Goal: Task Accomplishment & Management: Manage account settings

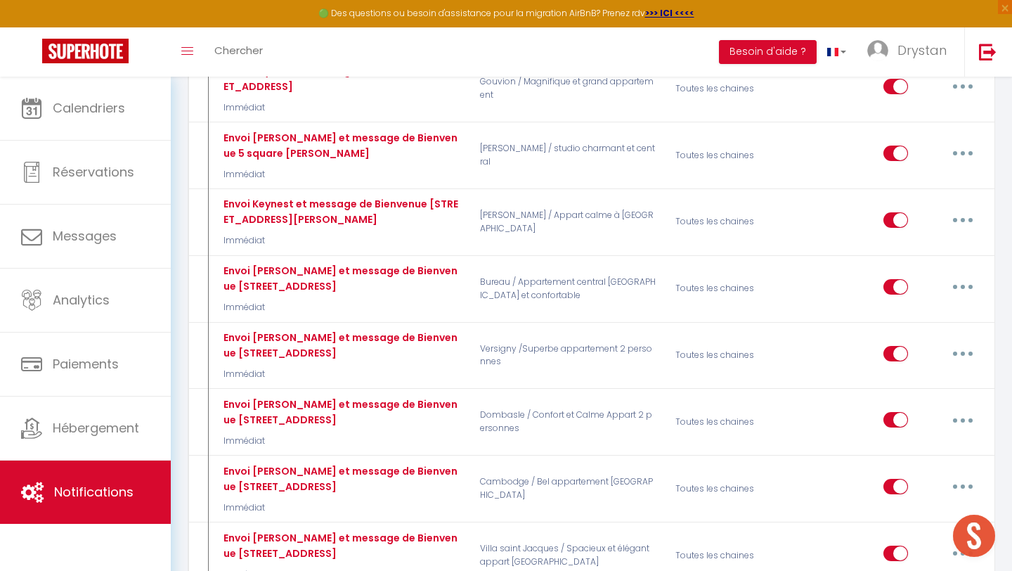
scroll to position [1107, 0]
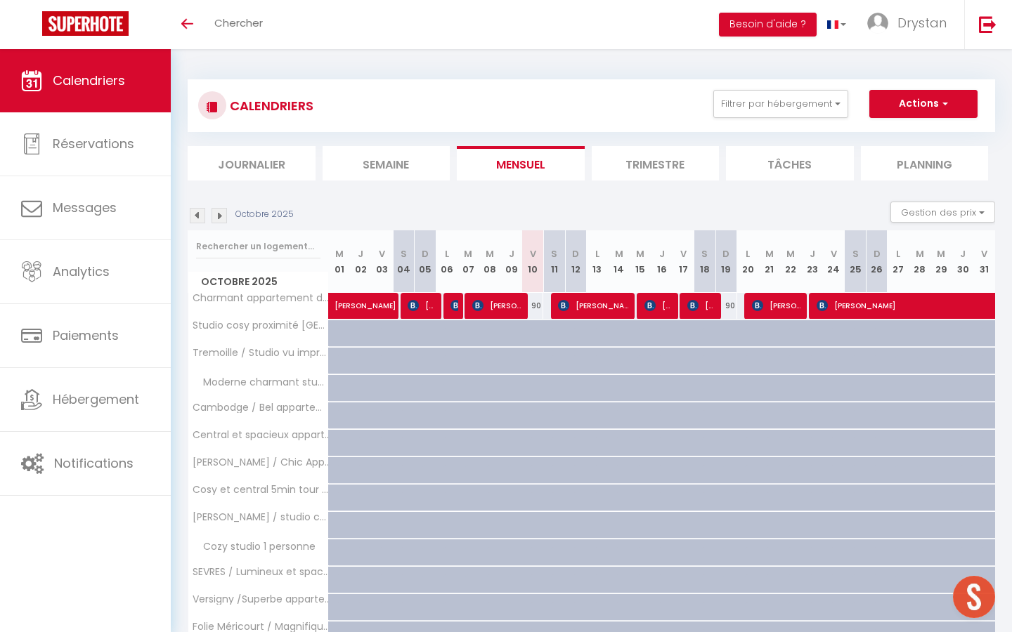
scroll to position [991, 0]
click at [257, 46] on link "Chercher" at bounding box center [239, 24] width 70 height 49
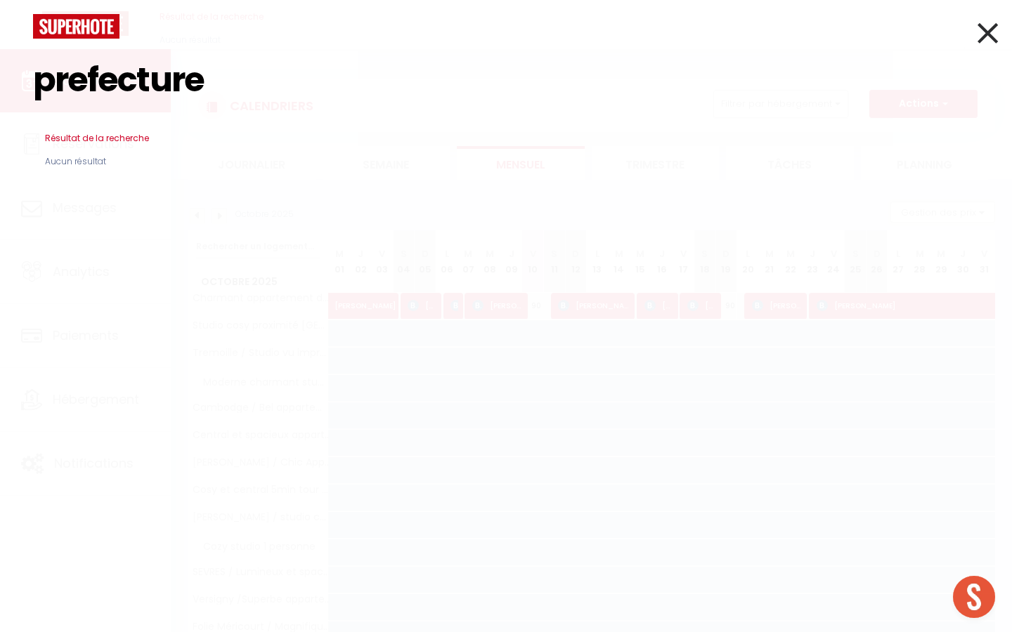
click at [90, 83] on input "prefecture" at bounding box center [506, 80] width 946 height 83
click at [112, 76] on input "préfecture" at bounding box center [506, 80] width 946 height 83
type input "préfecture"
click at [992, 50] on icon at bounding box center [987, 32] width 20 height 35
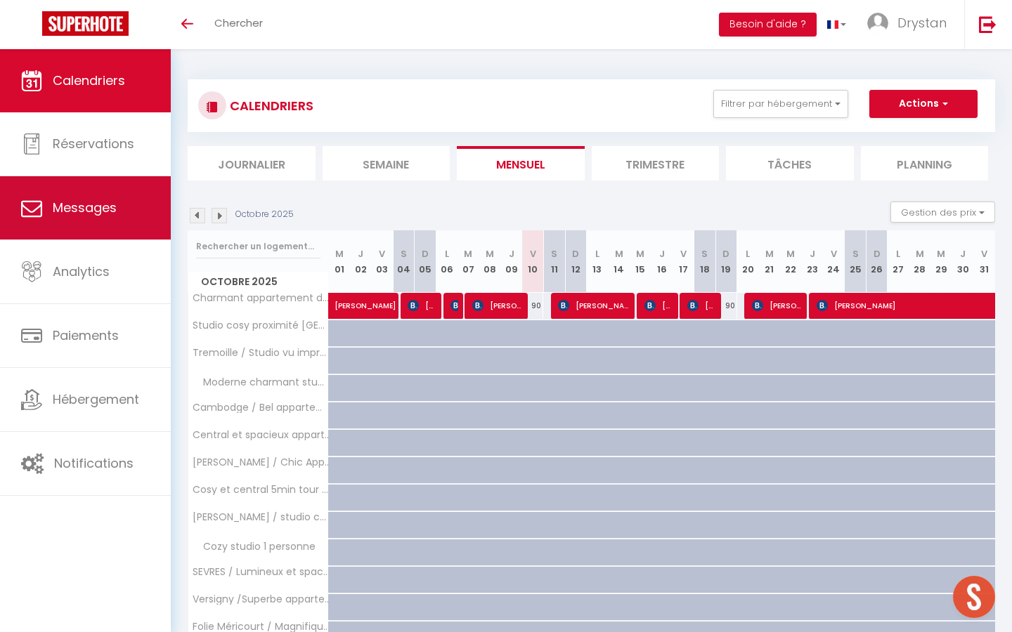
click at [78, 219] on link "Messages" at bounding box center [85, 207] width 171 height 63
select select "message"
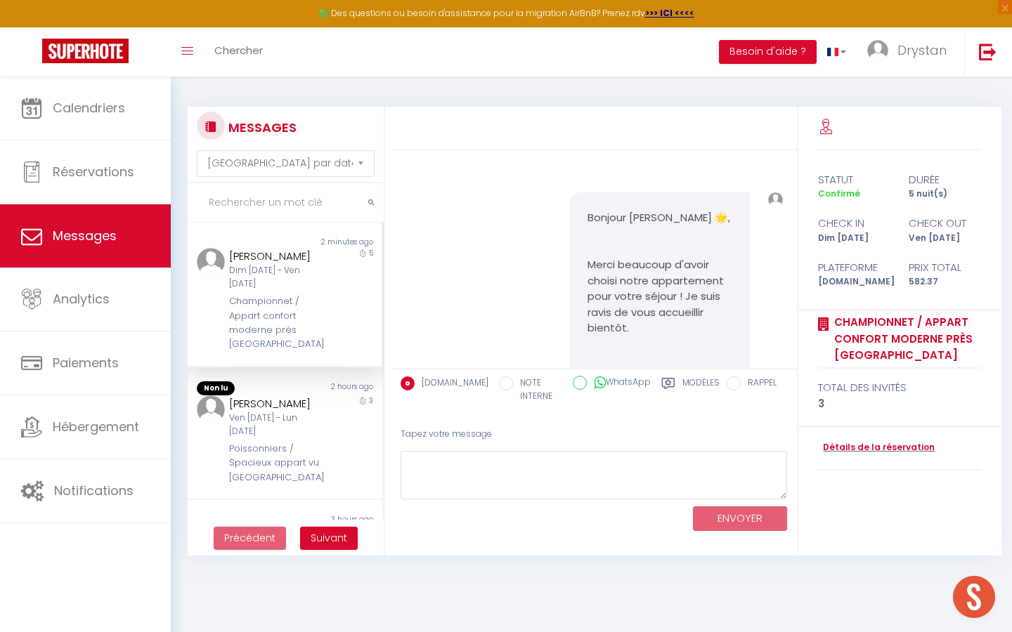
scroll to position [2375, 0]
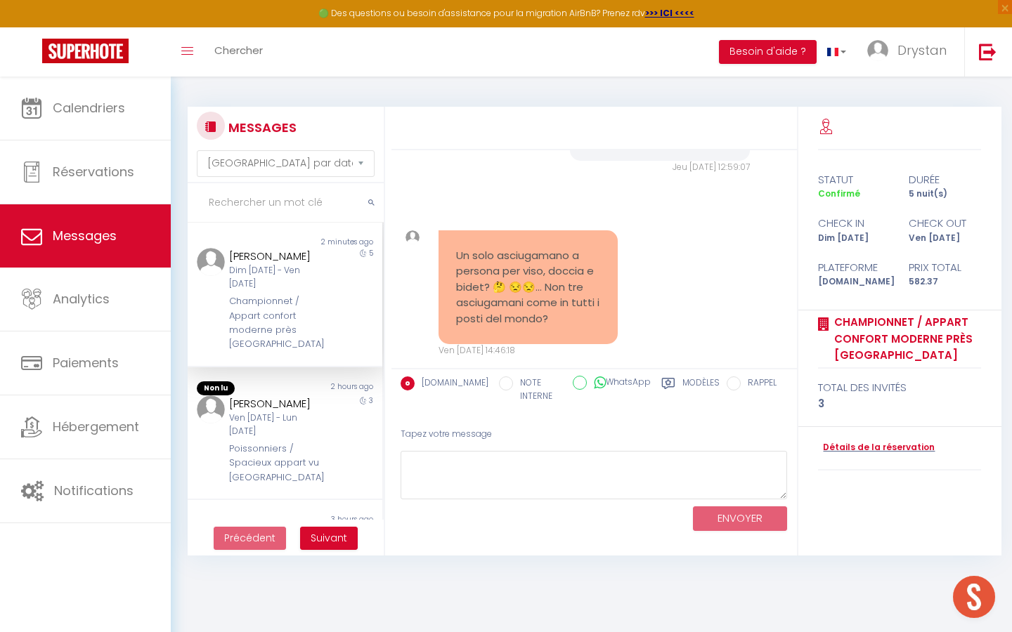
click at [257, 193] on input "text" at bounding box center [286, 202] width 196 height 39
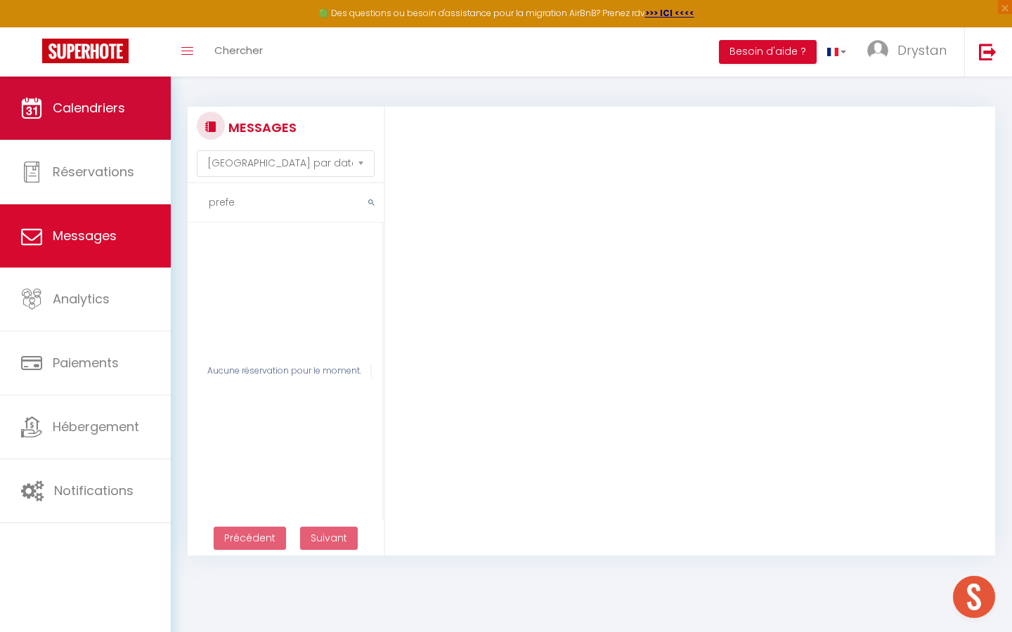
type input "prefe"
click at [112, 109] on span "Calendriers" at bounding box center [89, 108] width 72 height 18
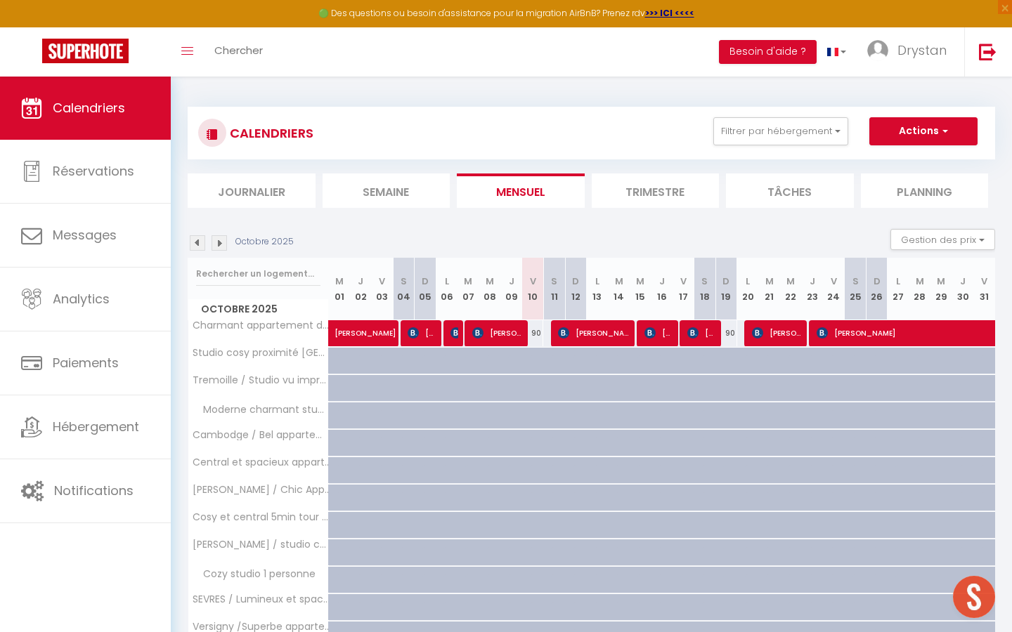
click at [197, 249] on img at bounding box center [197, 242] width 15 height 15
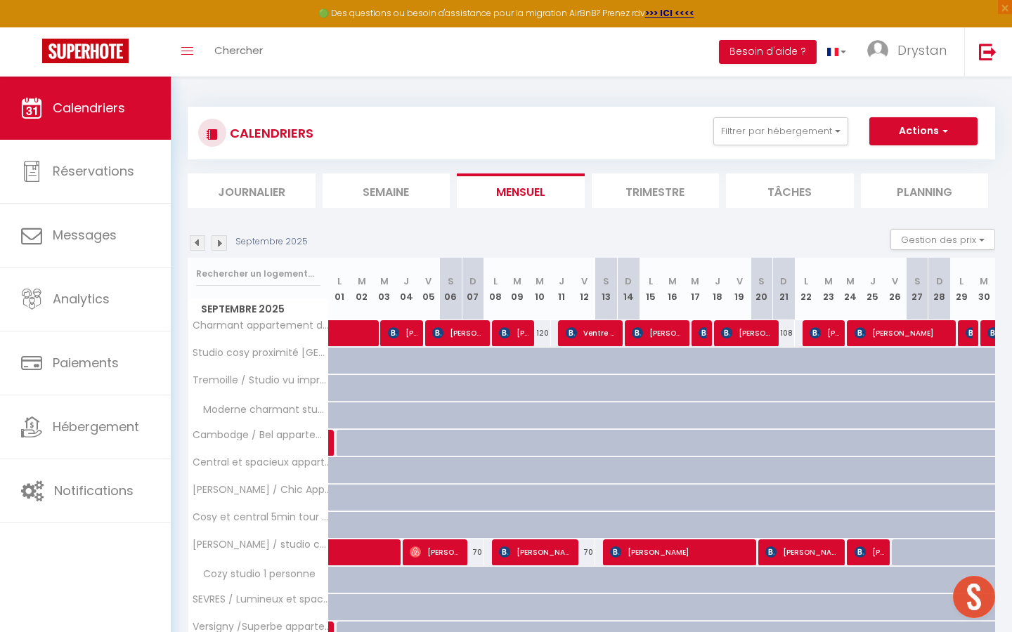
click at [197, 249] on img at bounding box center [197, 242] width 15 height 15
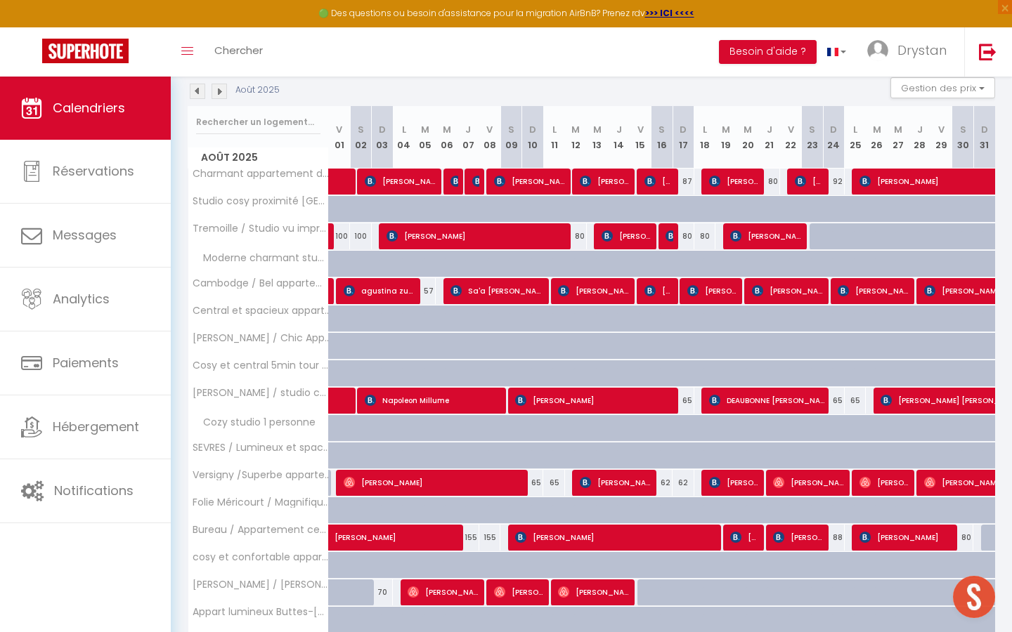
scroll to position [328, 0]
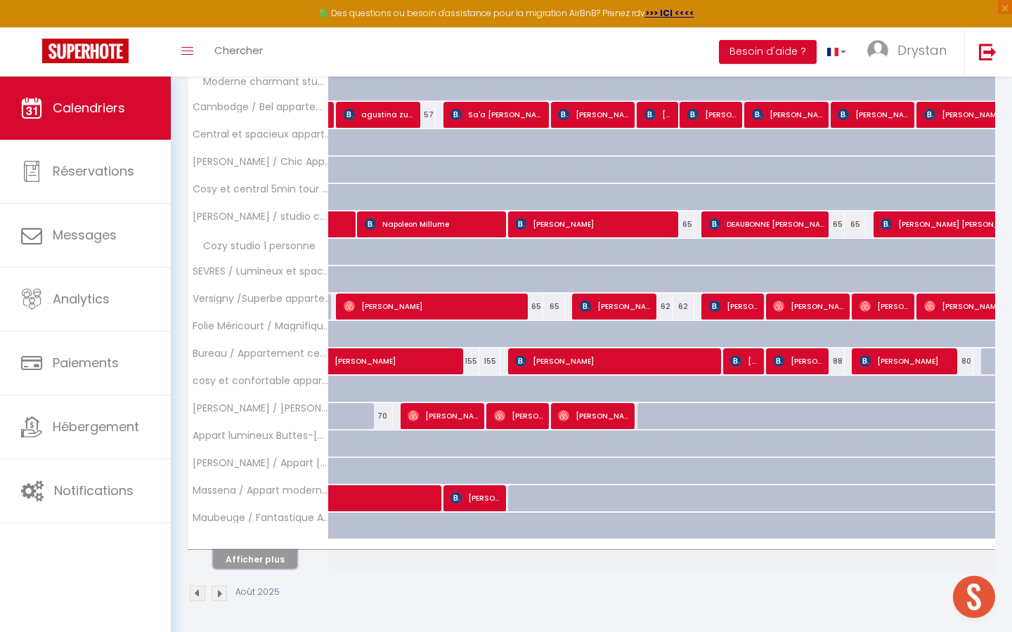
click at [246, 552] on button "Afficher plus" at bounding box center [255, 559] width 84 height 19
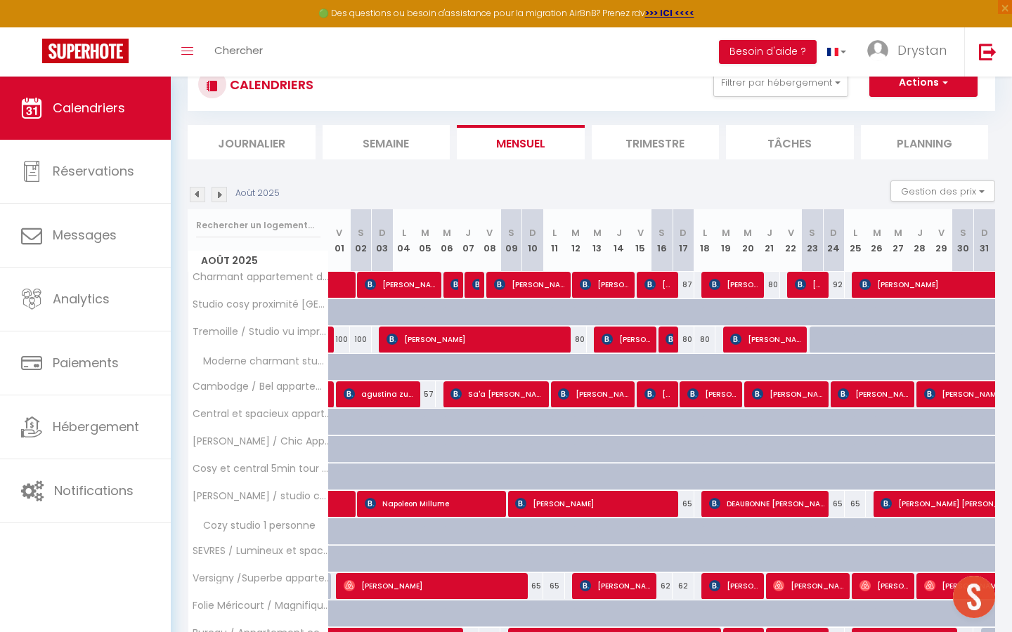
scroll to position [0, 0]
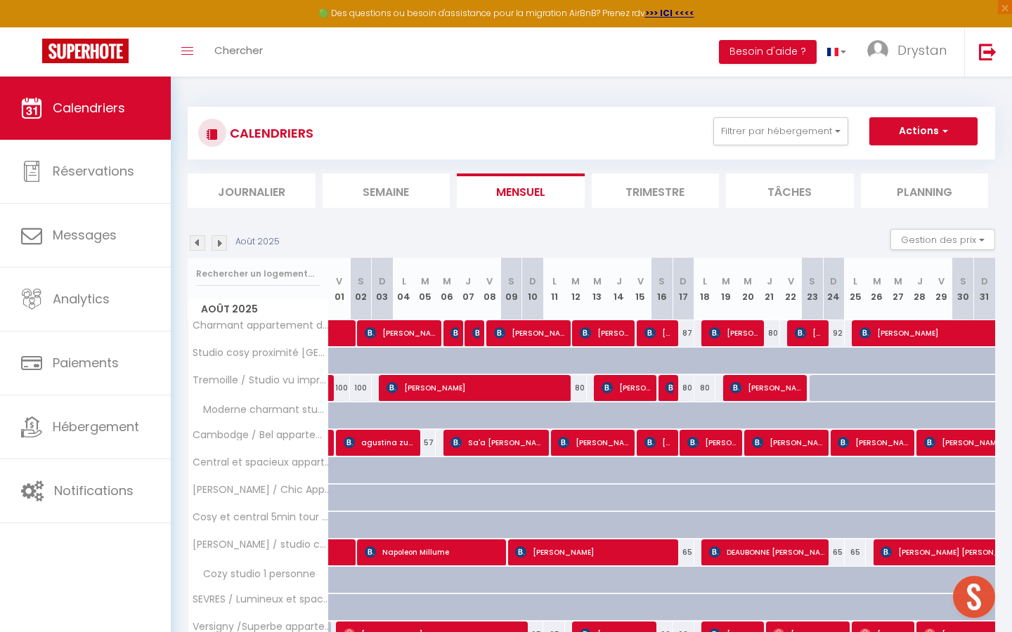
click at [192, 242] on img at bounding box center [197, 242] width 15 height 15
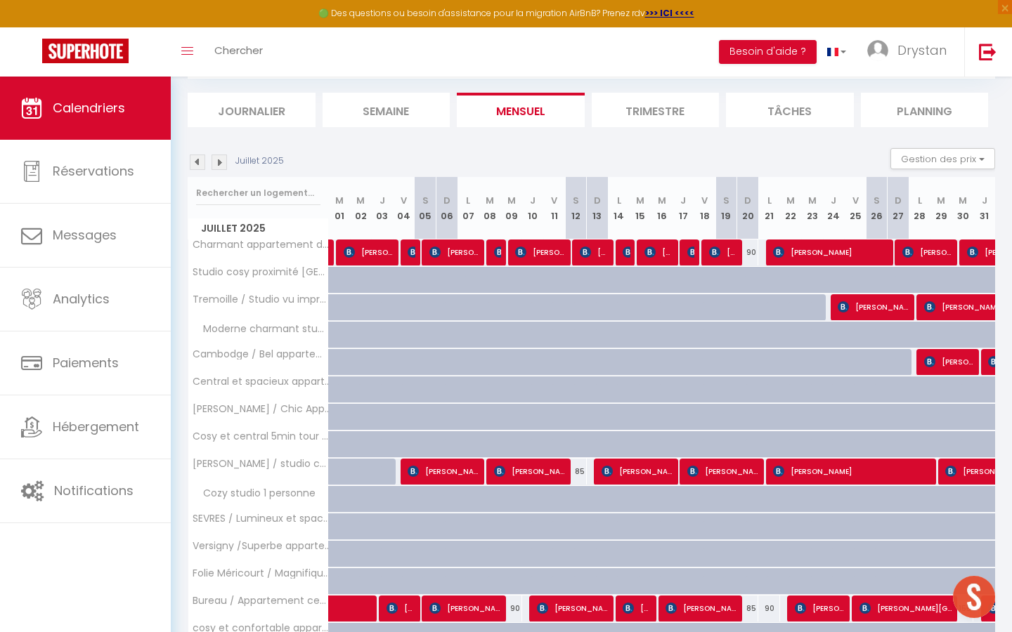
scroll to position [328, 0]
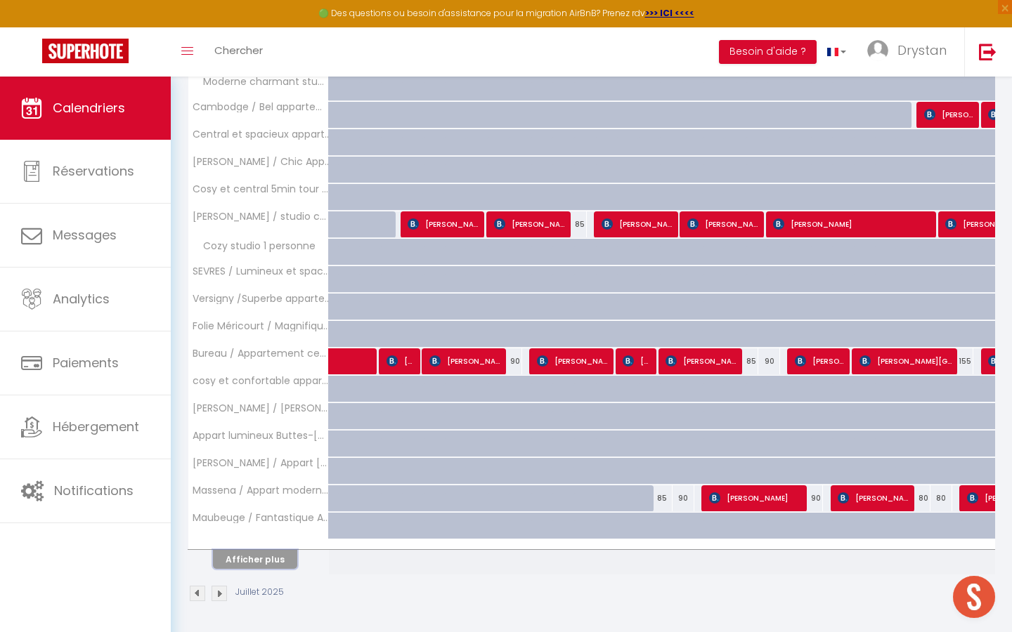
click at [278, 554] on button "Afficher plus" at bounding box center [255, 559] width 84 height 19
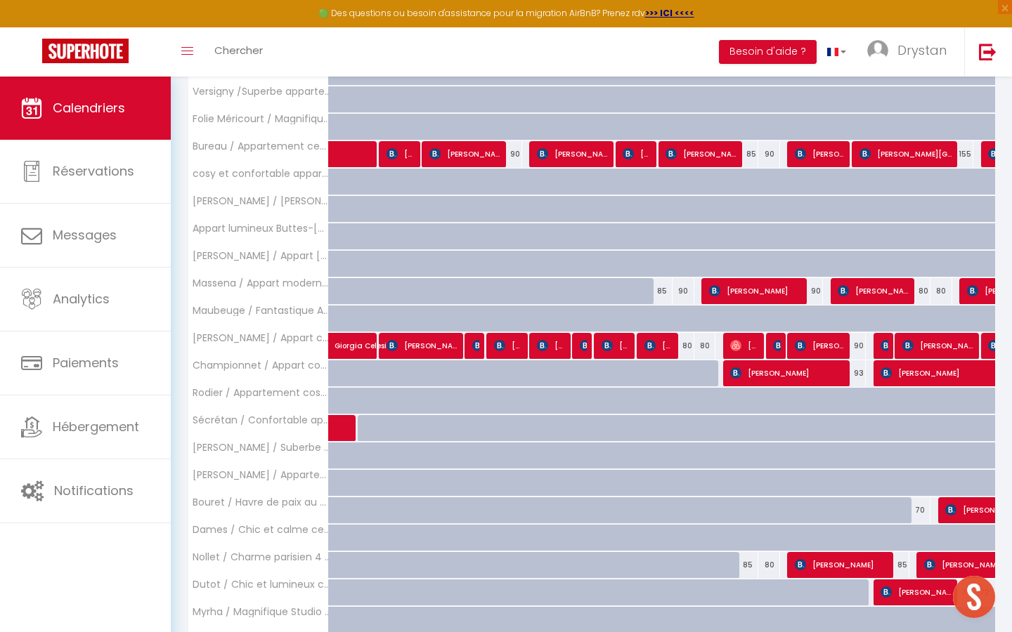
scroll to position [876, 0]
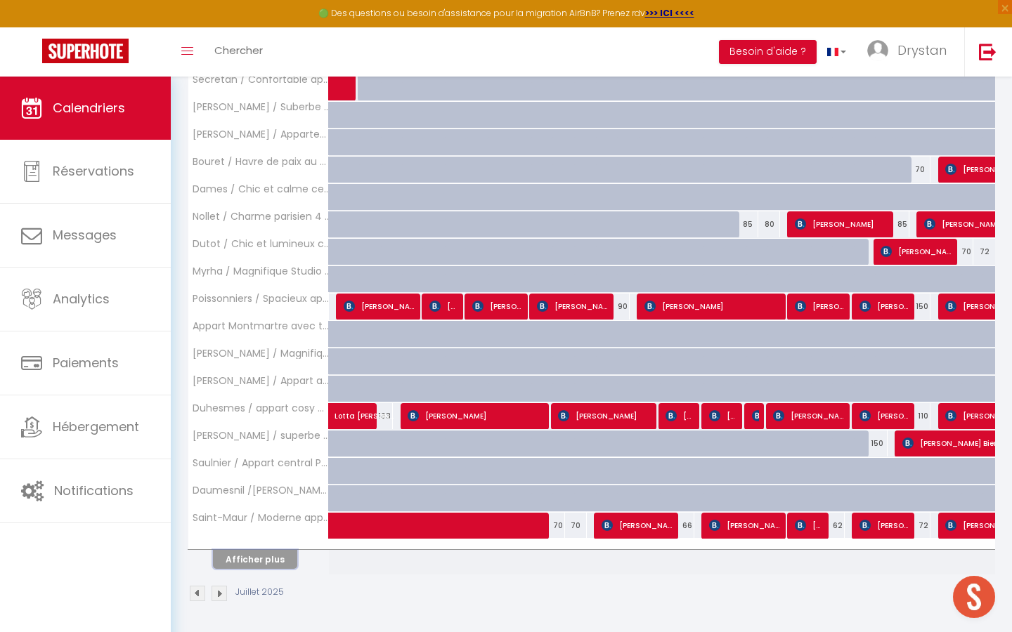
click at [278, 554] on button "Afficher plus" at bounding box center [255, 559] width 84 height 19
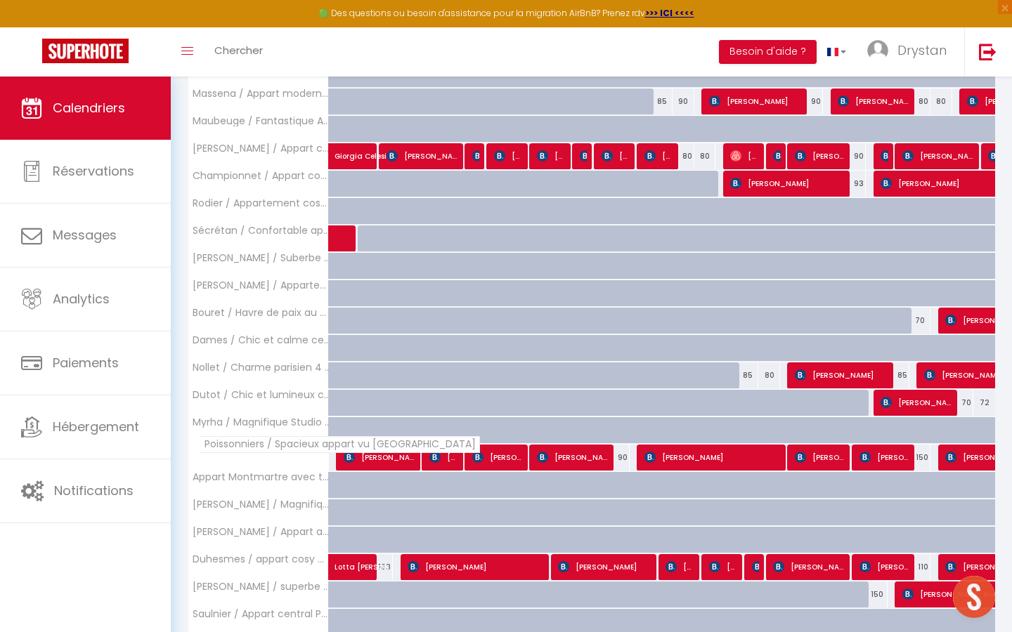
scroll to position [717, 0]
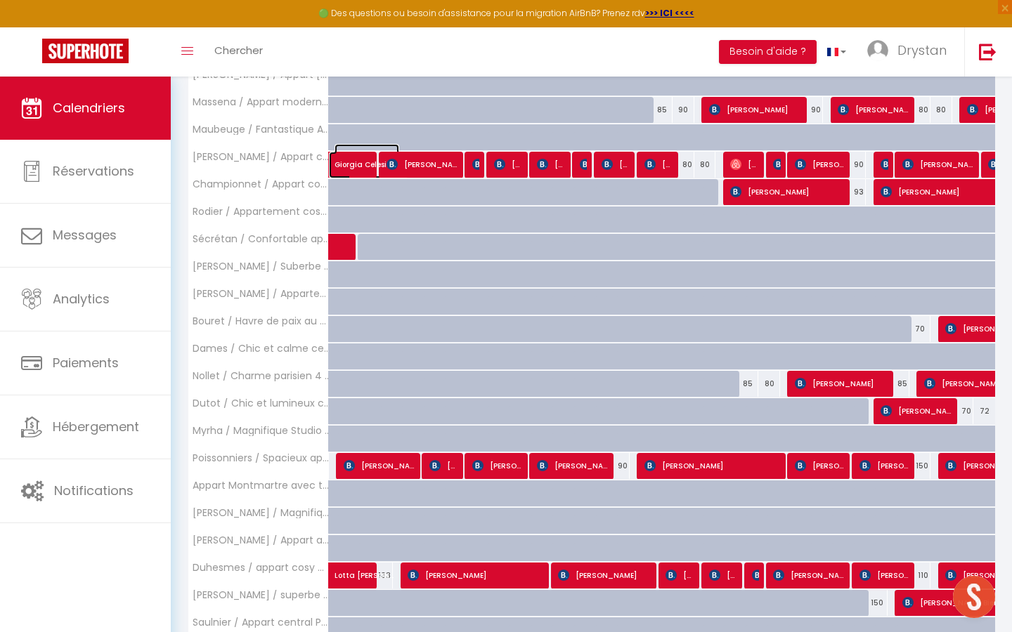
click at [344, 162] on span "Giorgia Celesia" at bounding box center [366, 157] width 65 height 27
select select "OK"
select select "KO"
select select "0"
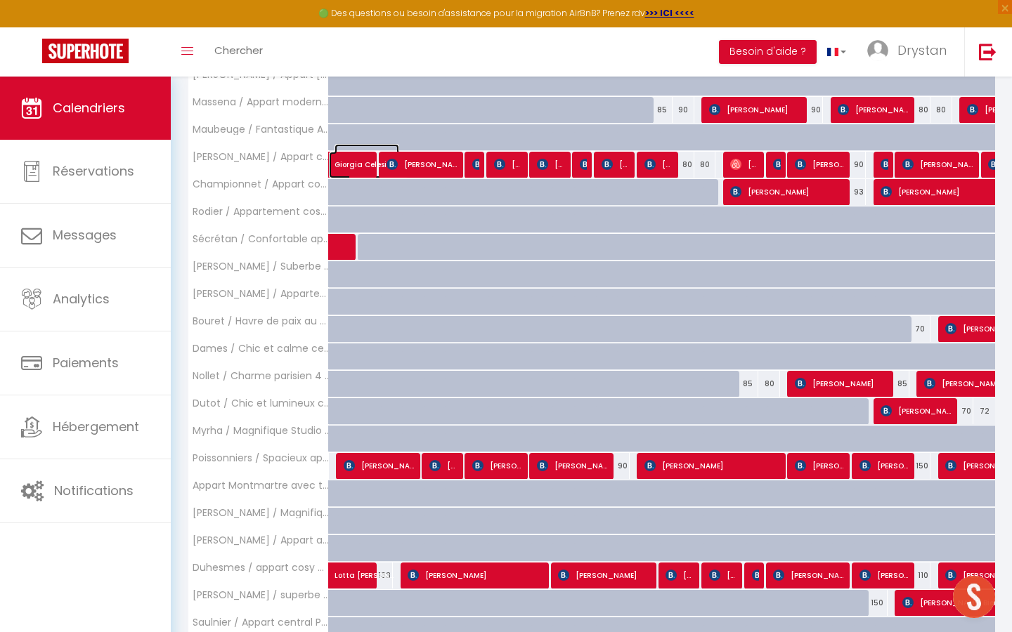
select select "1"
select select
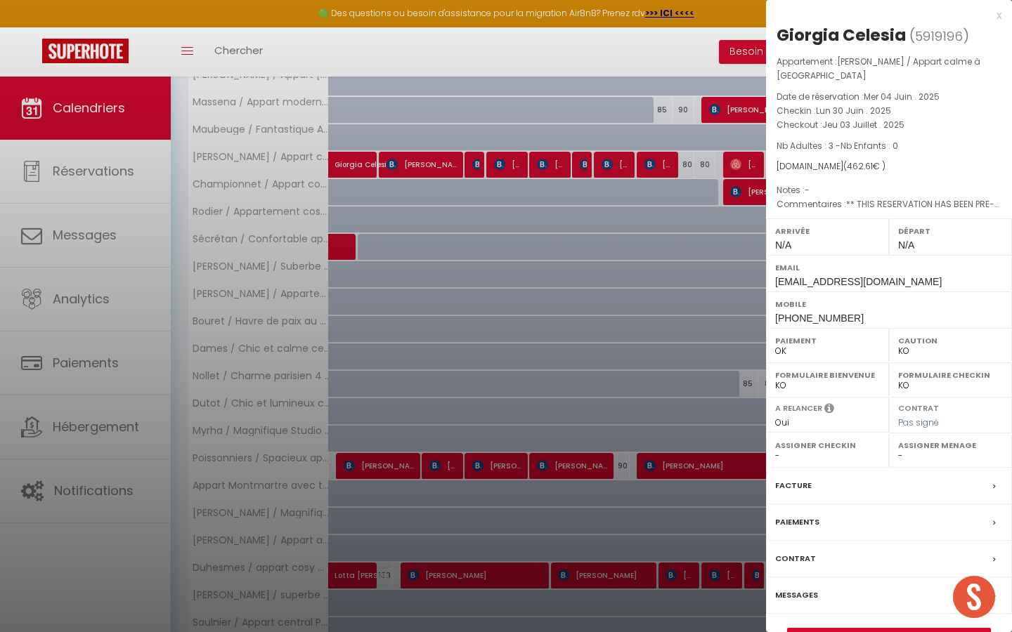
click at [378, 115] on div at bounding box center [506, 316] width 1012 height 632
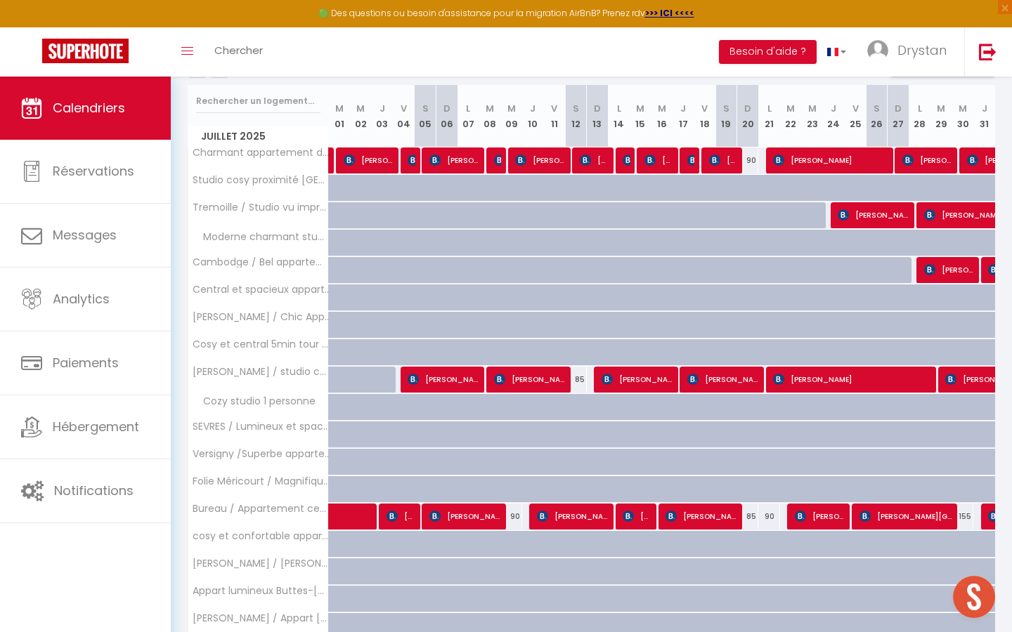
scroll to position [1, 0]
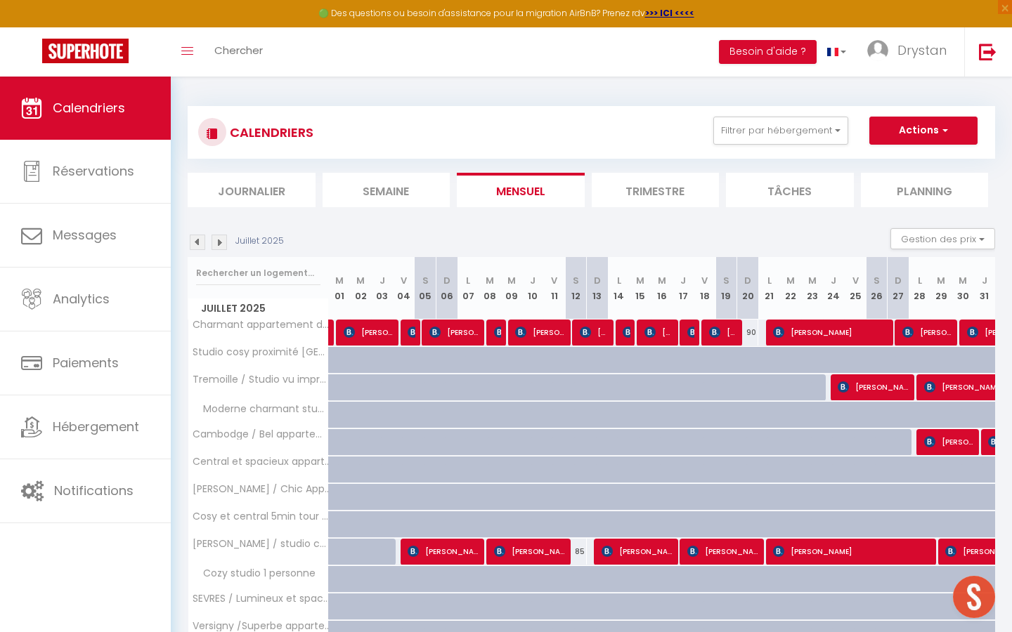
click at [196, 237] on img at bounding box center [197, 242] width 15 height 15
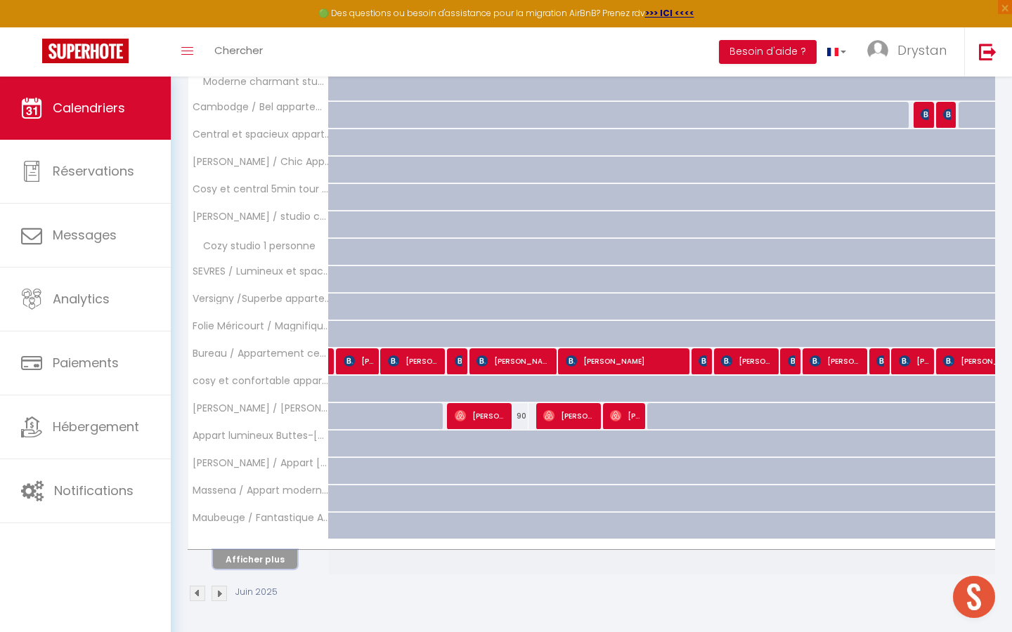
click at [280, 561] on button "Afficher plus" at bounding box center [255, 559] width 84 height 19
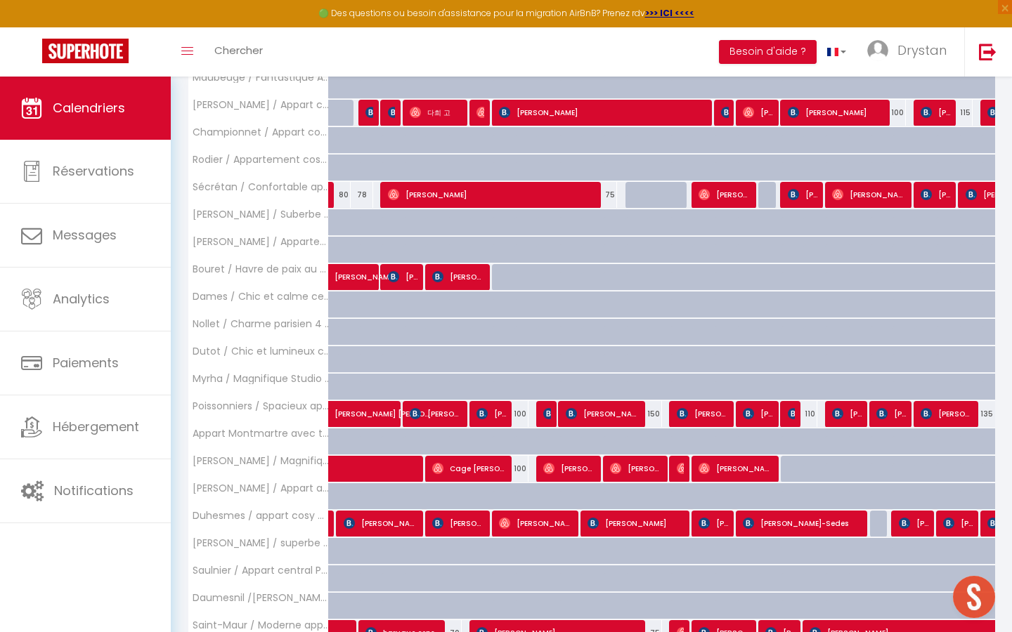
scroll to position [876, 0]
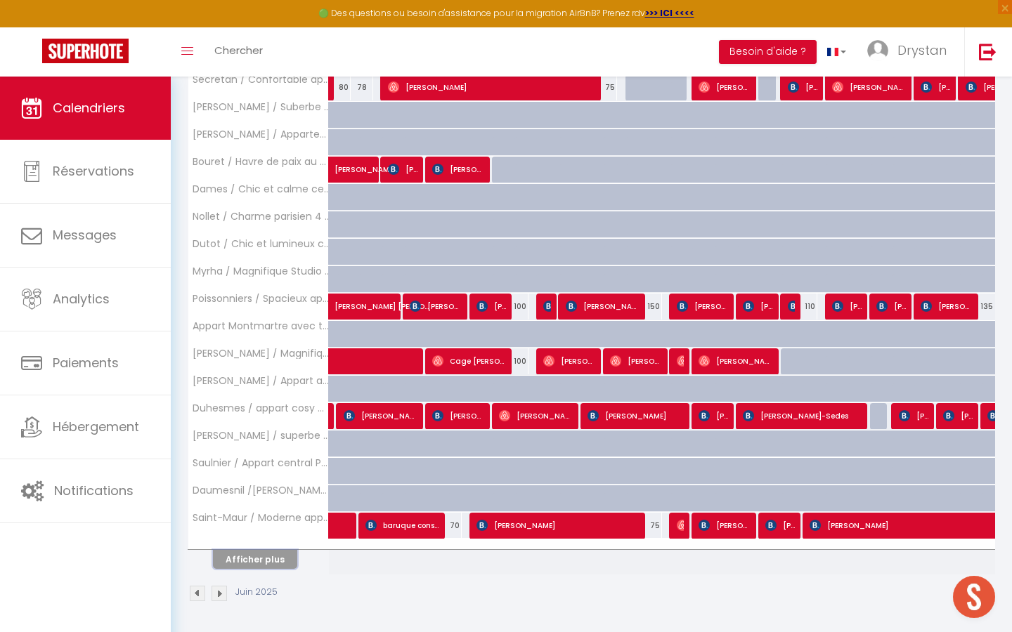
click at [280, 561] on button "Afficher plus" at bounding box center [255, 559] width 84 height 19
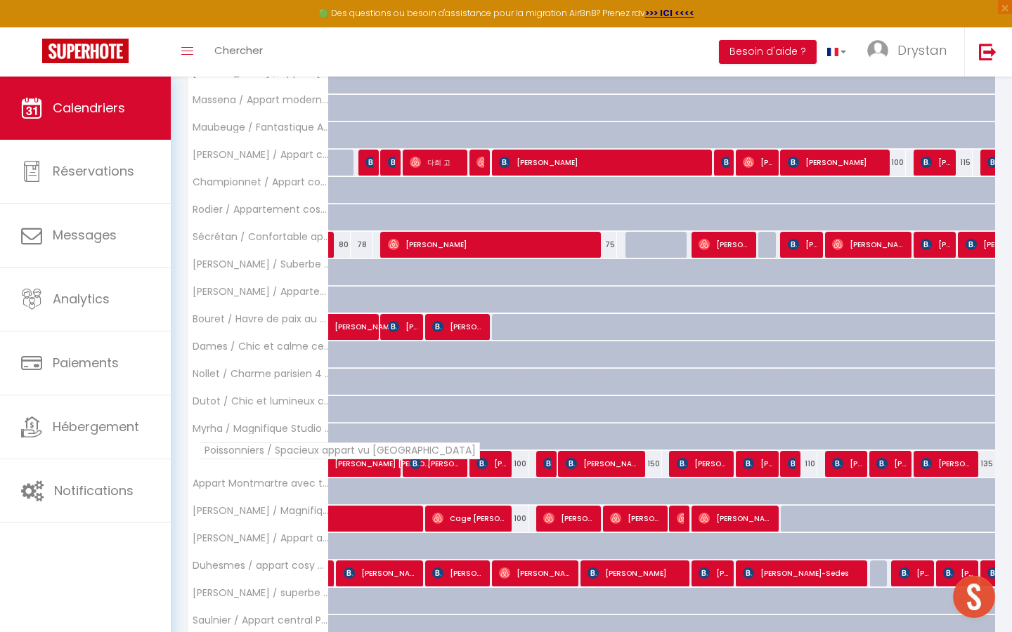
scroll to position [705, 0]
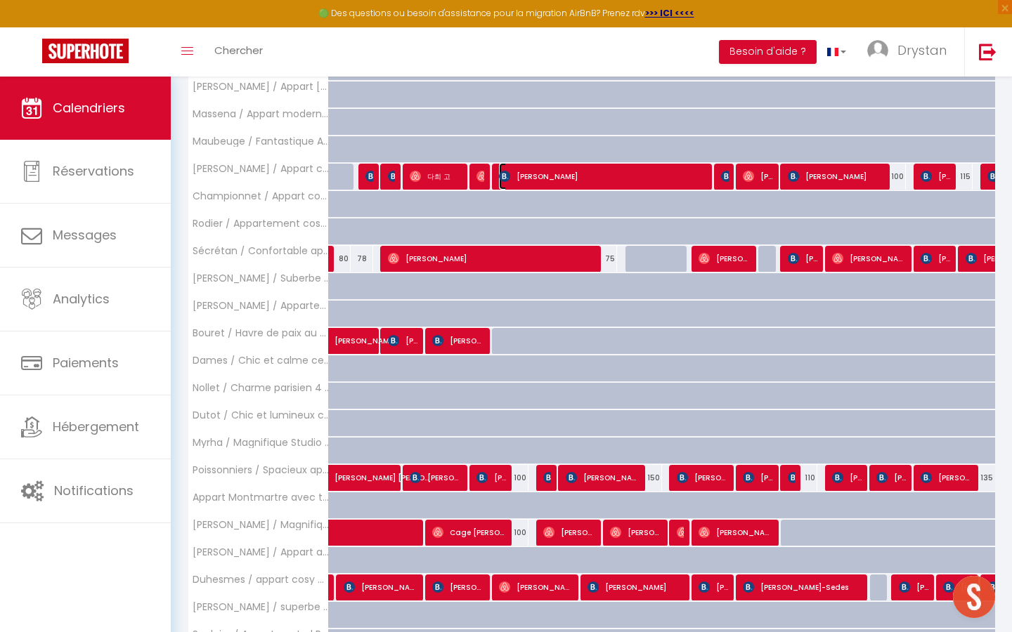
click at [602, 172] on span "[PERSON_NAME]" at bounding box center [604, 176] width 210 height 27
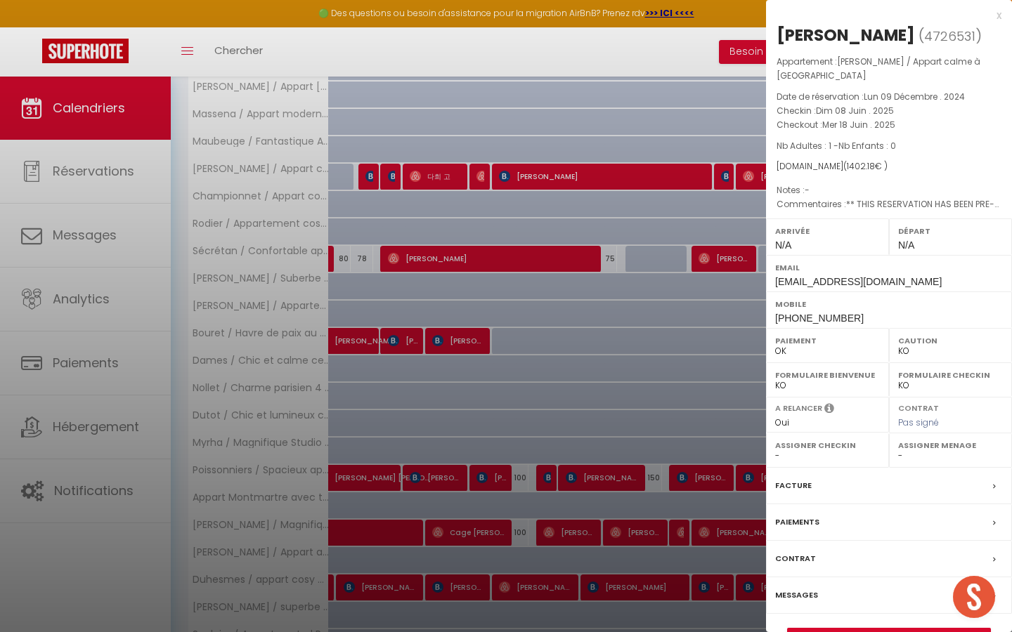
click at [823, 38] on div "[PERSON_NAME]" at bounding box center [845, 35] width 138 height 22
copy div "[PERSON_NAME] ( 4726531 )"
click at [256, 165] on div at bounding box center [506, 316] width 1012 height 632
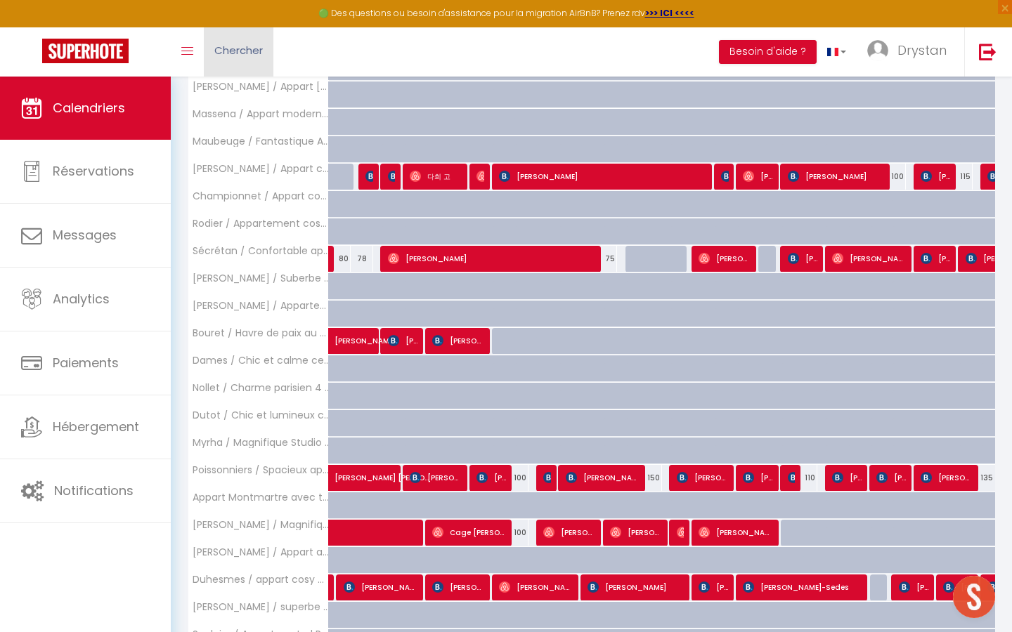
click at [245, 47] on span "Chercher" at bounding box center [238, 50] width 48 height 15
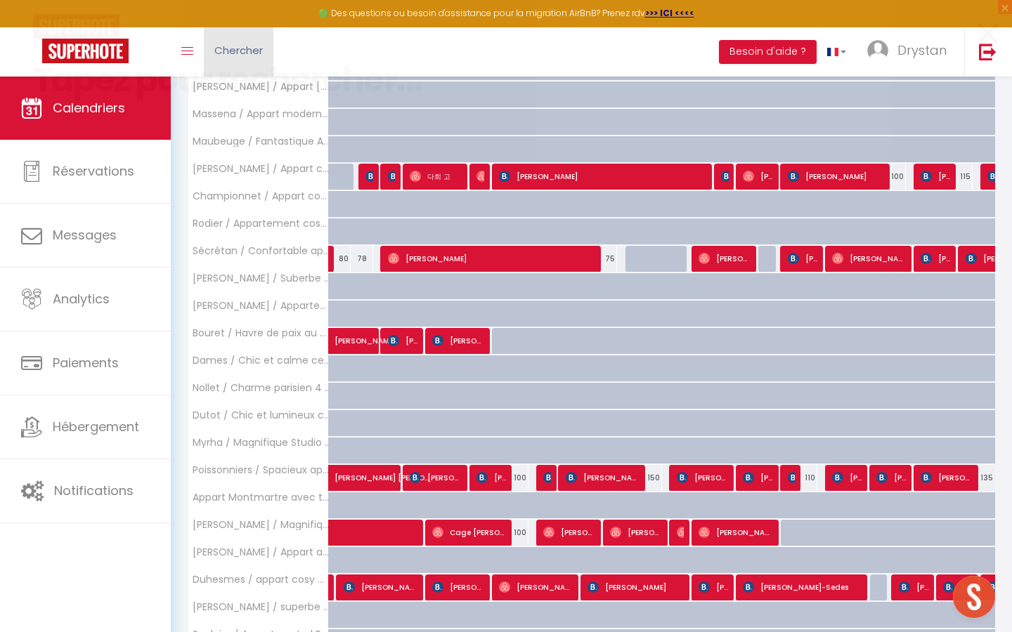
paste input "[PERSON_NAME] (4726531)"
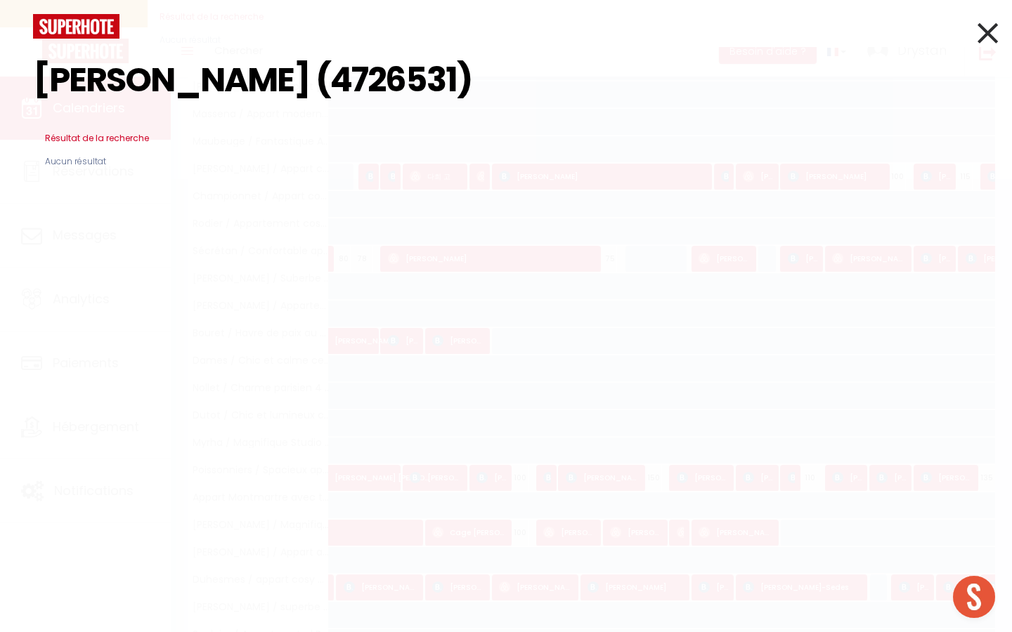
drag, startPoint x: 494, startPoint y: 70, endPoint x: 309, endPoint y: 71, distance: 184.8
click at [309, 71] on input "[PERSON_NAME] (4726531)" at bounding box center [506, 80] width 946 height 83
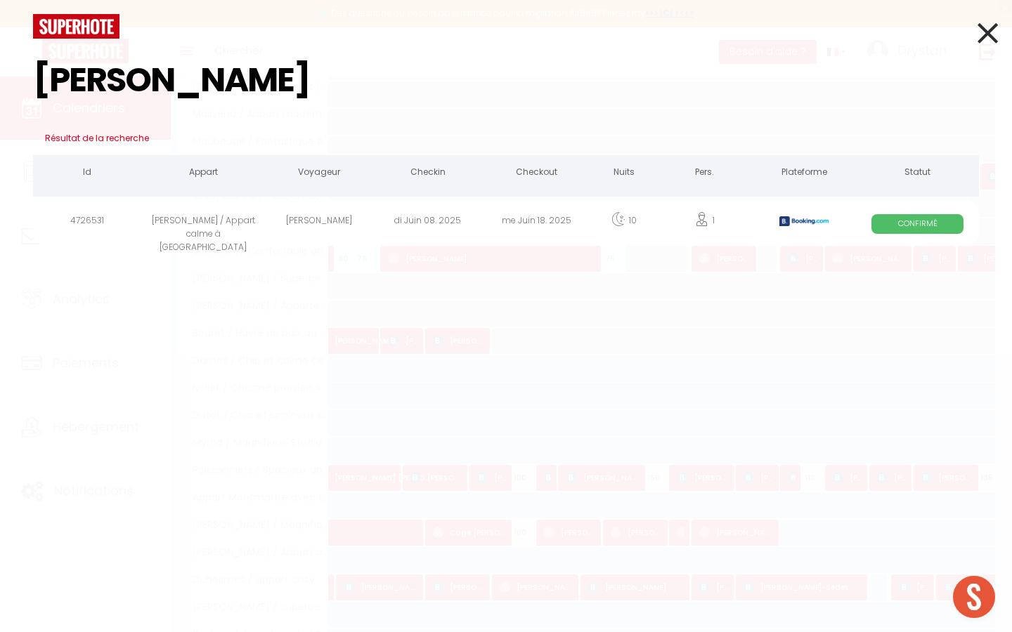
type input "[PERSON_NAME]"
click at [269, 216] on div "[PERSON_NAME]" at bounding box center [319, 223] width 109 height 46
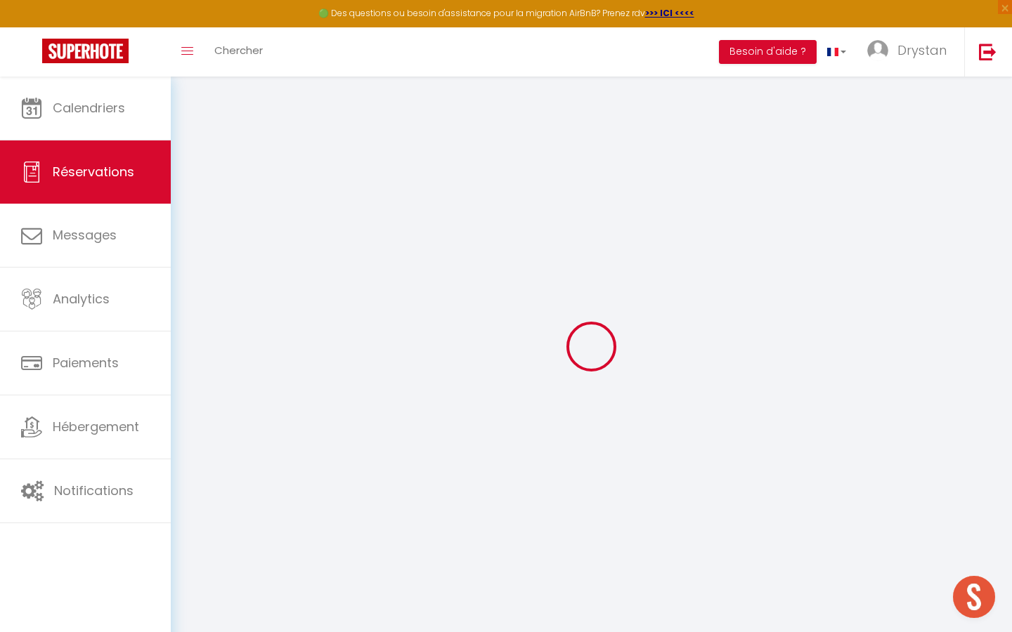
type input "Roshan"
type input "Unwalla"
type input "[EMAIL_ADDRESS][DOMAIN_NAME]"
type input "[PHONE_NUMBER]"
type input "."
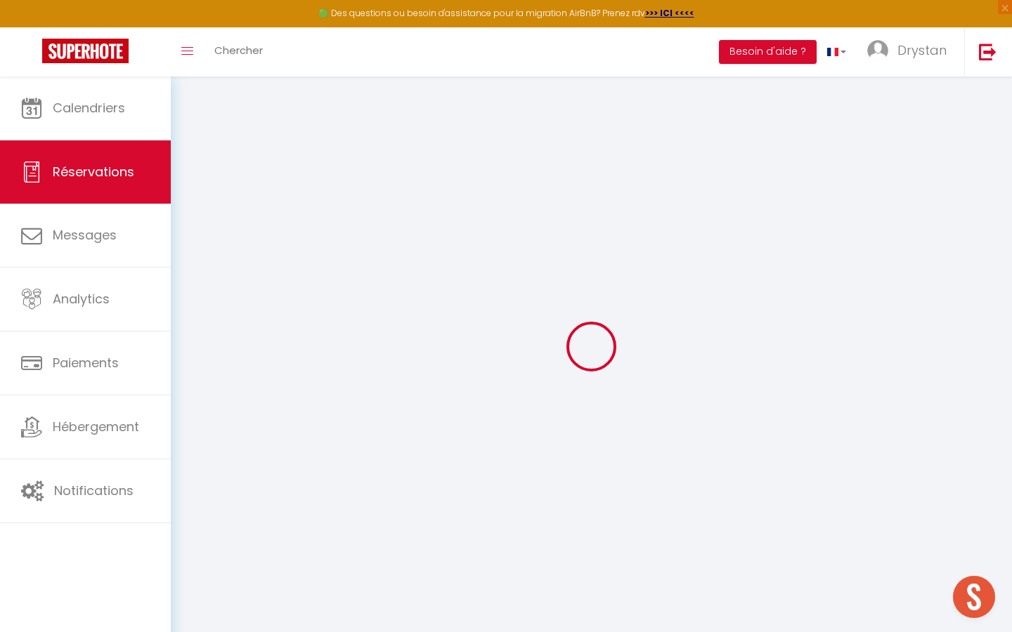
select select "IN"
type input "209.44"
type input "19.63"
select select "53301"
select select "1"
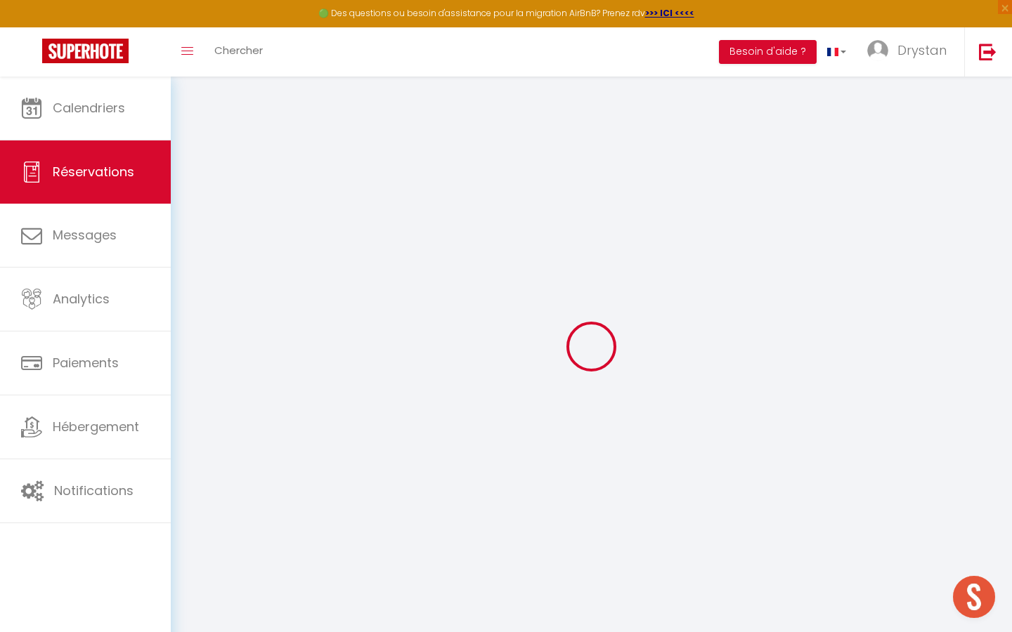
select select
type input "1"
select select "12"
select select
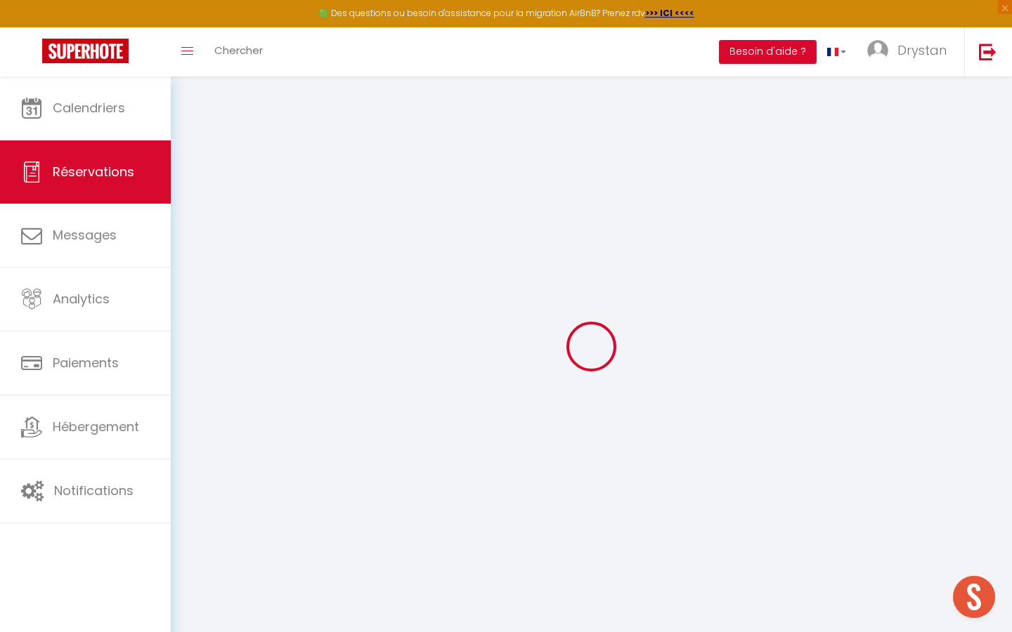
type input "1152"
checkbox input "false"
type input "0"
select select "2"
type input "0"
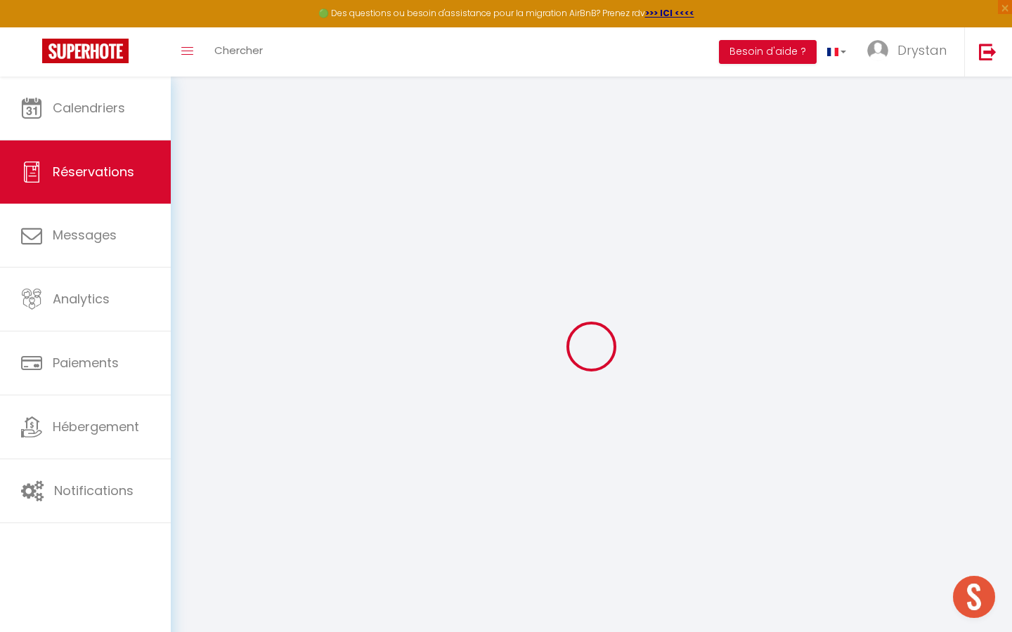
type input "0"
select select
select select "14"
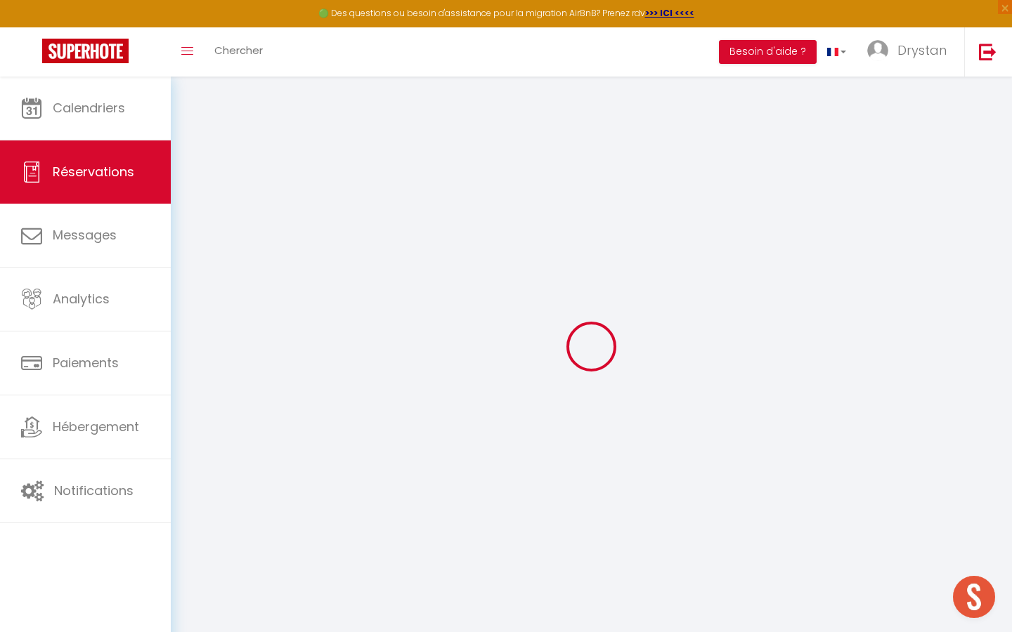
checkbox input "false"
select select
checkbox input "false"
select select
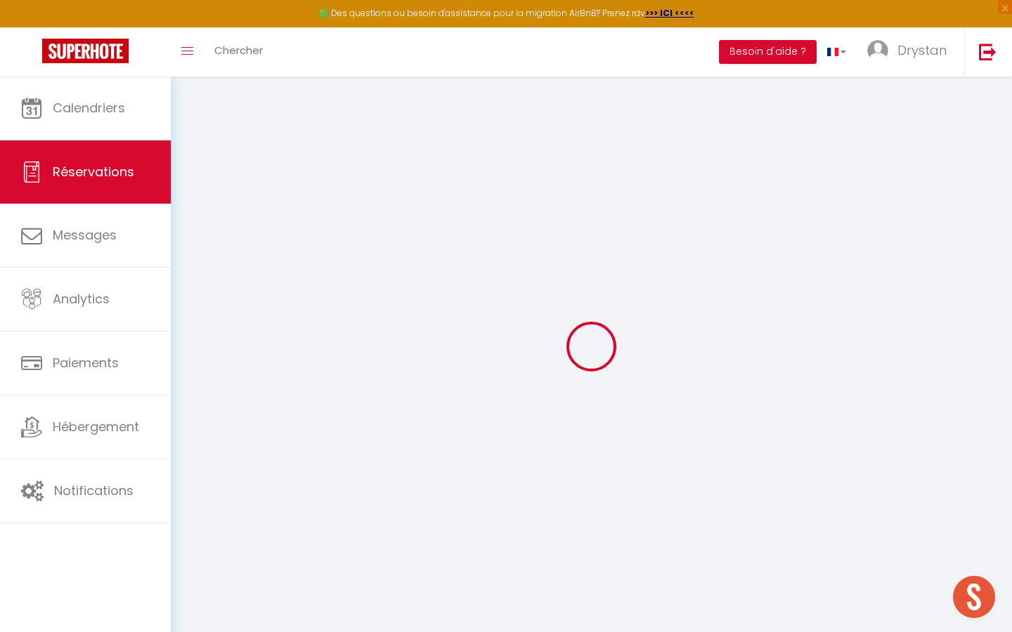
select select
checkbox input "false"
type textarea "** THIS RESERVATION HAS BEEN PRE-PAID ** BOOKING NOTE : Payment charge is EUR 1…"
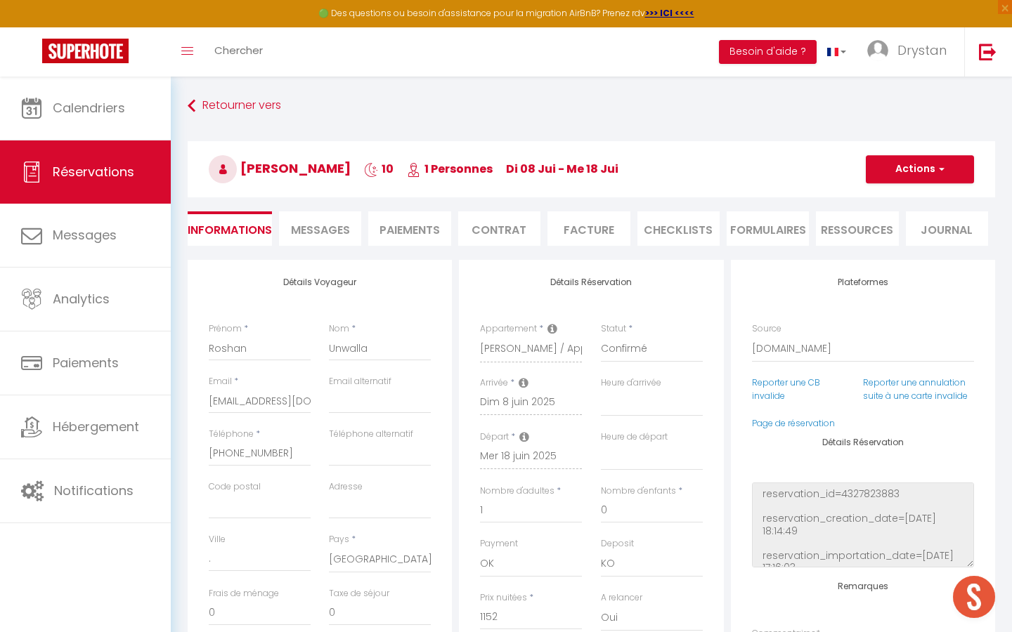
type input "80"
type input "170.18"
select select
checkbox input "false"
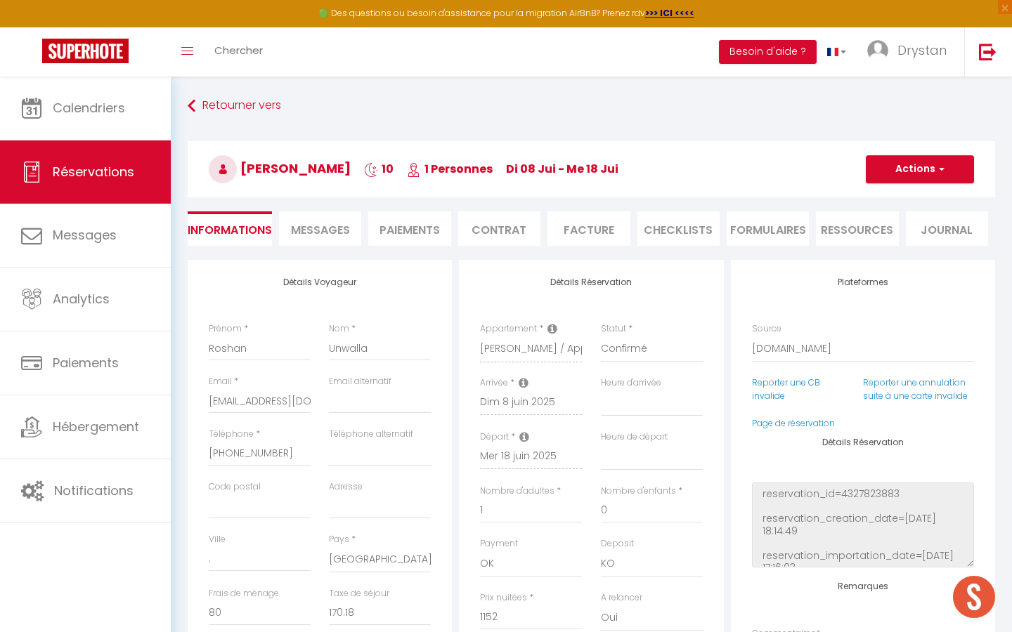
select select
click at [313, 235] on span "Messages" at bounding box center [320, 230] width 59 height 16
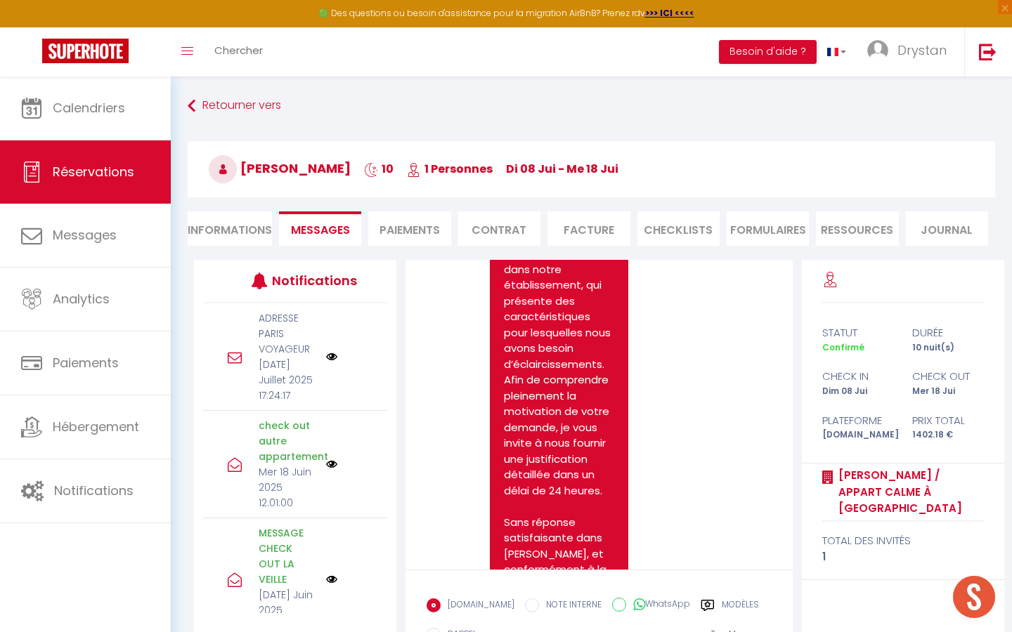
scroll to position [2217, 0]
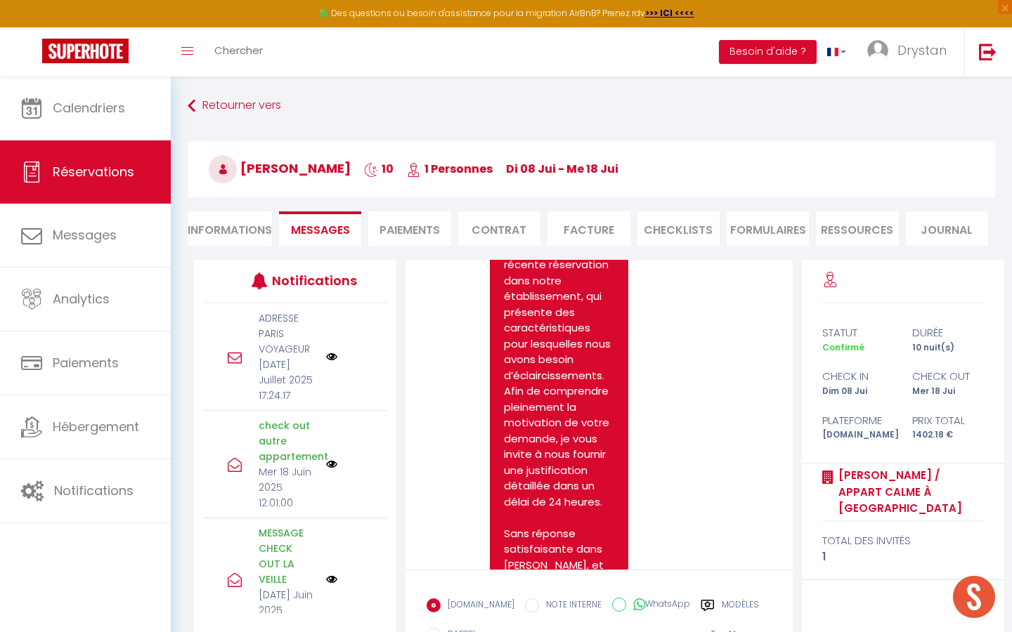
click at [512, 431] on pre "Bonjour, Je vous contacte concernant votre récente réservation dans notre établ…" at bounding box center [559, 565] width 110 height 743
click at [568, 410] on pre "Bonjour, Je vous contacte concernant votre récente réservation dans notre établ…" at bounding box center [559, 565] width 110 height 743
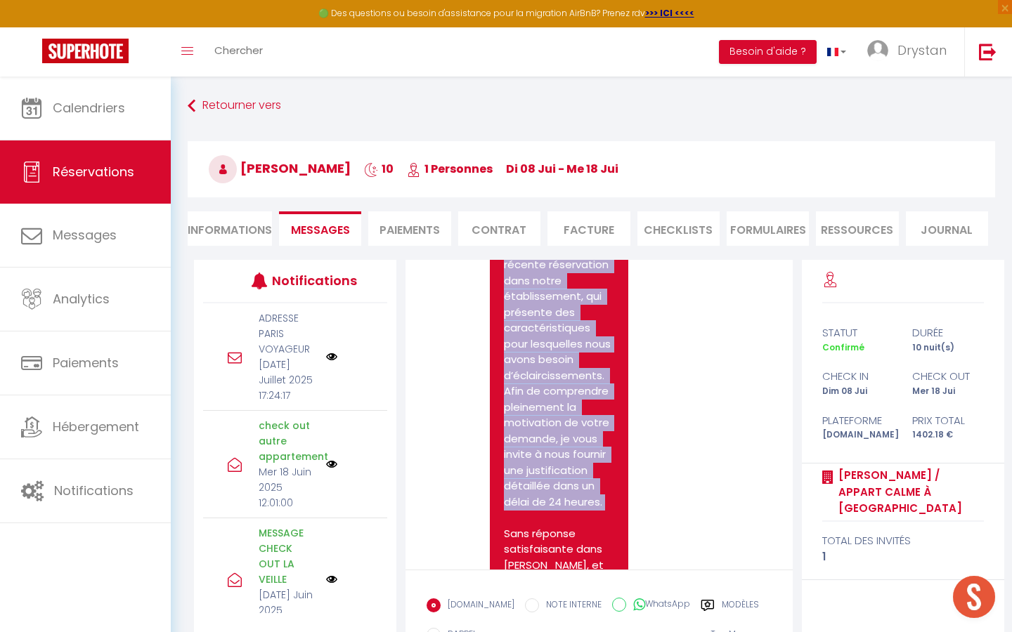
click at [568, 410] on pre "Bonjour, Je vous contacte concernant votre récente réservation dans notre établ…" at bounding box center [559, 565] width 110 height 743
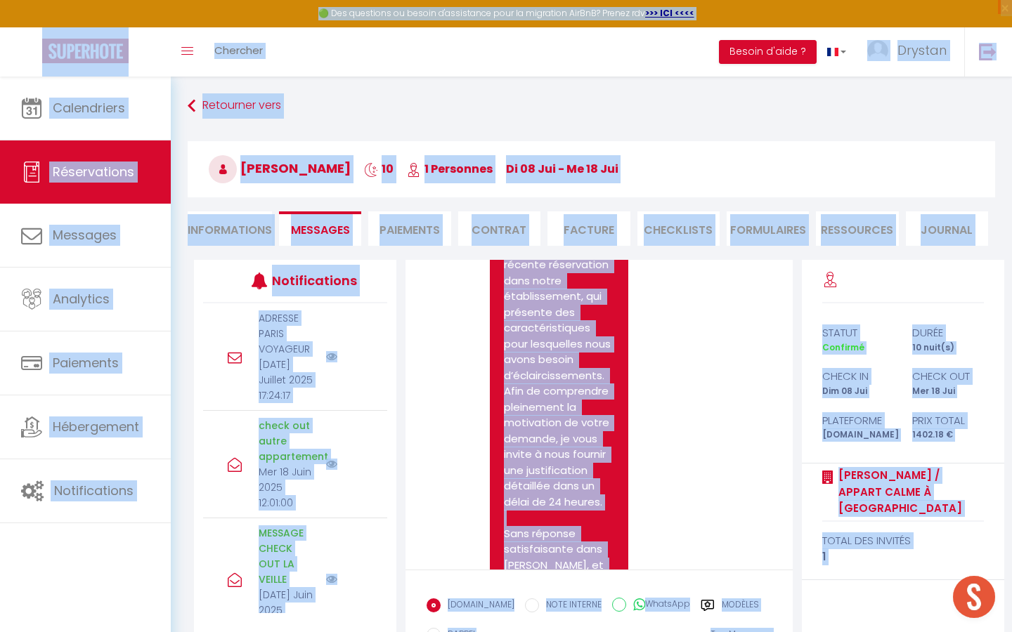
click at [568, 410] on pre "Bonjour, Je vous contacte concernant votre récente réservation dans notre établ…" at bounding box center [559, 565] width 110 height 743
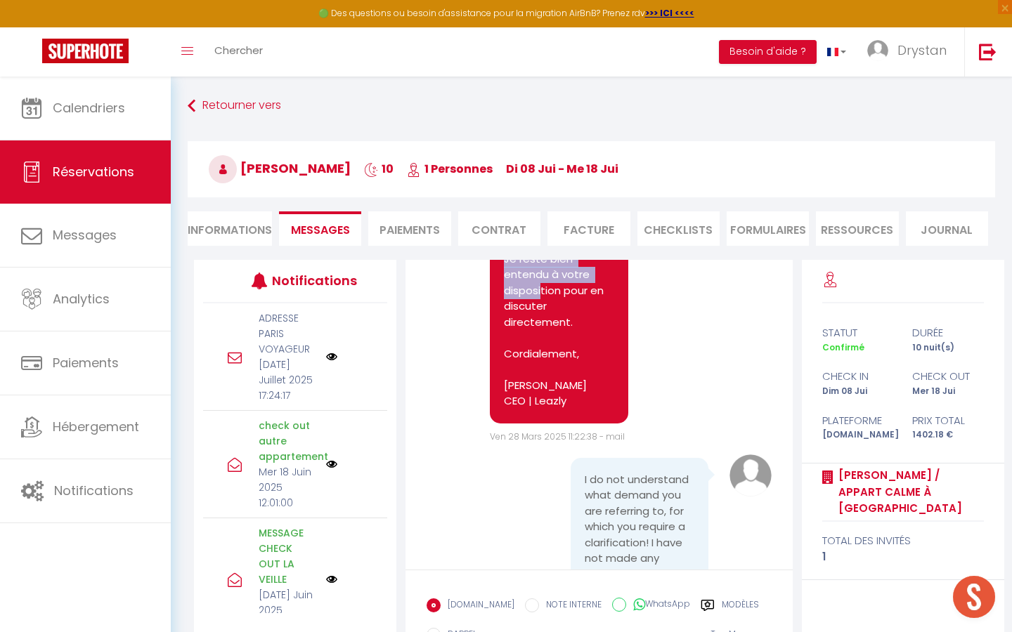
scroll to position [2728, 0]
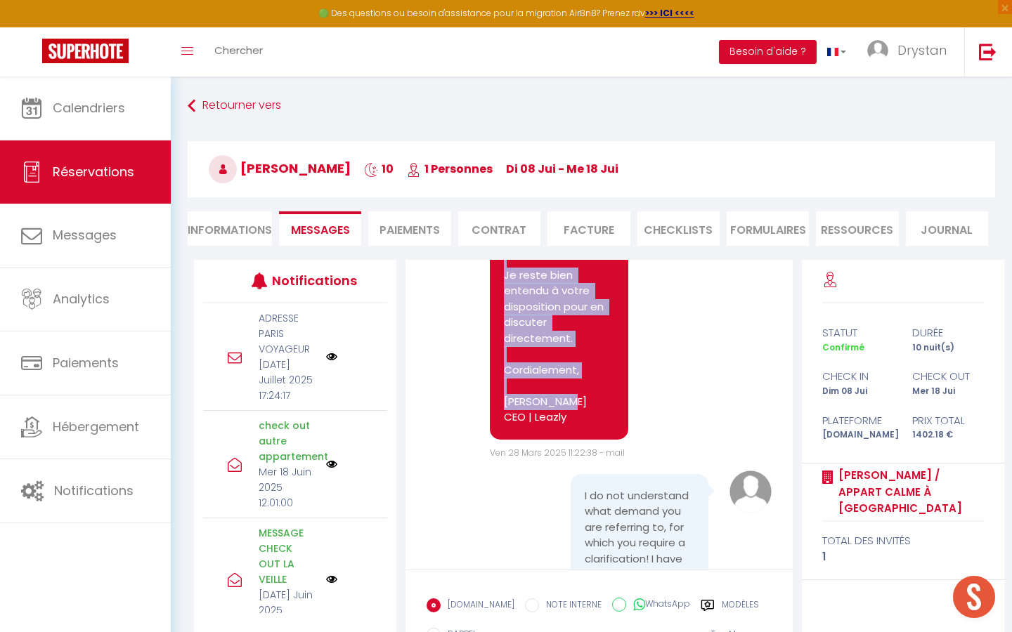
drag, startPoint x: 504, startPoint y: 367, endPoint x: 591, endPoint y: 365, distance: 86.4
click at [591, 365] on pre "Bonjour, Je vous contacte concernant votre récente réservation dans notre établ…" at bounding box center [559, 53] width 110 height 743
copy pre "Bonjour, Je vous contacte concernant votre récente réservation dans notre établ…"
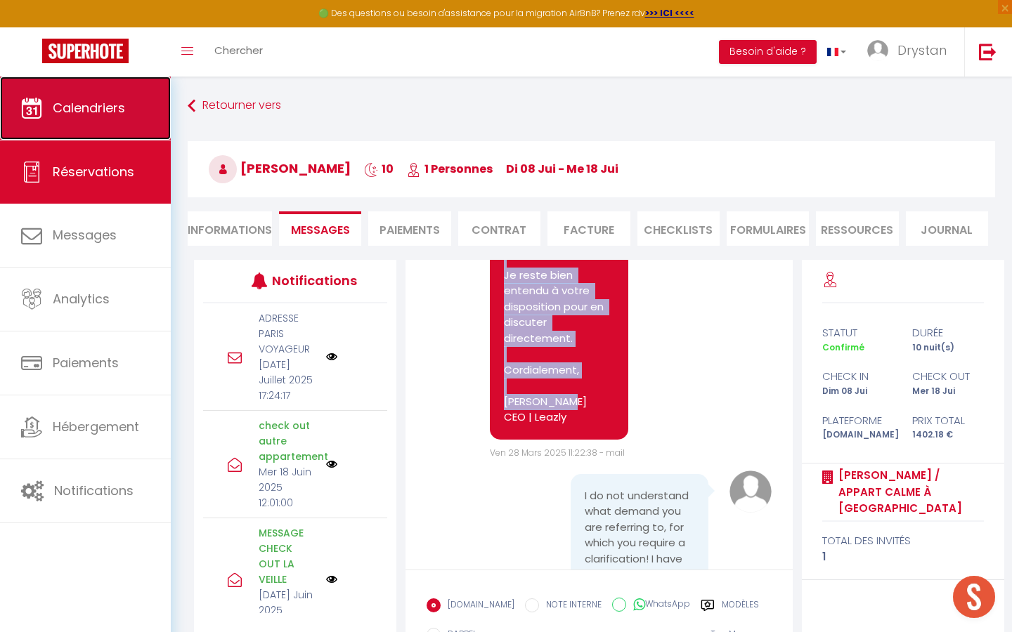
click at [139, 110] on link "Calendriers" at bounding box center [85, 108] width 171 height 63
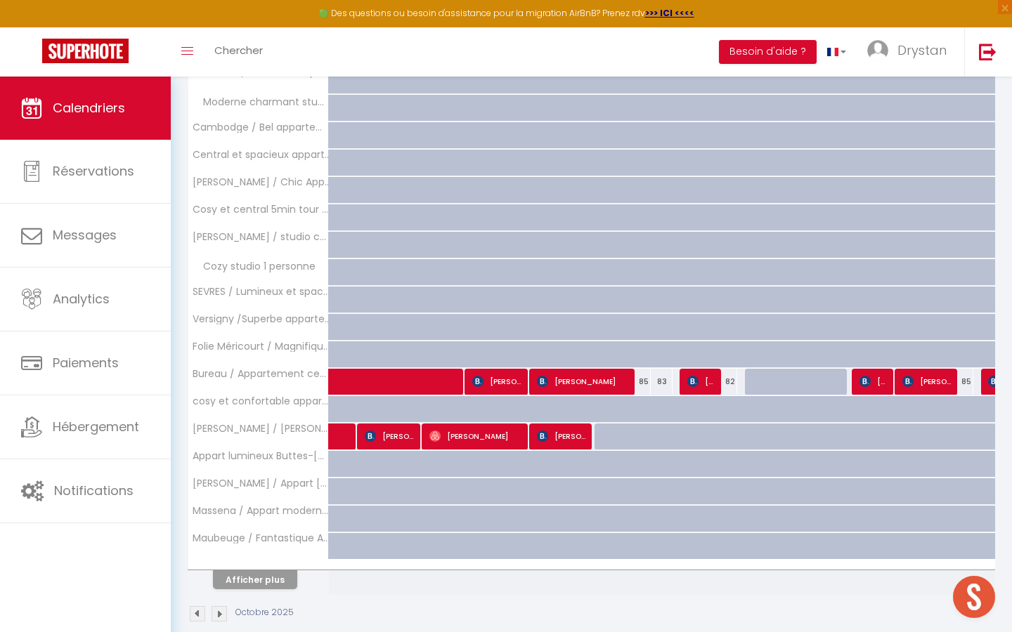
scroll to position [328, 0]
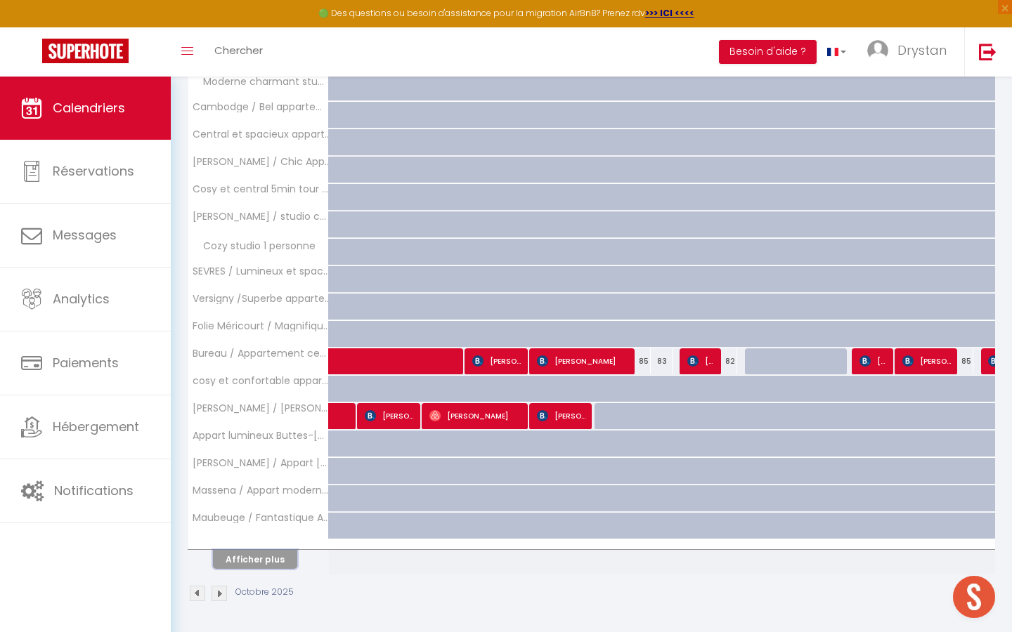
click at [250, 550] on button "Afficher plus" at bounding box center [255, 559] width 84 height 19
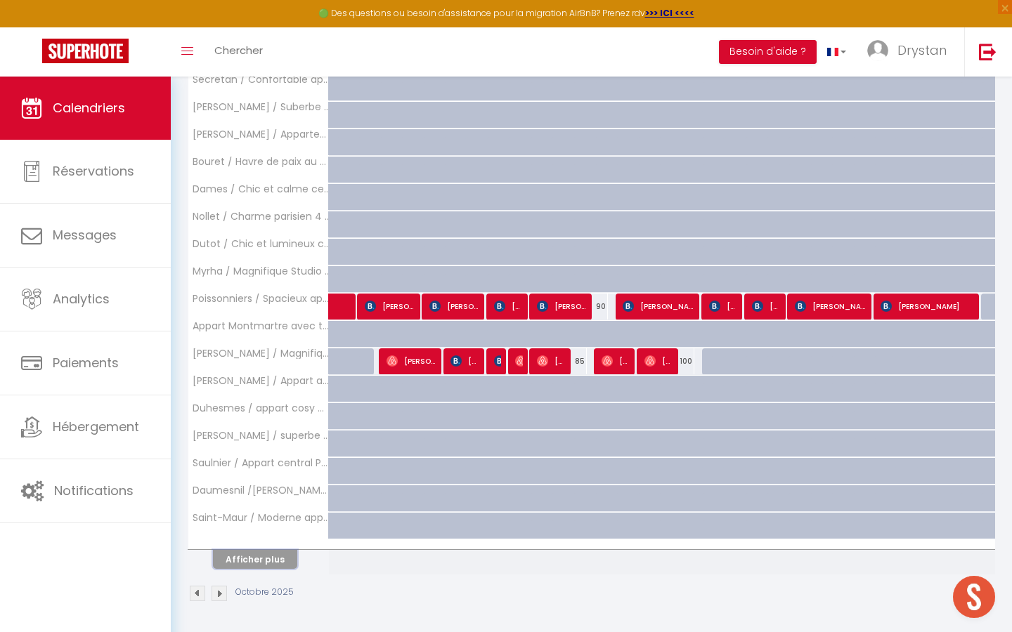
click at [250, 550] on button "Afficher plus" at bounding box center [255, 559] width 84 height 19
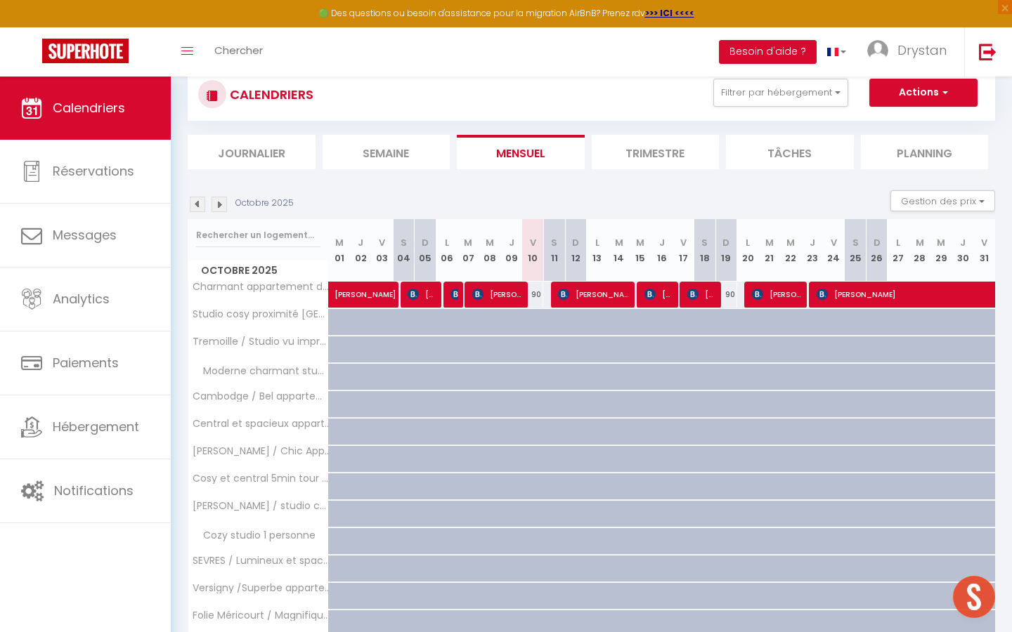
scroll to position [0, 0]
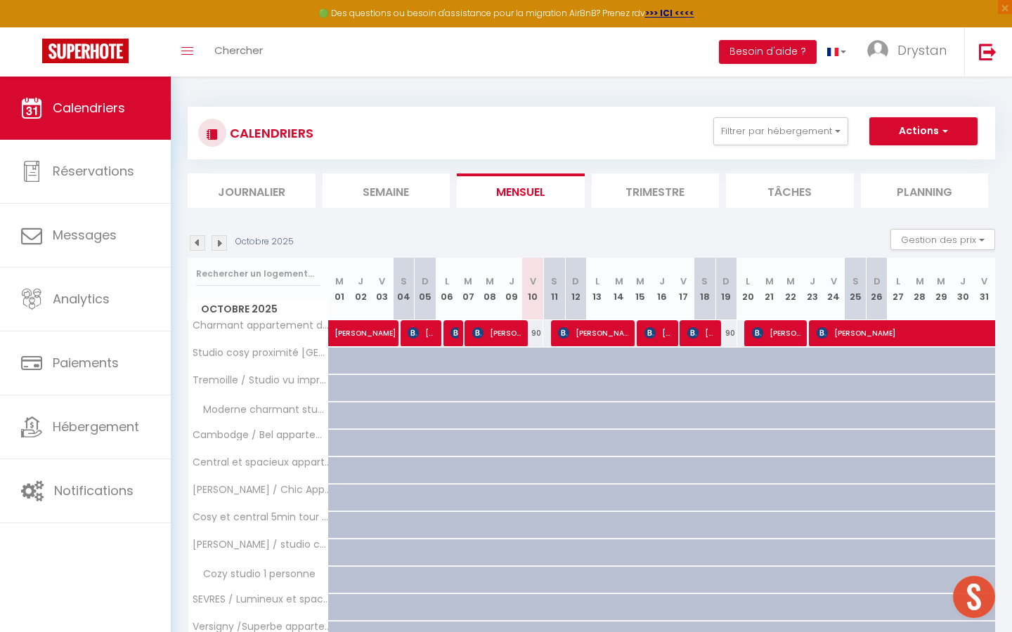
click at [221, 242] on img at bounding box center [218, 242] width 15 height 15
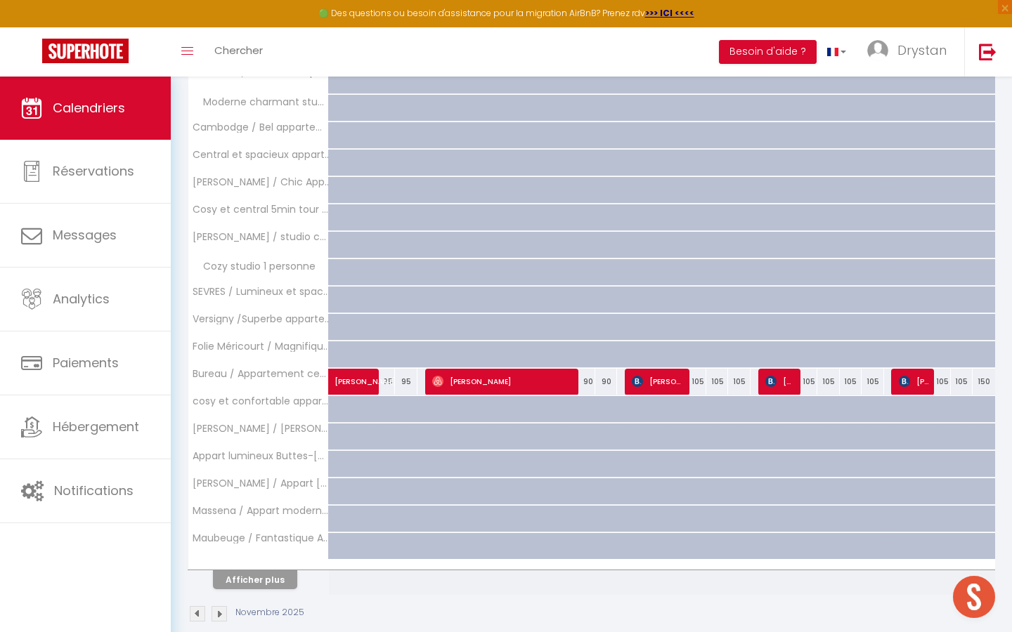
scroll to position [328, 0]
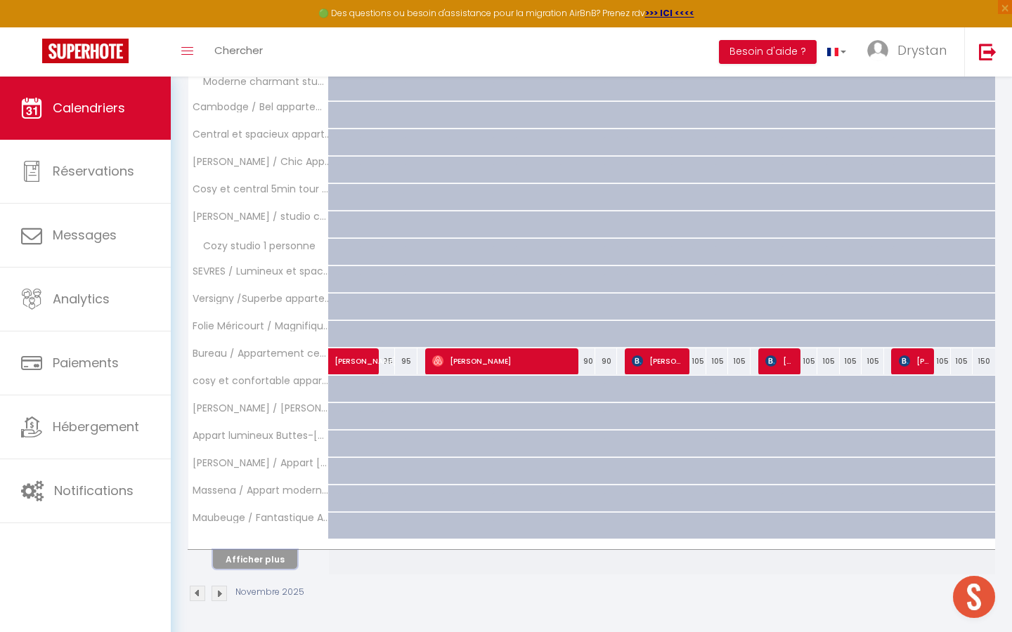
click at [280, 562] on button "Afficher plus" at bounding box center [255, 559] width 84 height 19
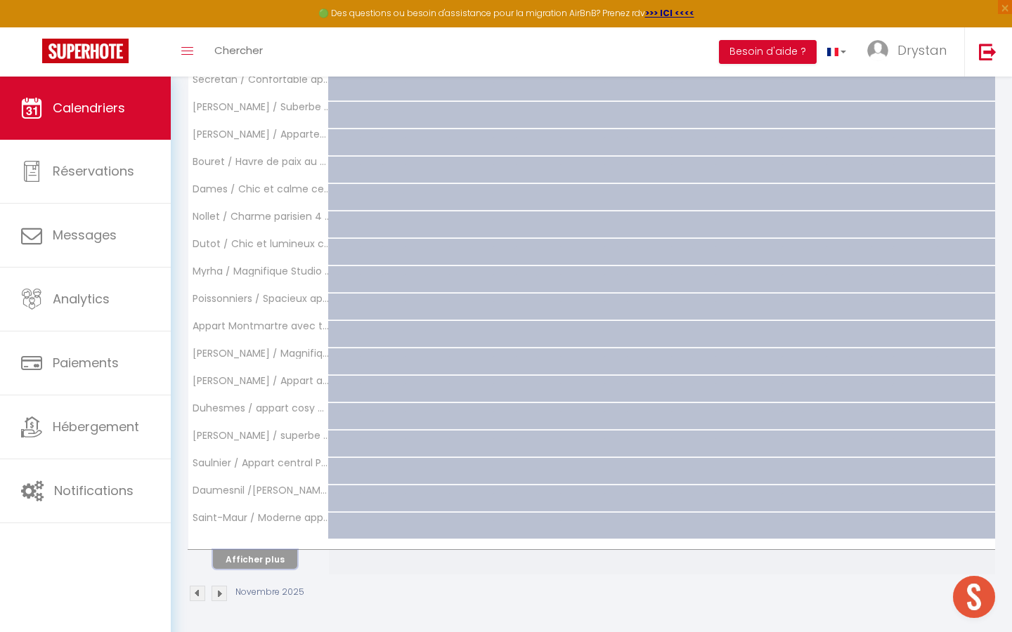
click at [280, 562] on button "Afficher plus" at bounding box center [255, 559] width 84 height 19
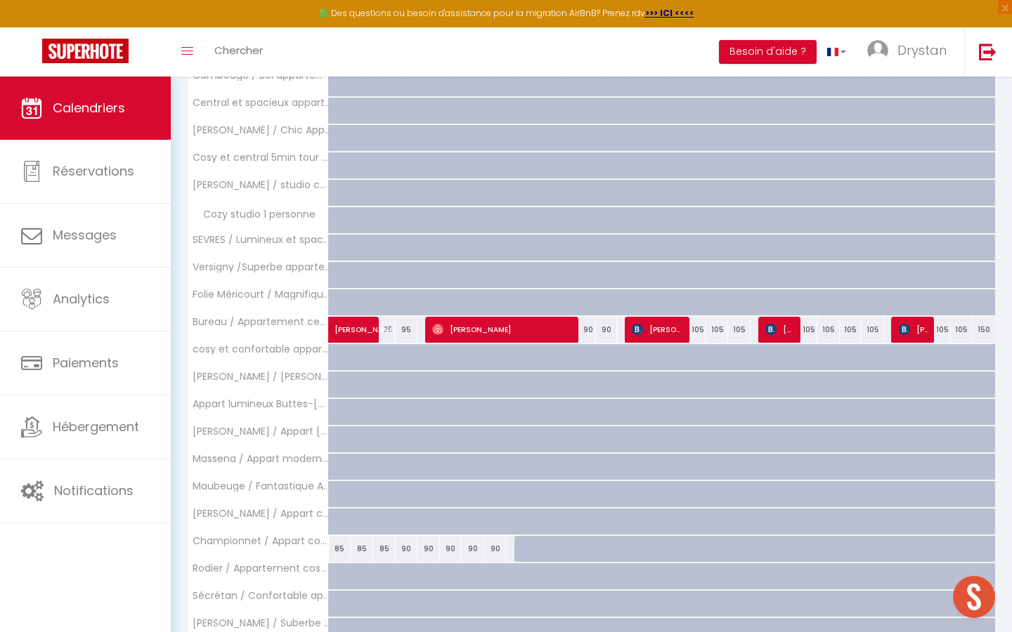
scroll to position [0, 0]
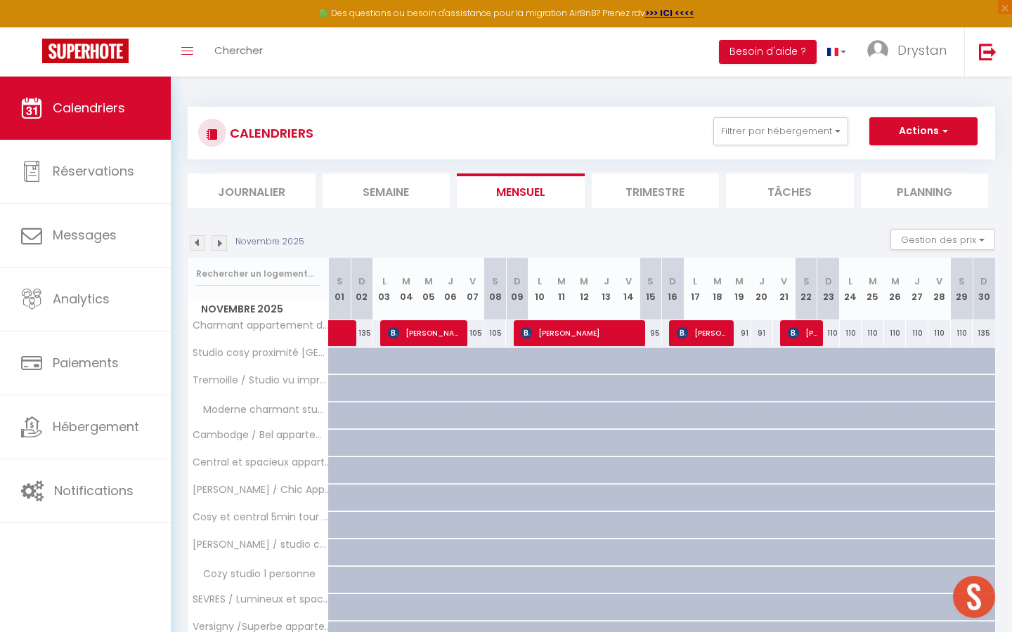
click at [221, 243] on img at bounding box center [218, 242] width 15 height 15
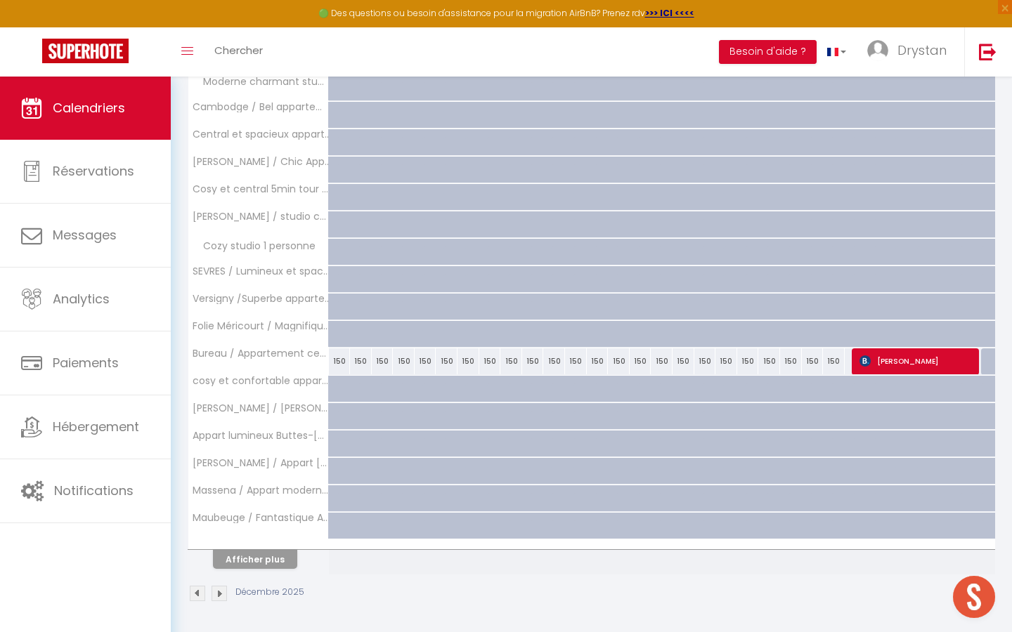
scroll to position [310, 0]
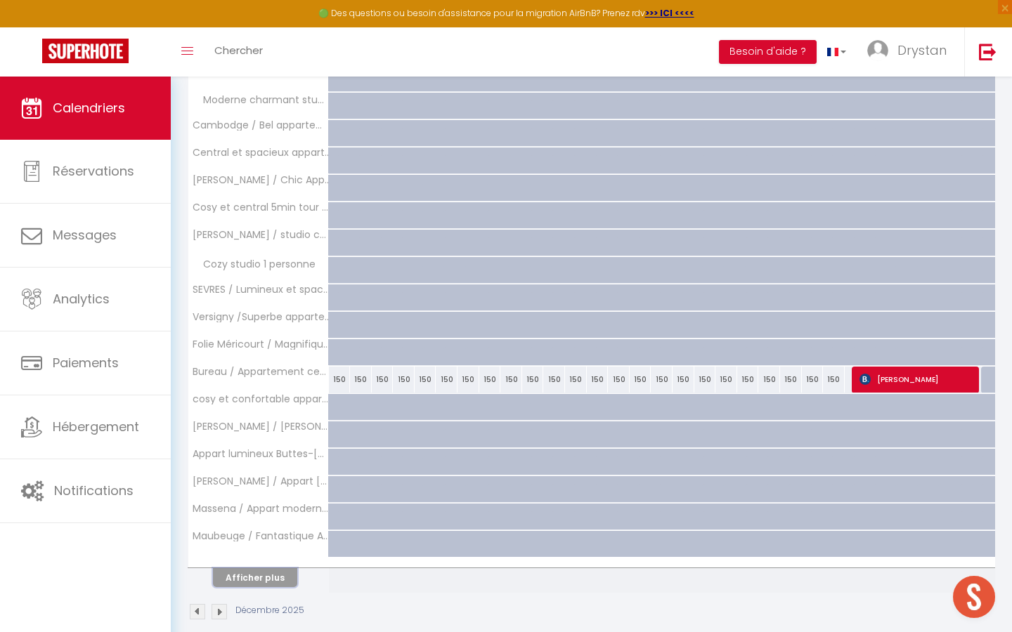
click at [259, 574] on button "Afficher plus" at bounding box center [255, 577] width 84 height 19
select select
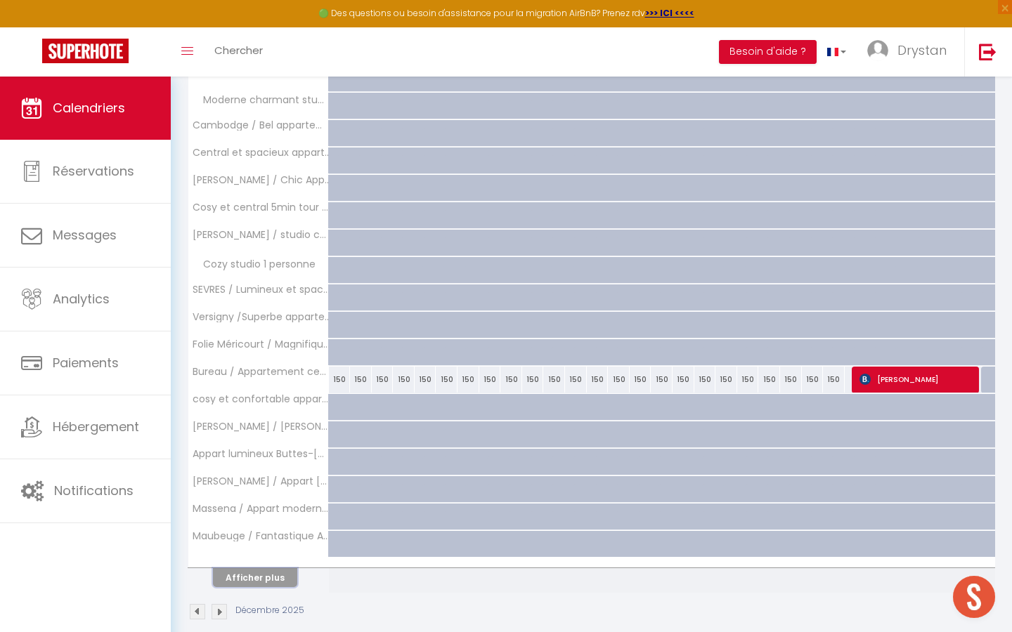
select select
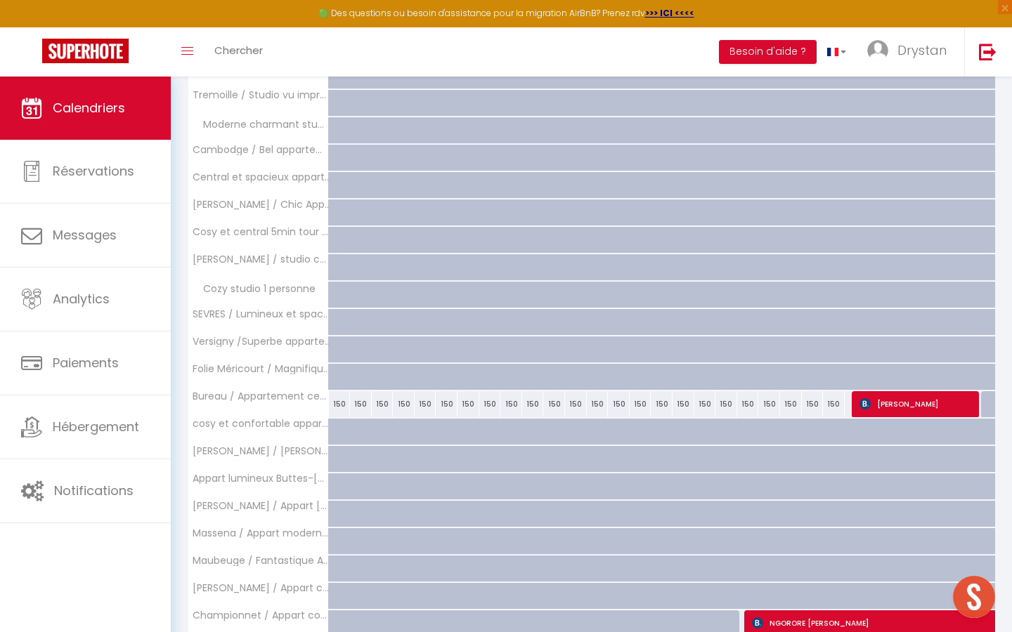
scroll to position [647, 0]
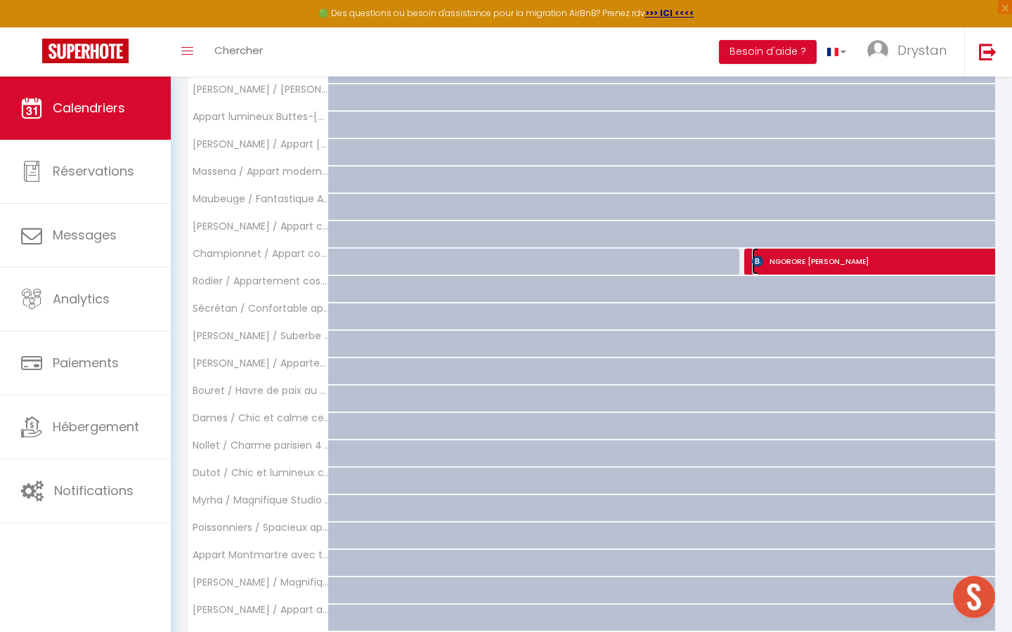
click at [804, 259] on span "NGORORE [PERSON_NAME]" at bounding box center [962, 261] width 420 height 27
select select "OK"
select select "KO"
select select "0"
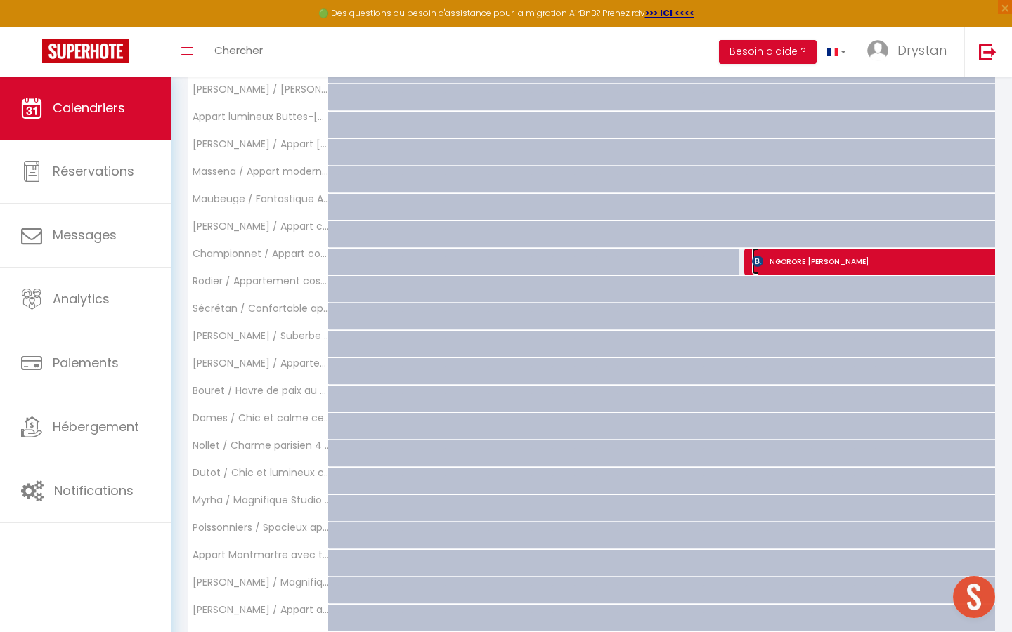
select select "1"
select select
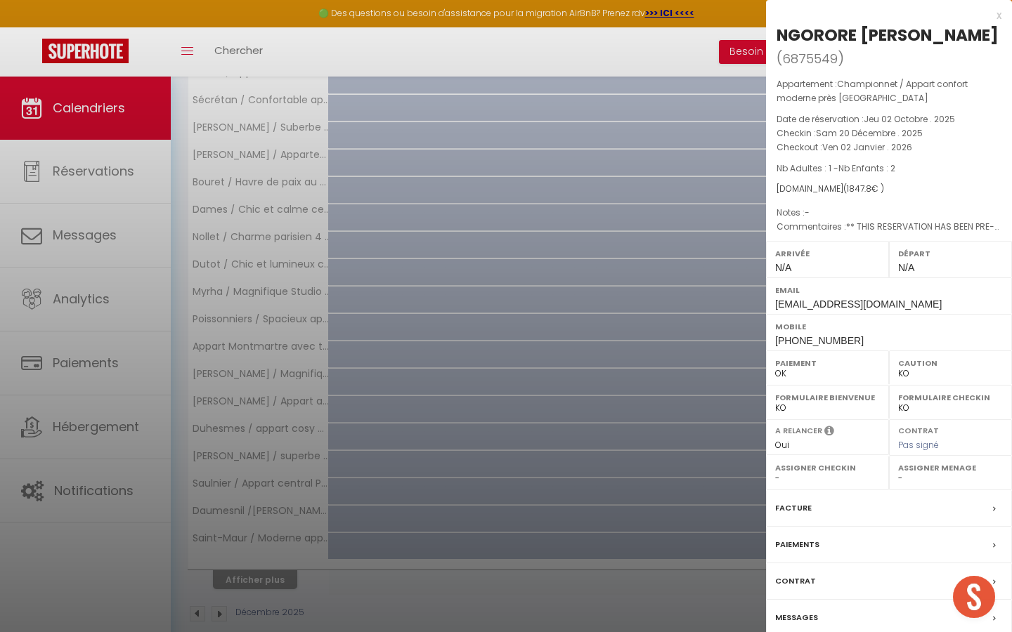
scroll to position [876, 0]
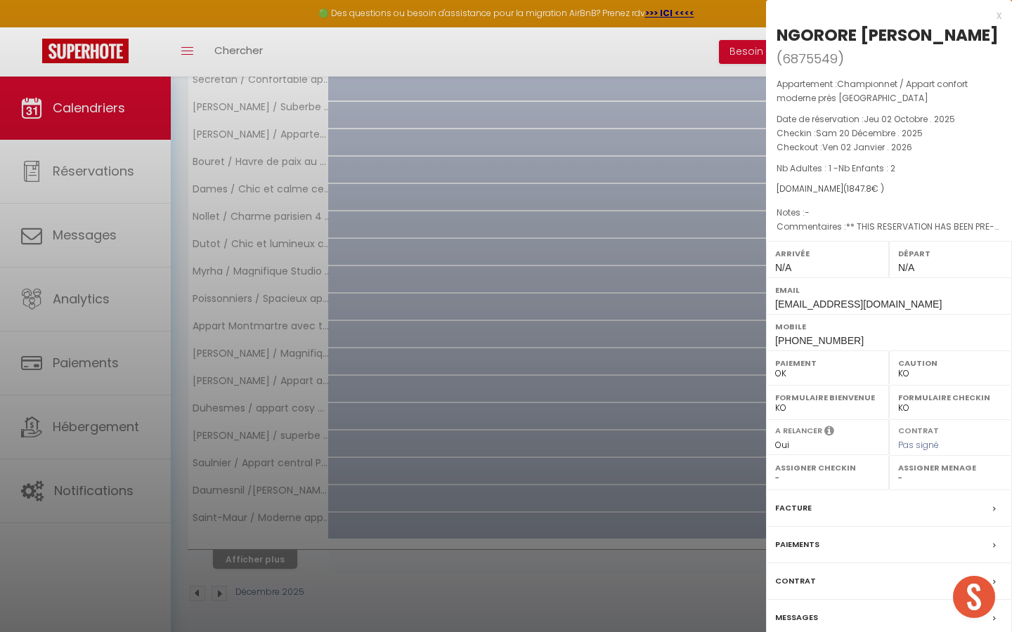
click at [797, 611] on label "Messages" at bounding box center [796, 618] width 43 height 15
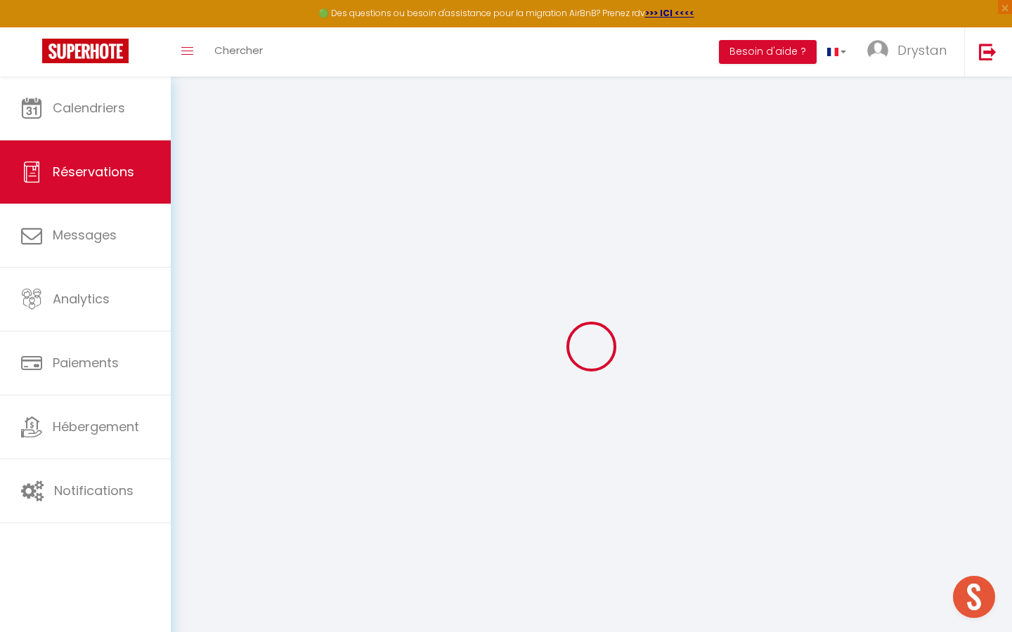
select select
checkbox input "false"
select select
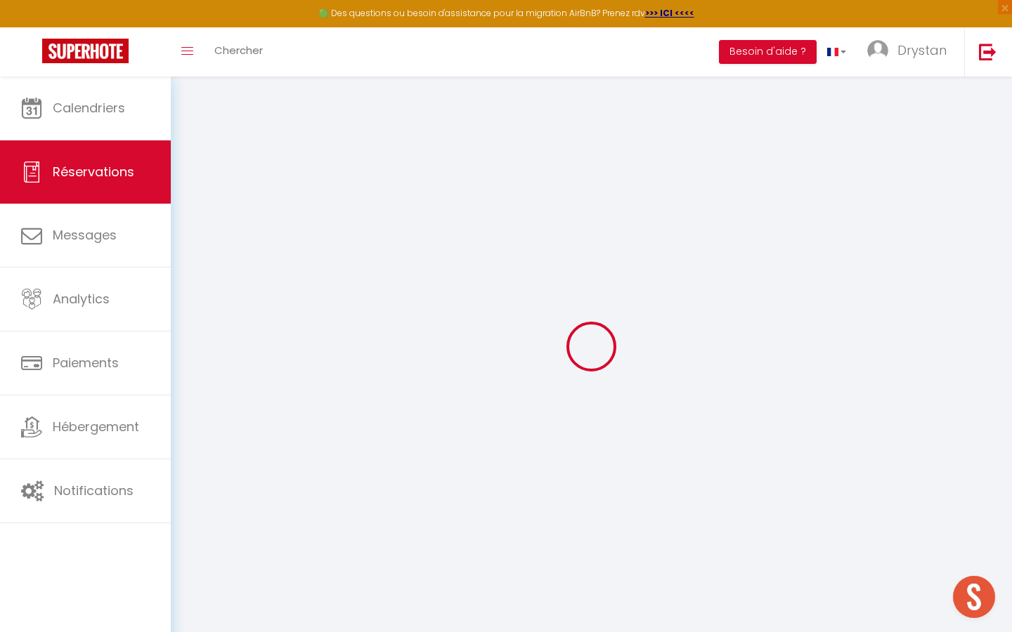
checkbox input "false"
type textarea "** THIS RESERVATION HAS BEEN PRE-PAID ** BOOKING NOTE : Payment charge is EUR 2…"
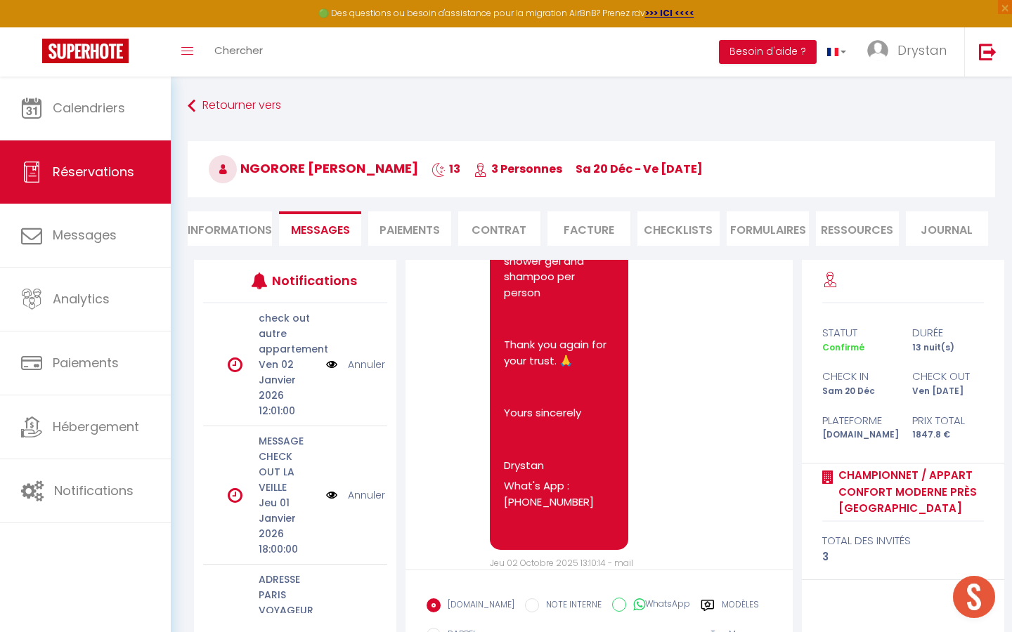
scroll to position [108, 0]
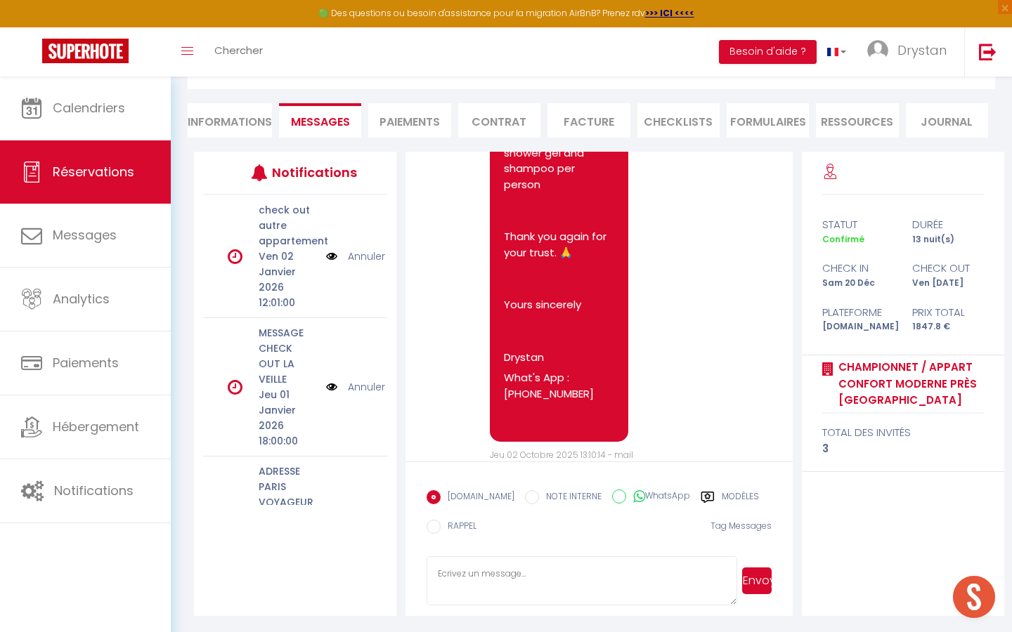
click at [477, 570] on textarea at bounding box center [581, 580] width 310 height 49
paste textarea "Bonjour, Je vous contacte concernant votre récente réservation dans notre établ…"
type textarea "Bonjour, Je vous contacte concernant votre récente réservation dans notre établ…"
click at [761, 577] on button "Envoyer" at bounding box center [757, 581] width 30 height 27
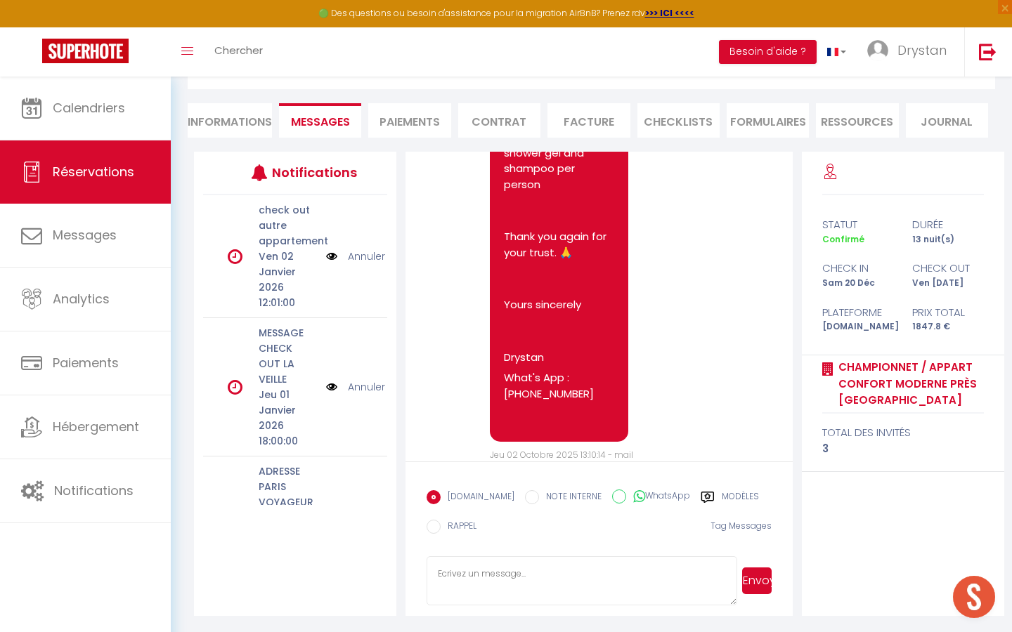
scroll to position [0, 0]
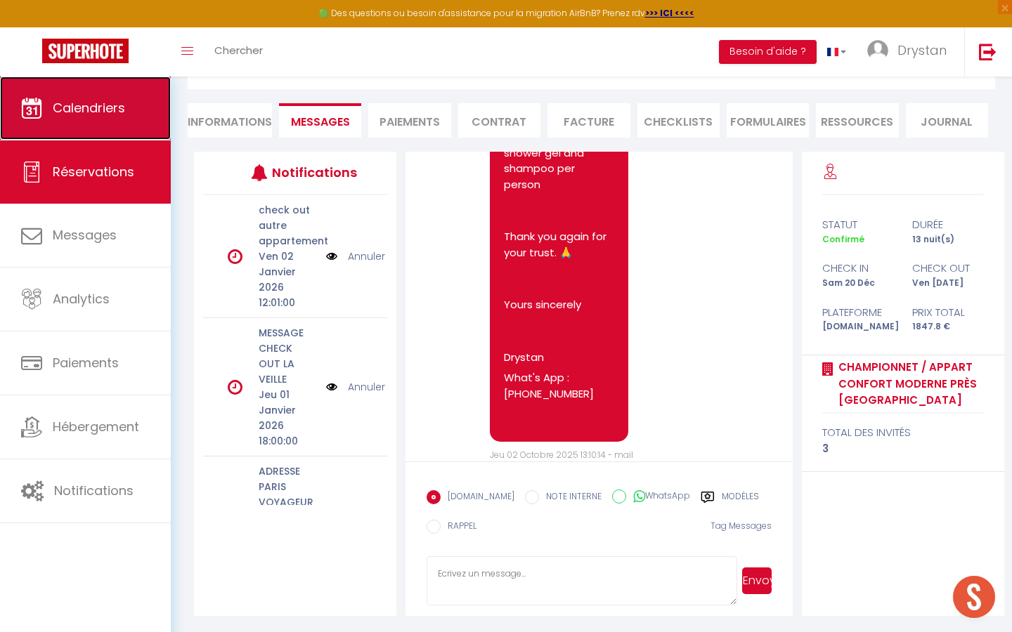
click at [94, 112] on span "Calendriers" at bounding box center [89, 108] width 72 height 18
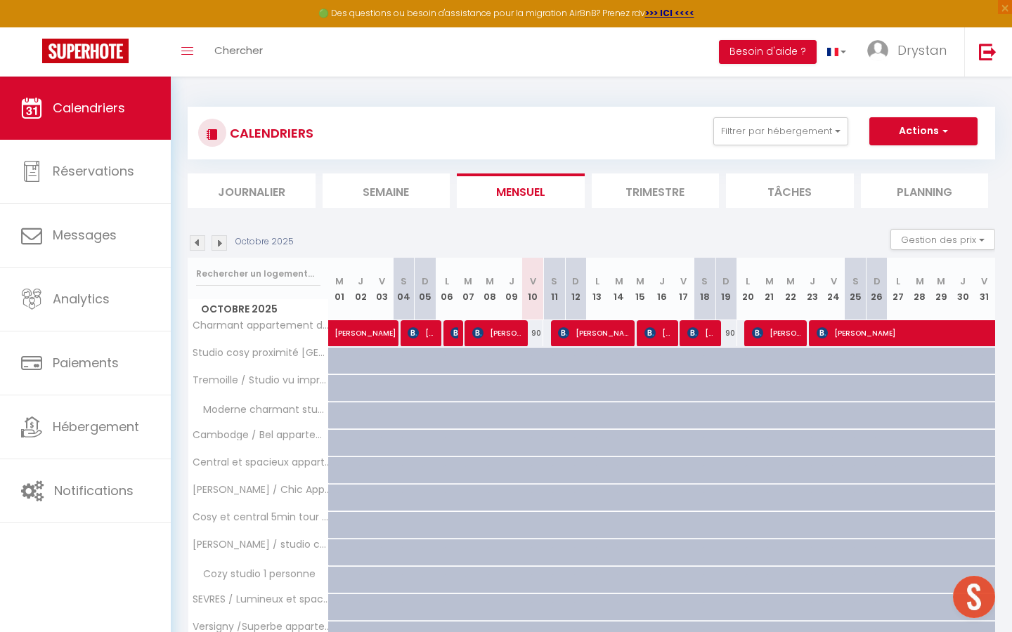
click at [216, 248] on img at bounding box center [218, 242] width 15 height 15
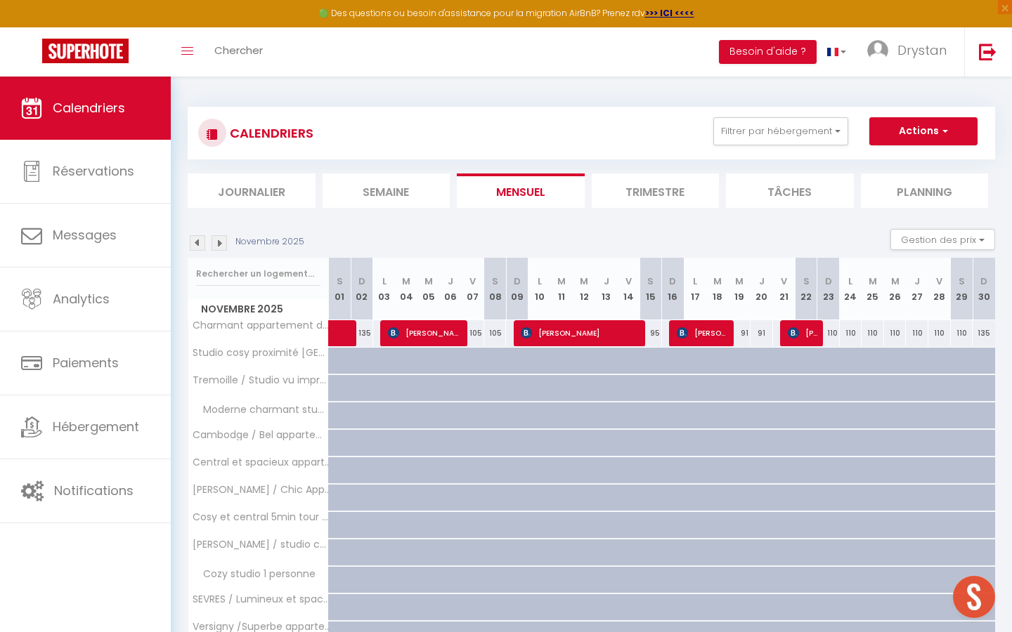
click at [216, 248] on img at bounding box center [218, 242] width 15 height 15
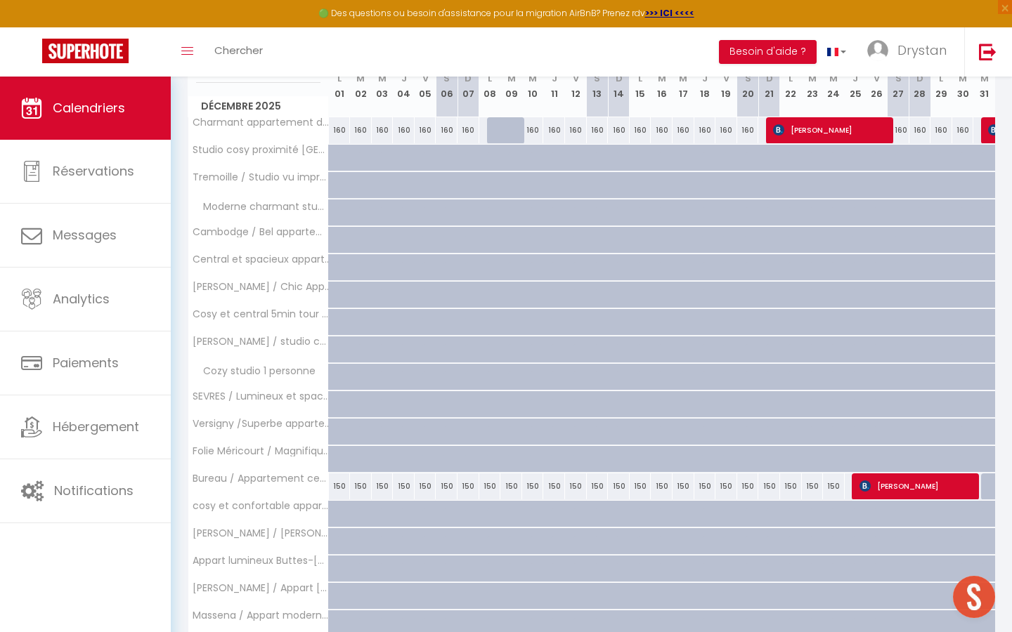
scroll to position [328, 0]
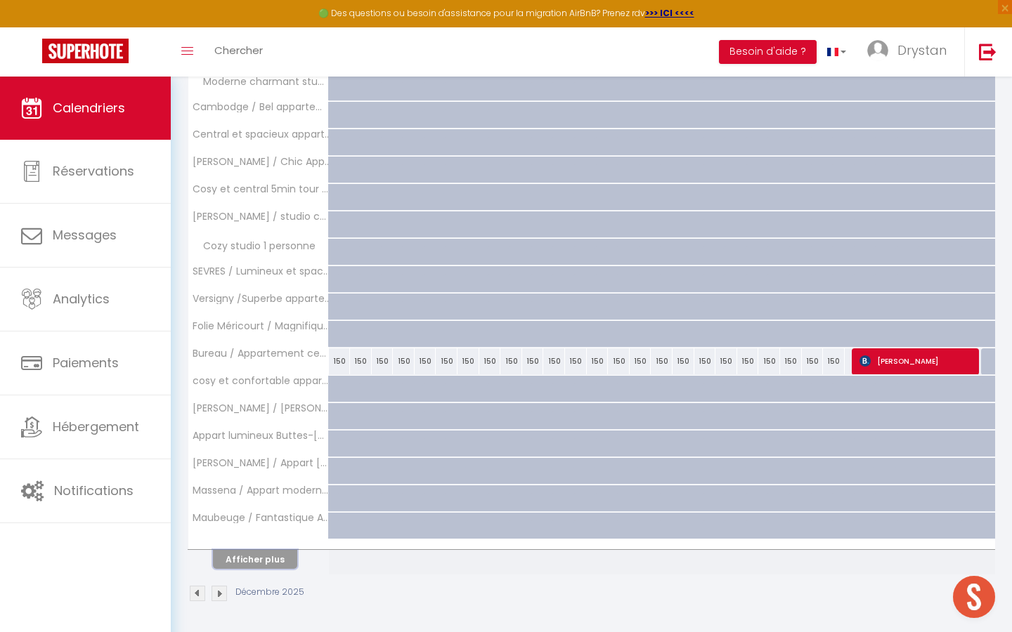
click at [258, 561] on button "Afficher plus" at bounding box center [255, 559] width 84 height 19
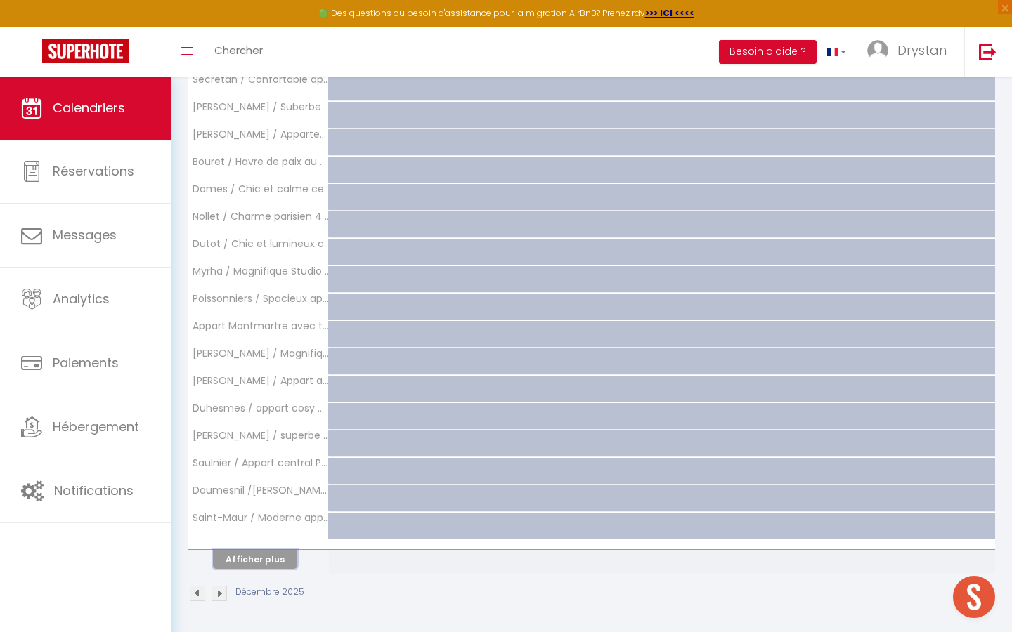
click at [258, 561] on button "Afficher plus" at bounding box center [255, 559] width 84 height 19
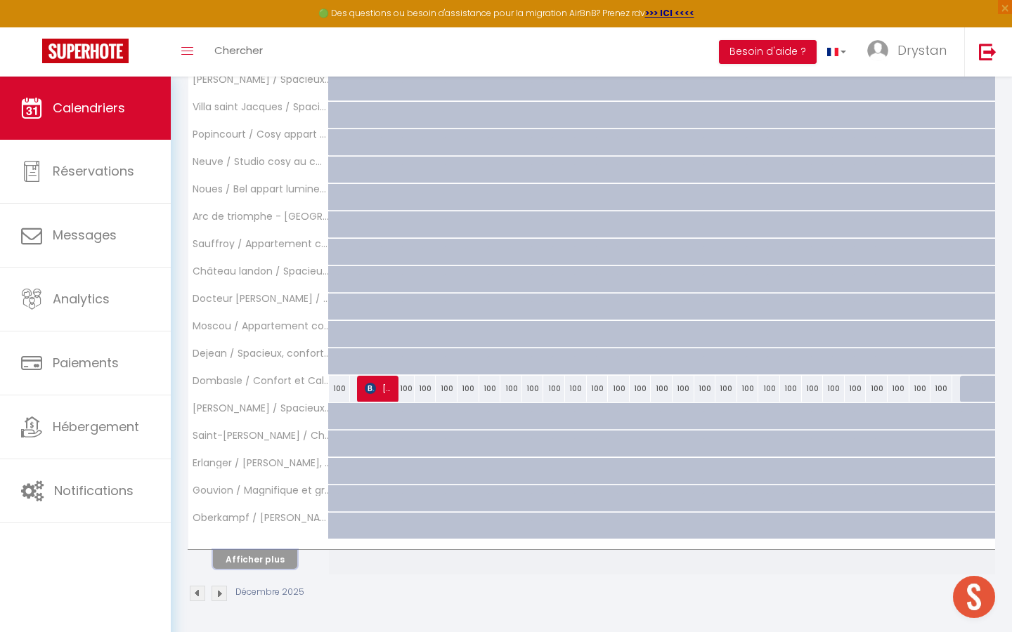
click at [258, 561] on button "Afficher plus" at bounding box center [255, 559] width 84 height 19
select select
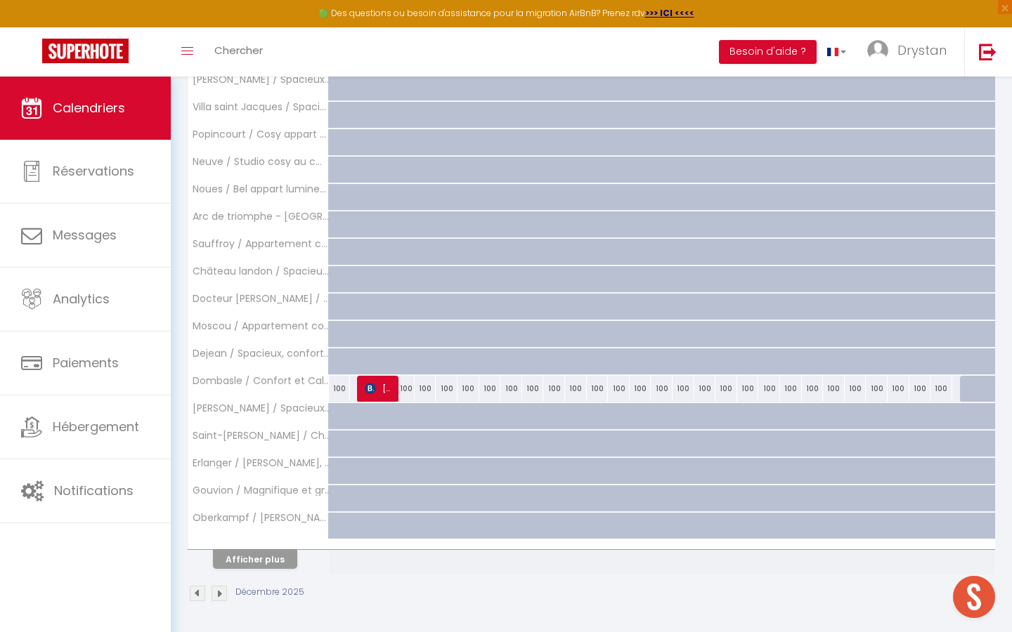
select select
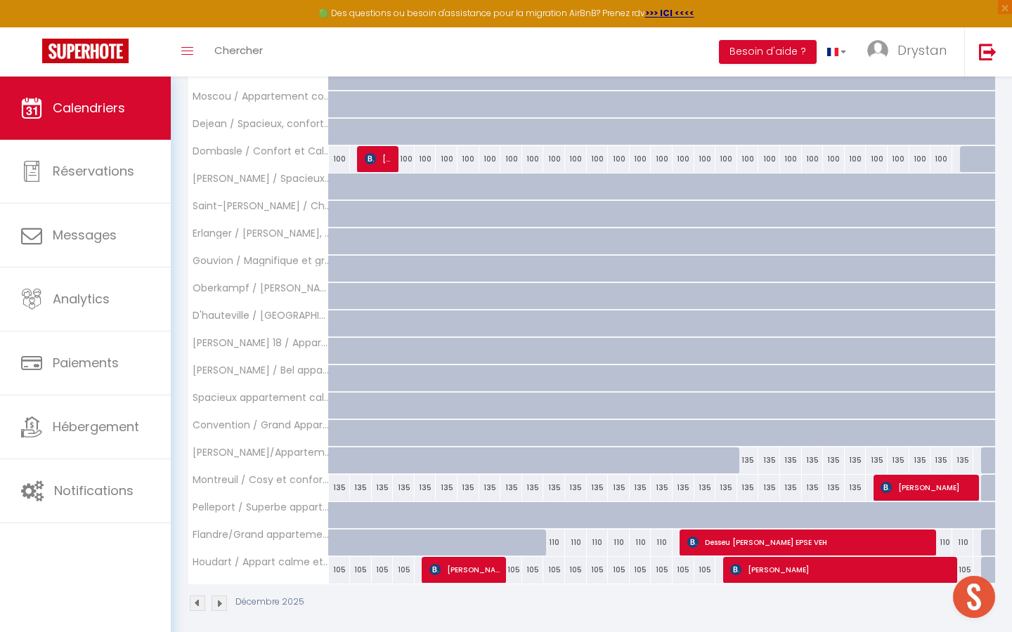
scroll to position [1664, 0]
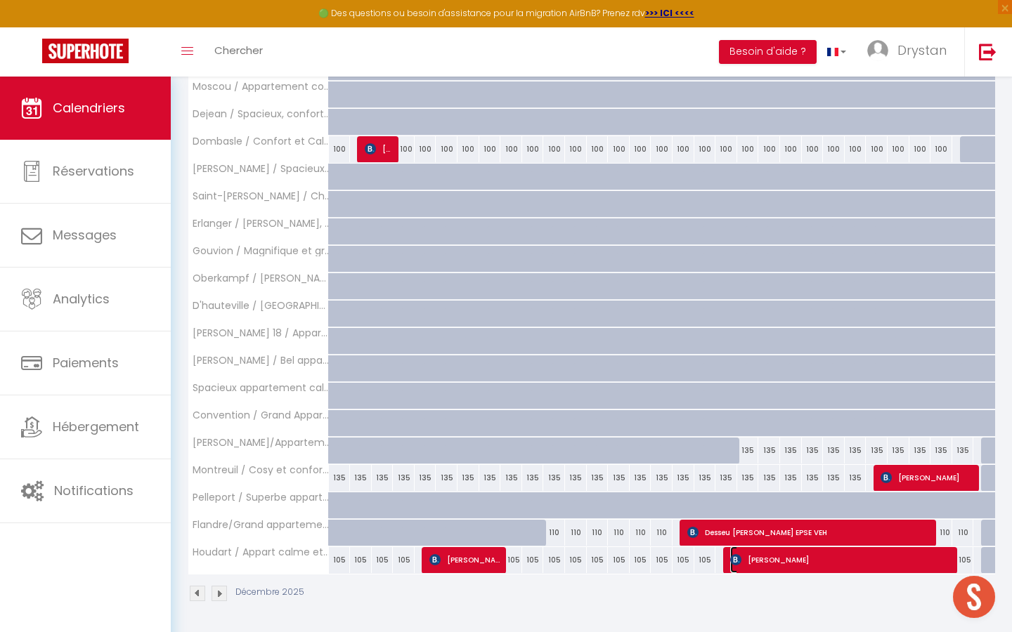
click at [807, 559] on span "[PERSON_NAME]" at bounding box center [842, 560] width 225 height 27
select select "OK"
select select "KO"
select select "0"
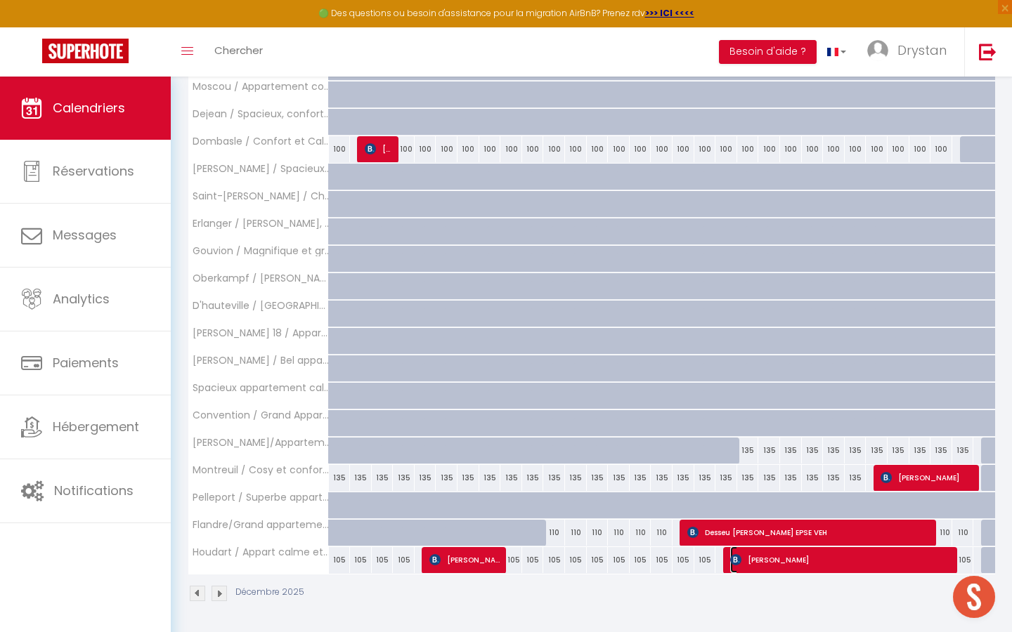
select select "1"
select select
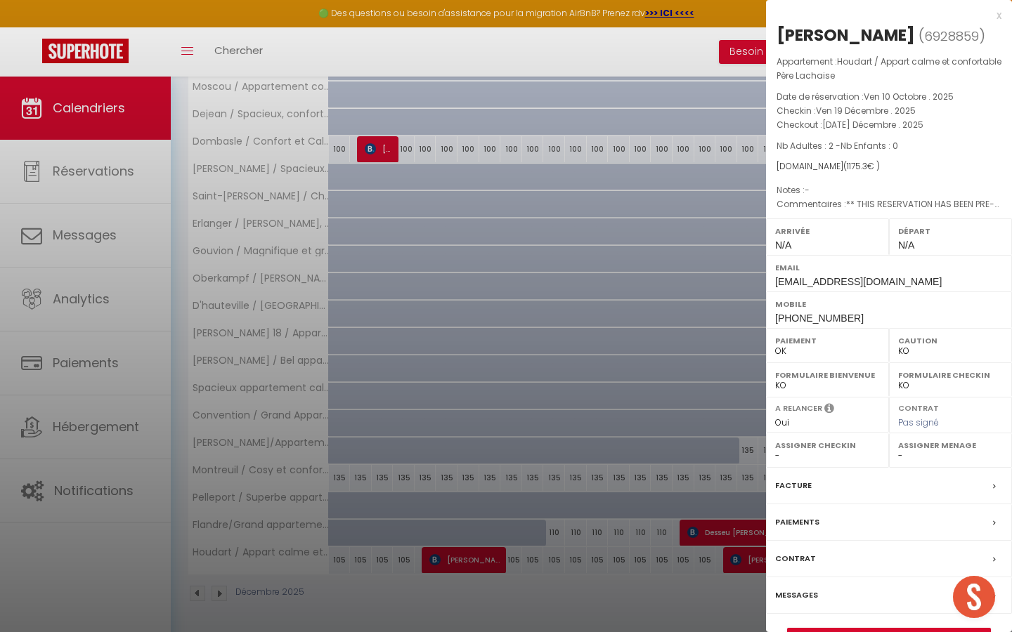
click at [633, 228] on div at bounding box center [506, 316] width 1012 height 632
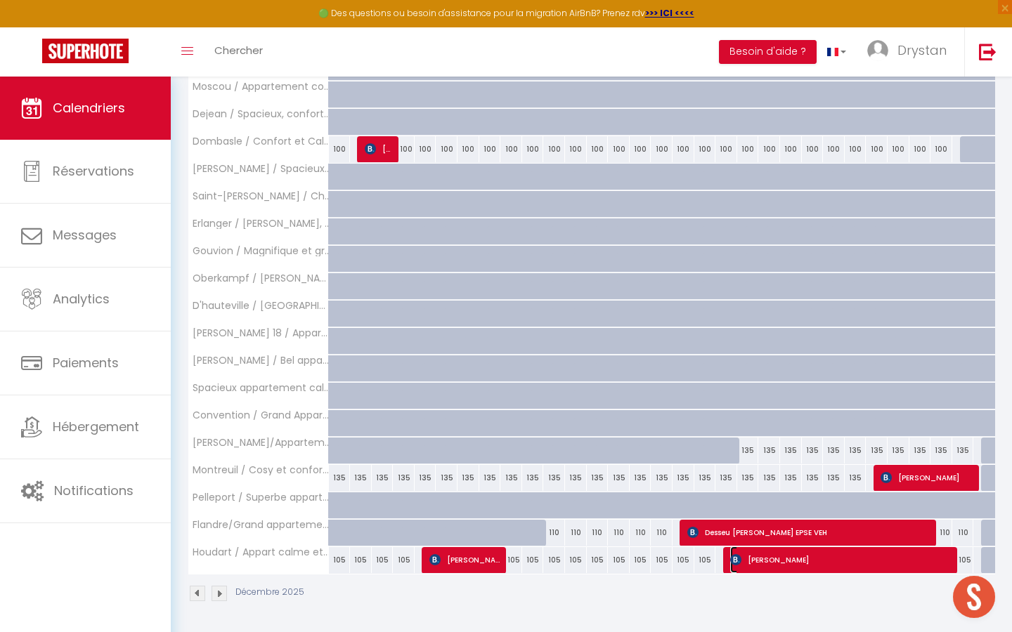
click at [822, 552] on span "[PERSON_NAME]" at bounding box center [842, 560] width 225 height 27
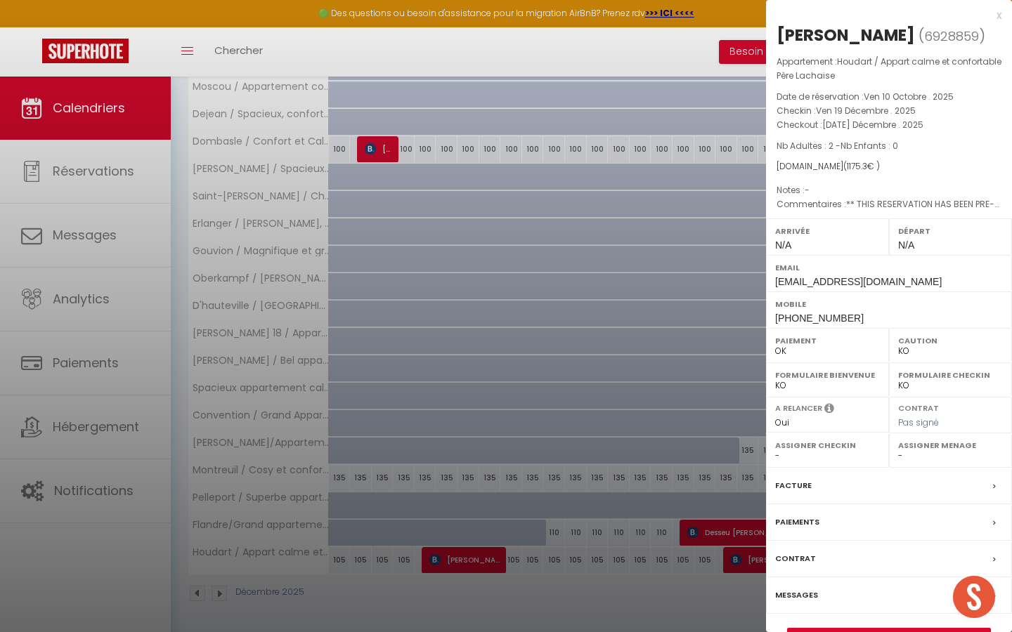
click at [833, 614] on div "Messages" at bounding box center [889, 596] width 246 height 37
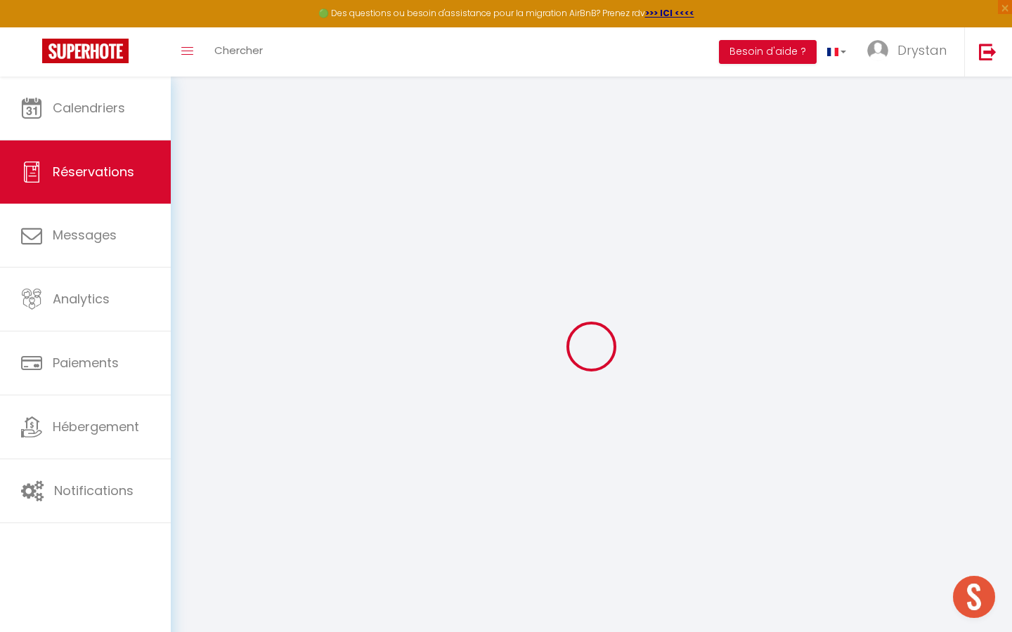
select select
checkbox input "false"
select select
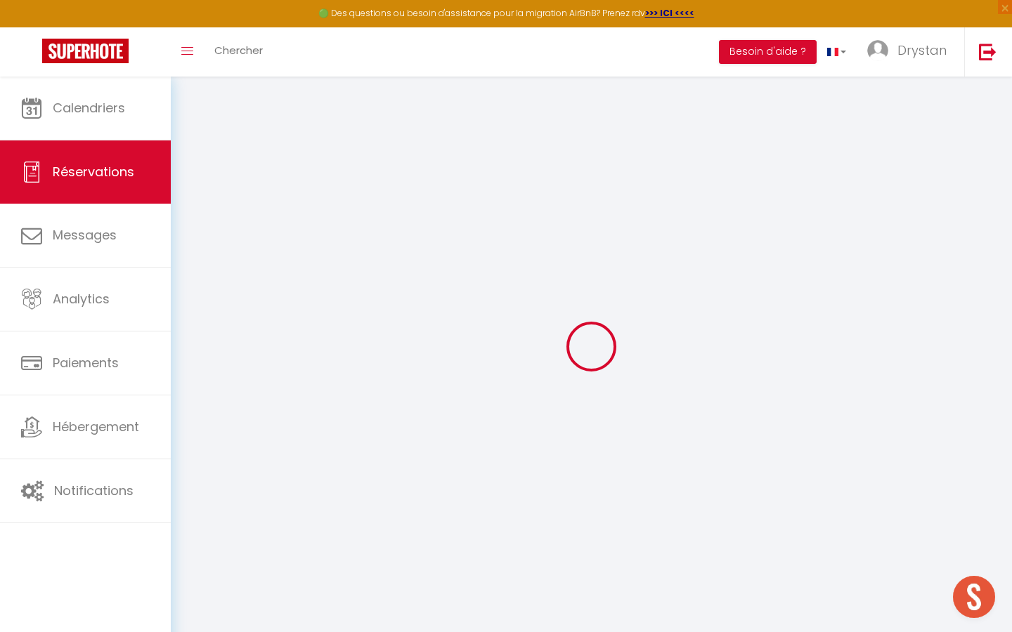
checkbox input "false"
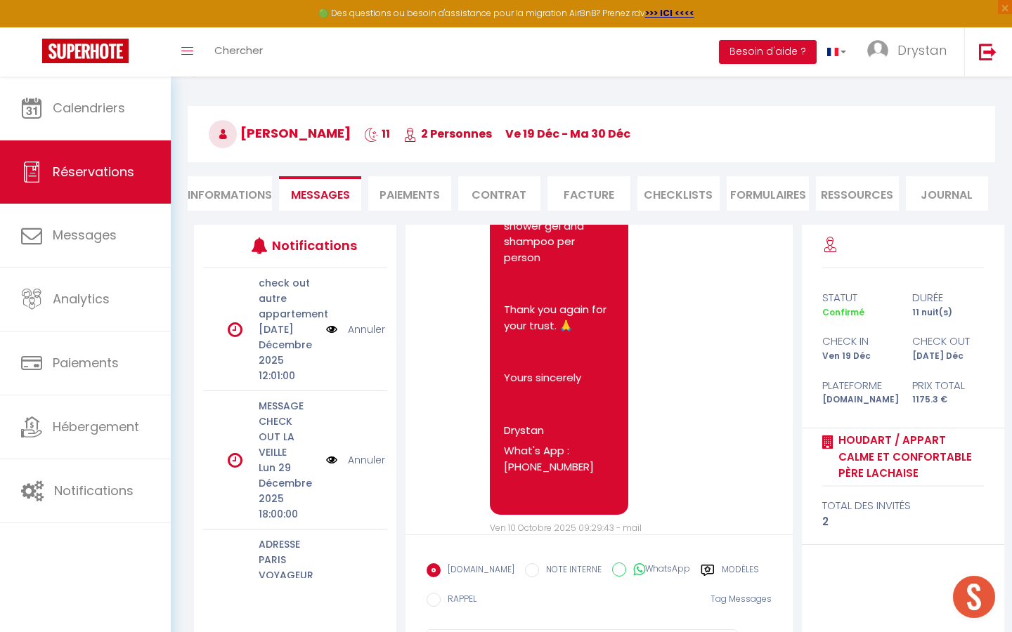
scroll to position [108, 0]
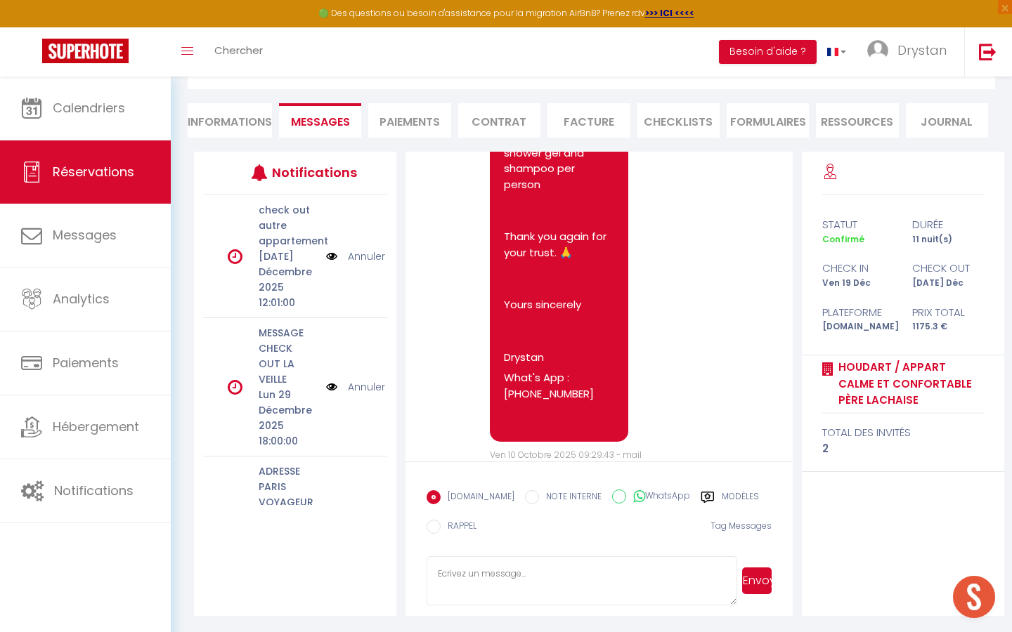
click at [480, 565] on textarea at bounding box center [581, 580] width 310 height 49
paste textarea "Bonjour, Je vous contacte concernant votre récente réservation dans notre établ…"
type textarea "Bonjour, Je vous contacte concernant votre récente réservation dans notre établ…"
click at [756, 585] on button "Envoyer" at bounding box center [757, 581] width 30 height 27
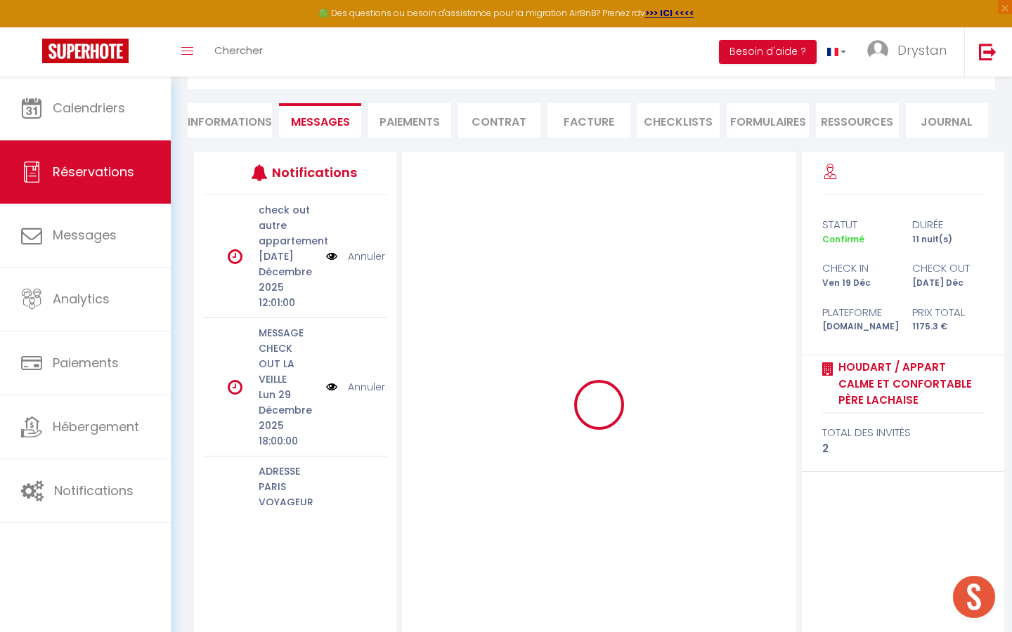
scroll to position [0, 0]
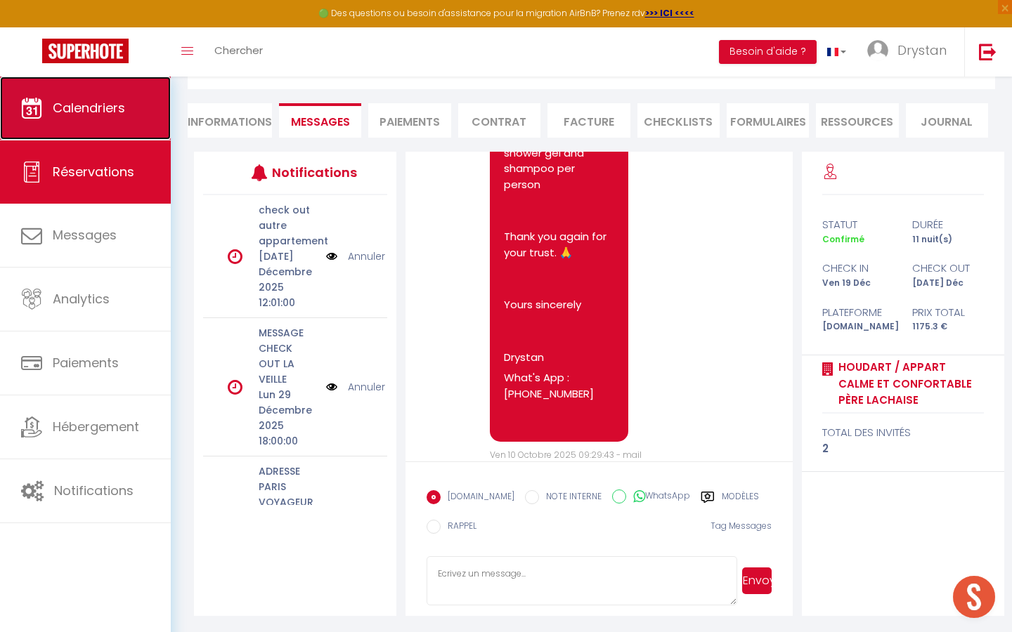
click at [99, 100] on span "Calendriers" at bounding box center [89, 108] width 72 height 18
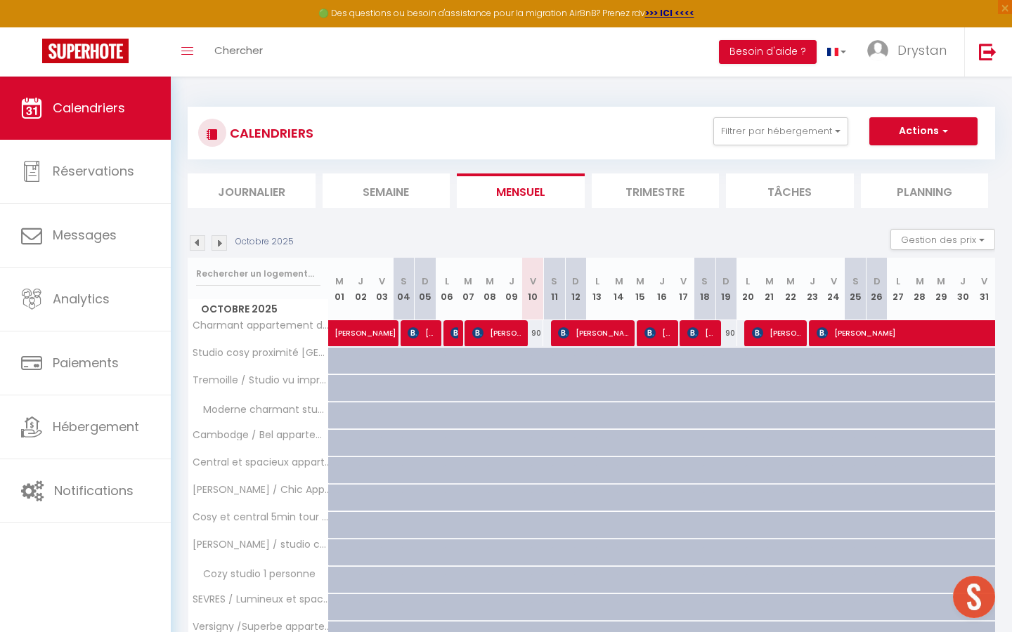
click at [216, 240] on img at bounding box center [218, 242] width 15 height 15
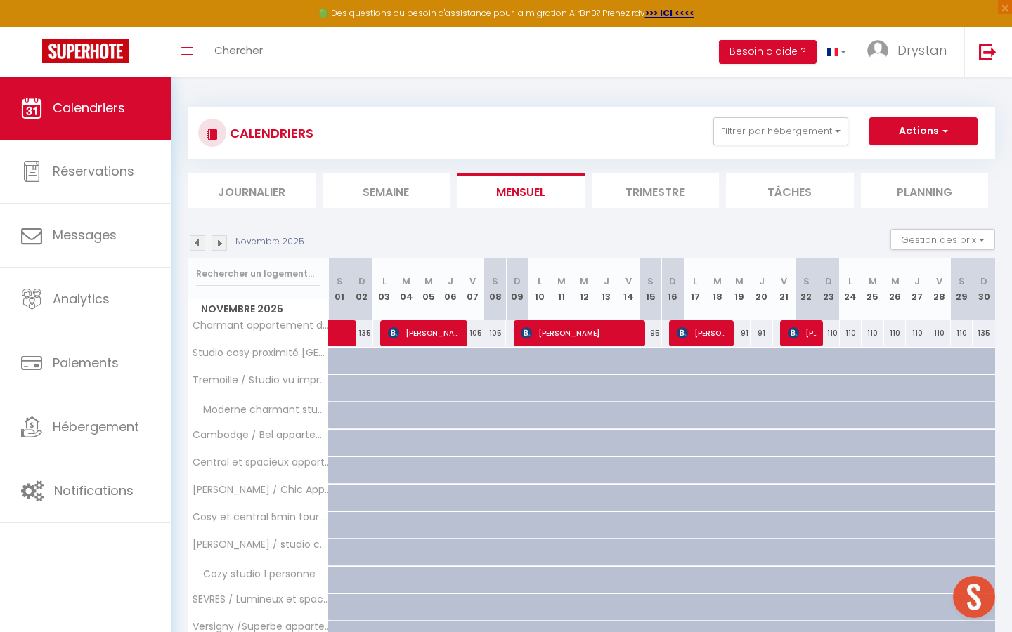
click at [216, 240] on img at bounding box center [218, 242] width 15 height 15
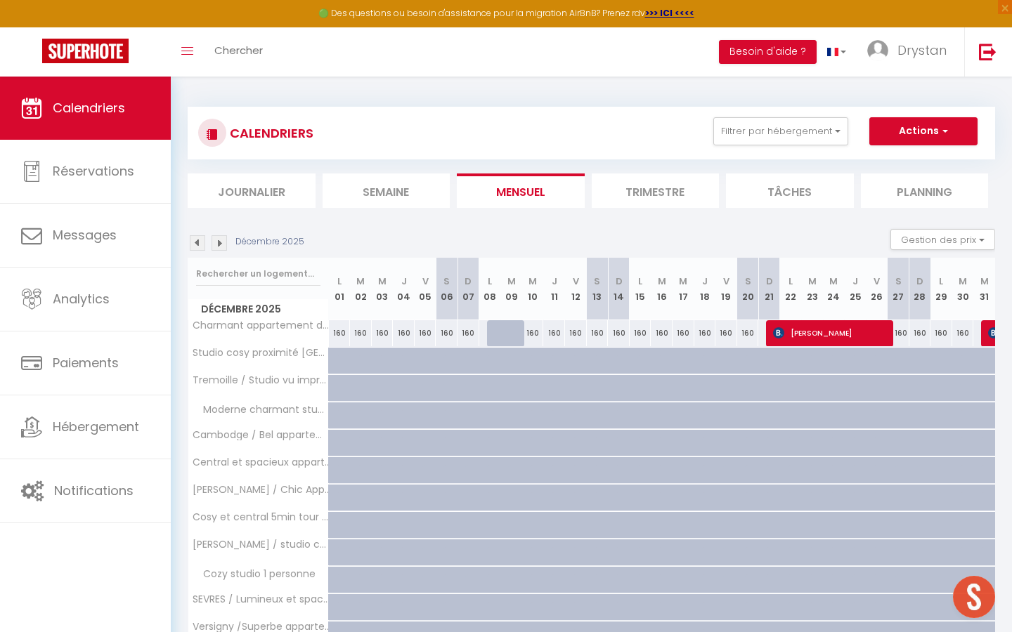
scroll to position [328, 0]
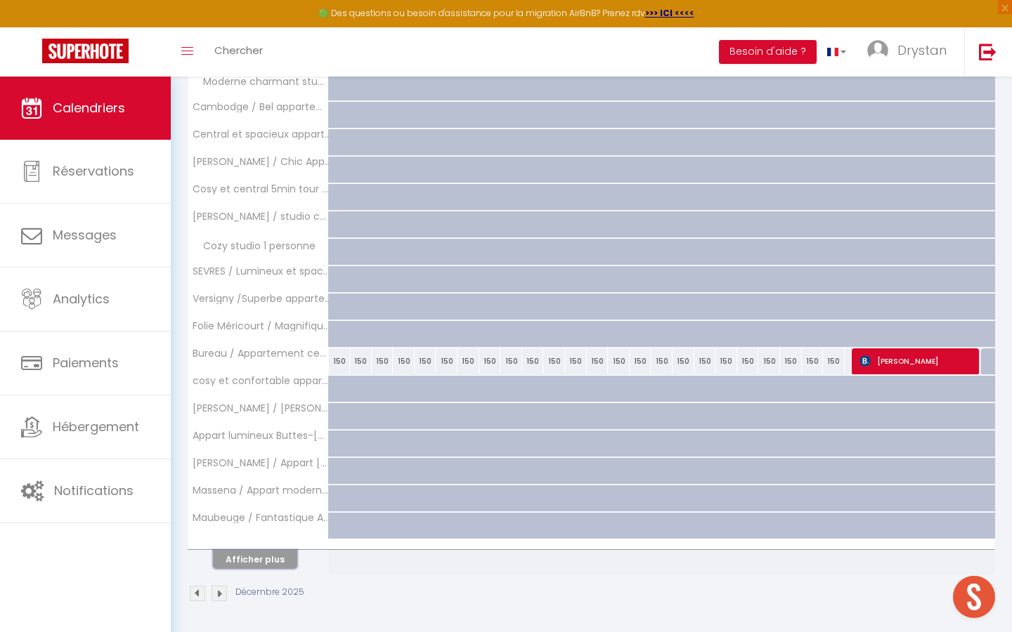
click at [268, 561] on button "Afficher plus" at bounding box center [255, 559] width 84 height 19
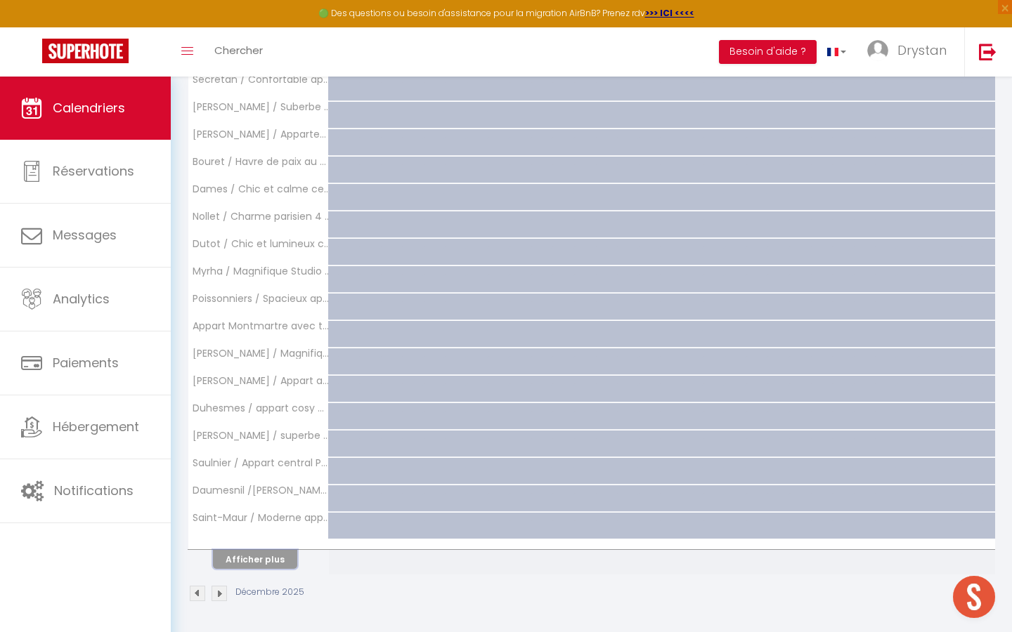
click at [268, 561] on button "Afficher plus" at bounding box center [255, 559] width 84 height 19
select select
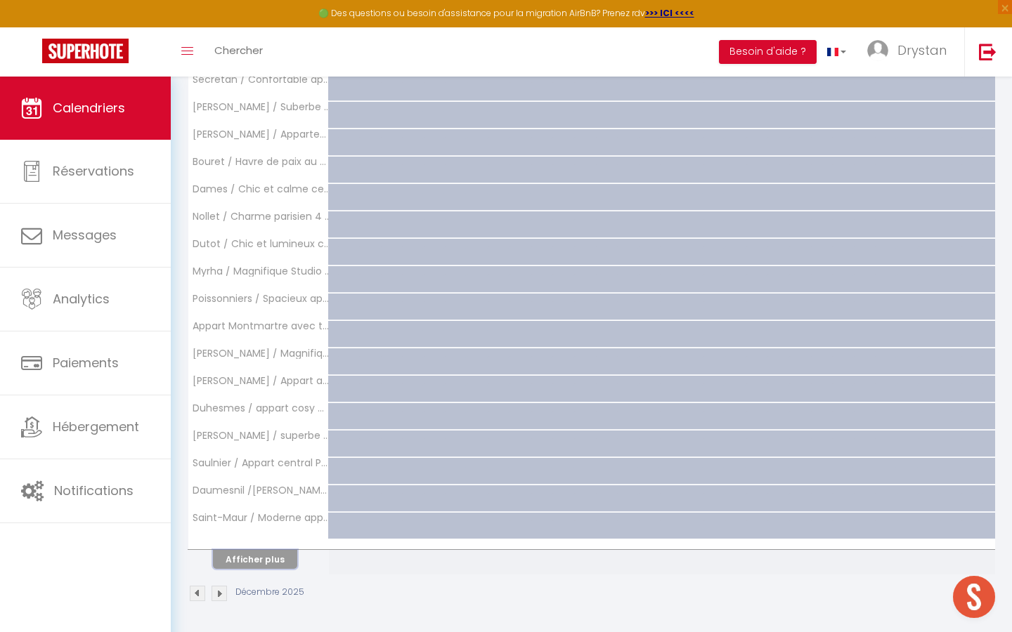
select select
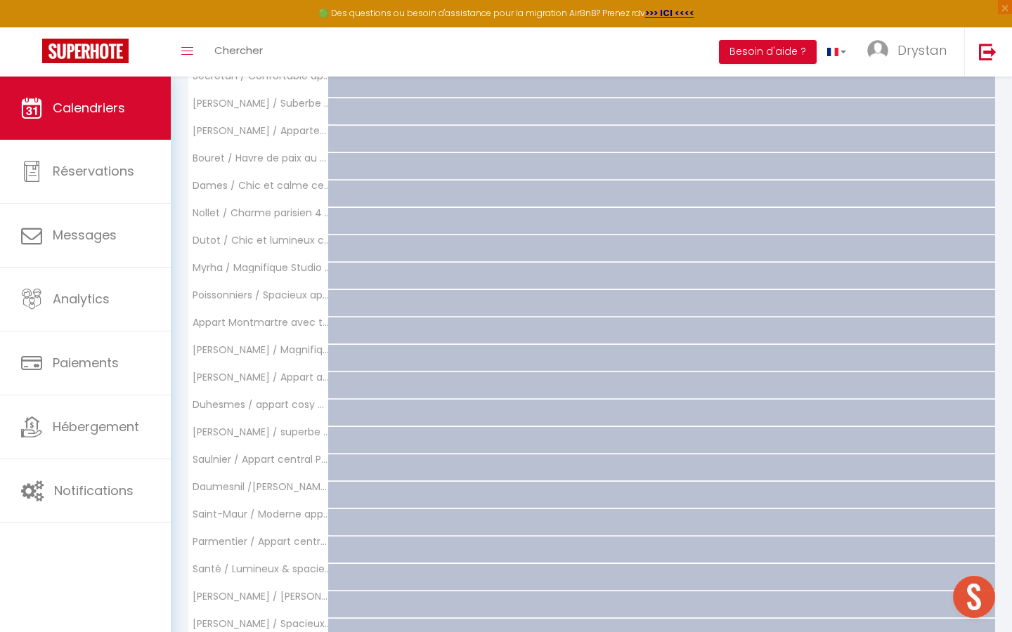
scroll to position [1424, 0]
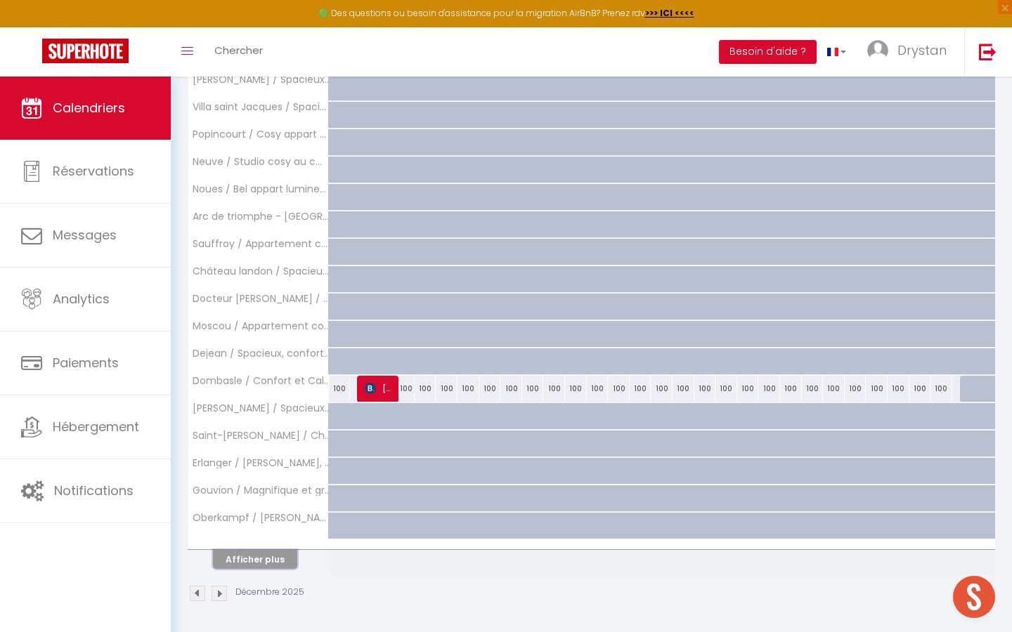
click at [268, 556] on button "Afficher plus" at bounding box center [255, 559] width 84 height 19
select select
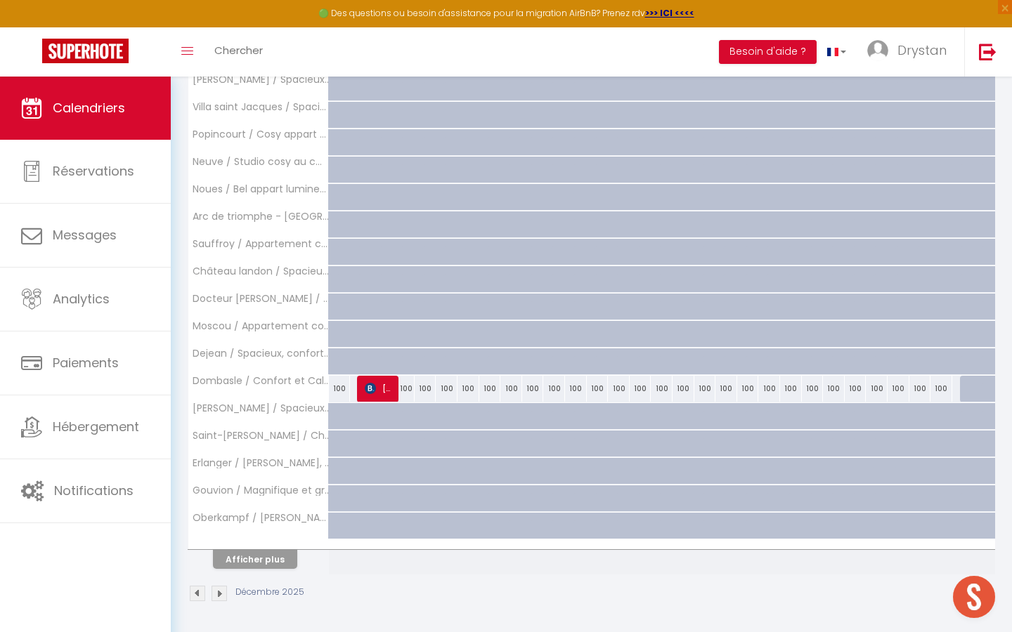
select select
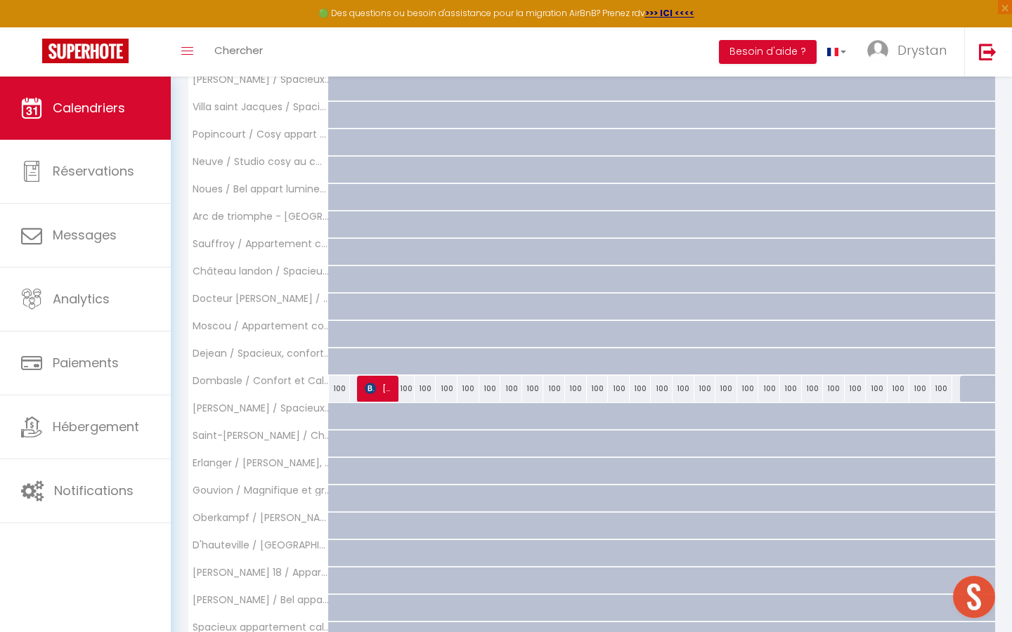
scroll to position [1664, 0]
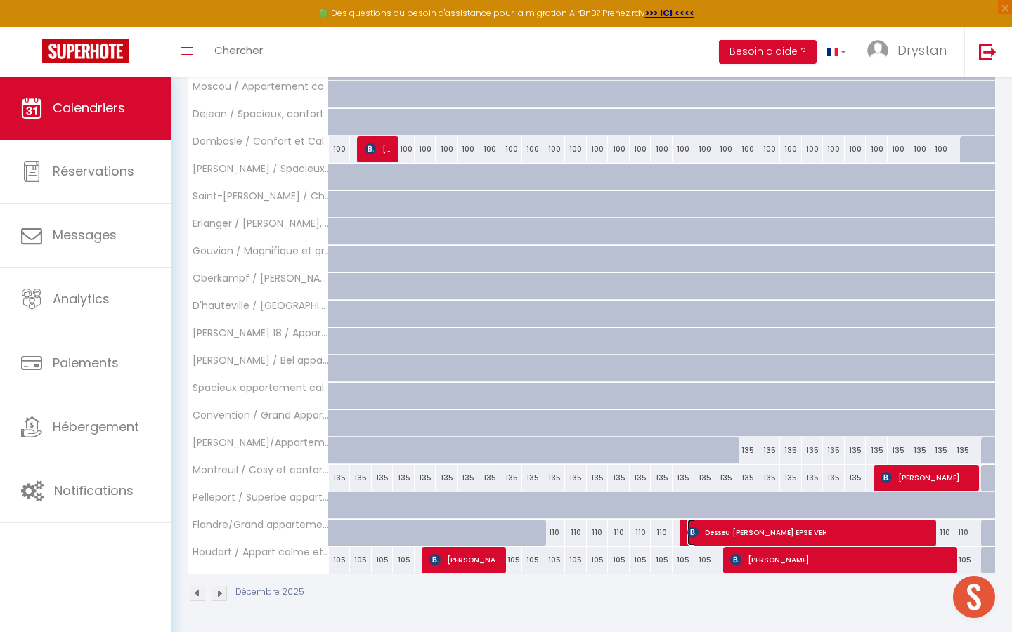
click at [771, 526] on span "Desseu [PERSON_NAME] EPSE VEH" at bounding box center [810, 532] width 247 height 27
select select "OK"
select select "KO"
select select "0"
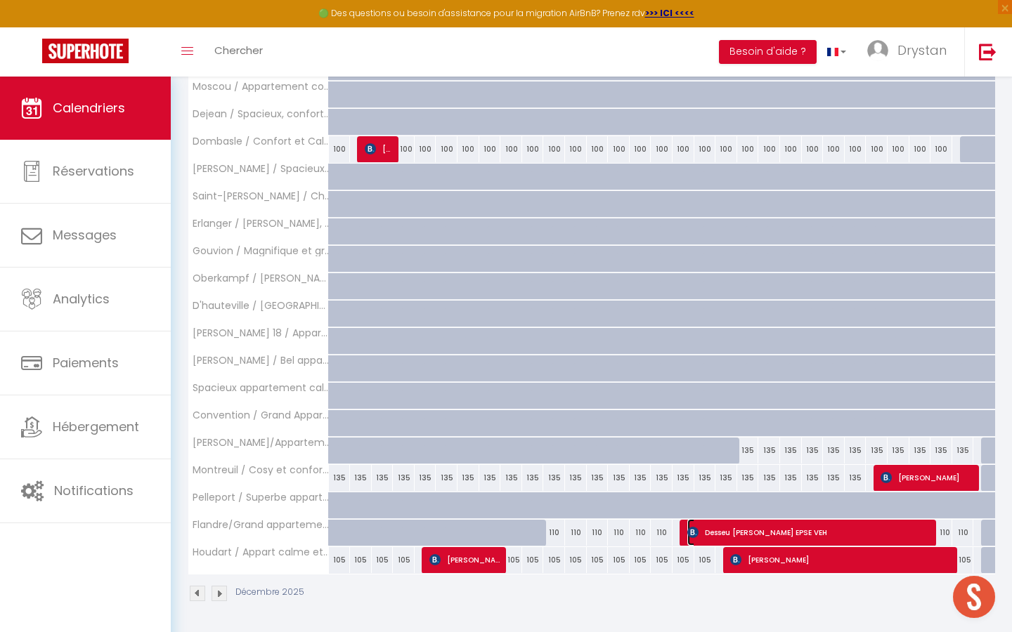
select select "1"
select select
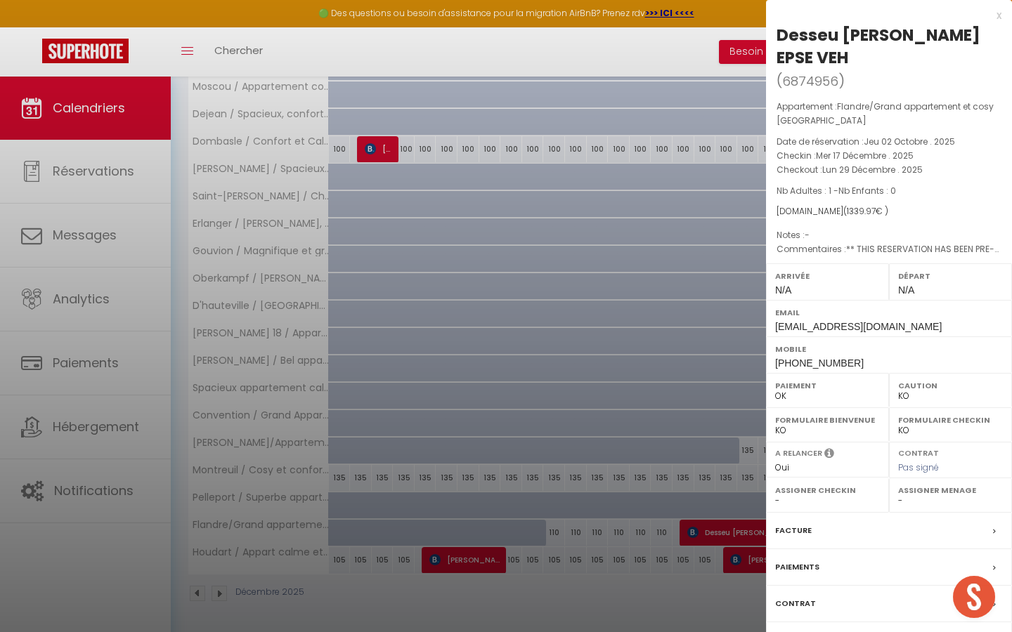
click at [645, 393] on div at bounding box center [506, 316] width 1012 height 632
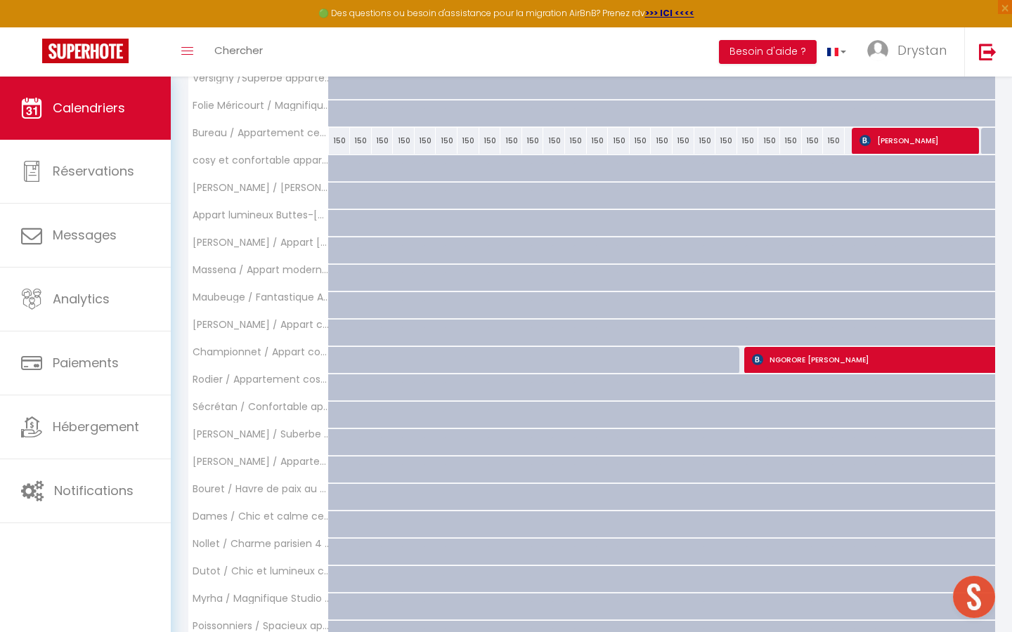
scroll to position [502, 0]
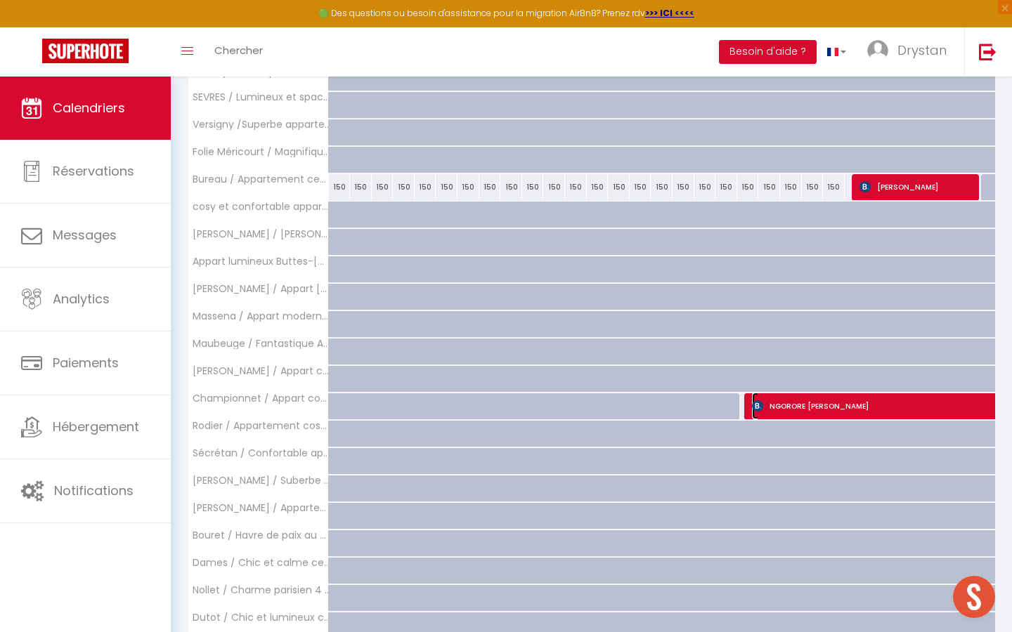
click at [814, 398] on span "NGORORE [PERSON_NAME]" at bounding box center [962, 406] width 420 height 27
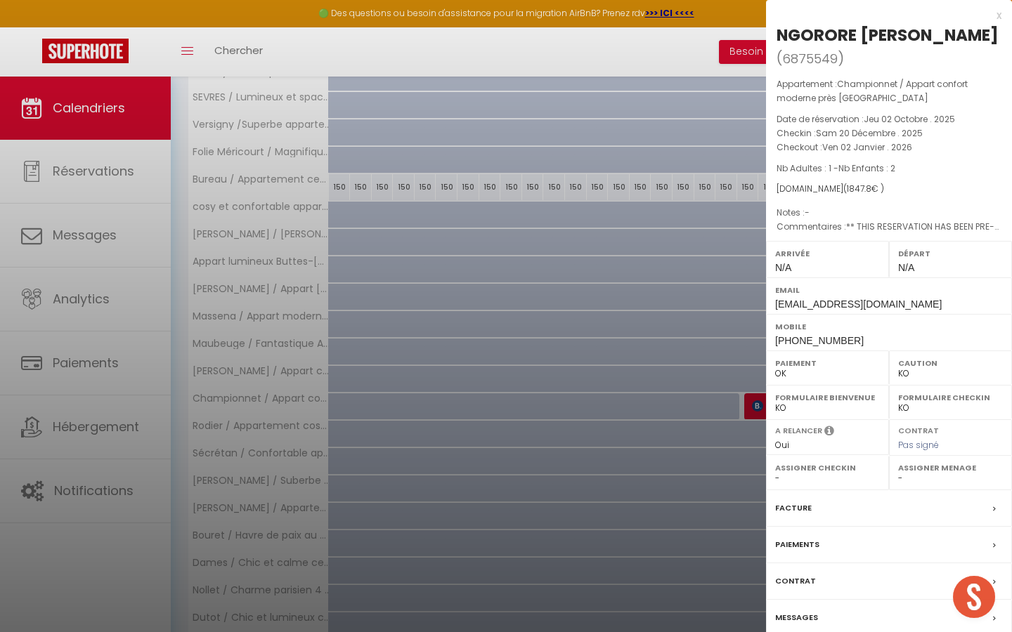
click at [613, 378] on div at bounding box center [506, 316] width 1012 height 632
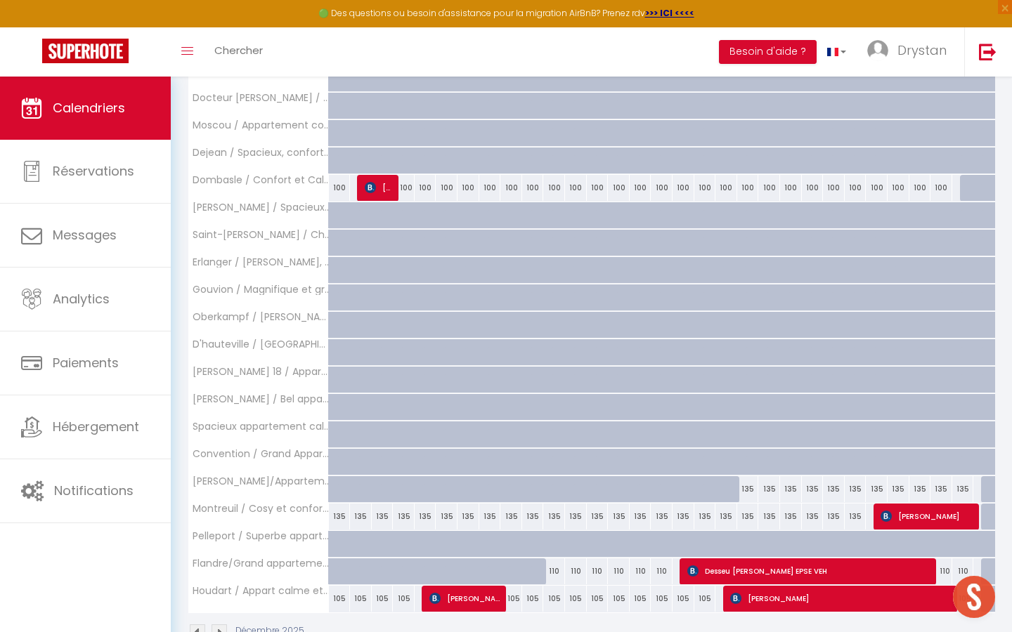
scroll to position [1664, 0]
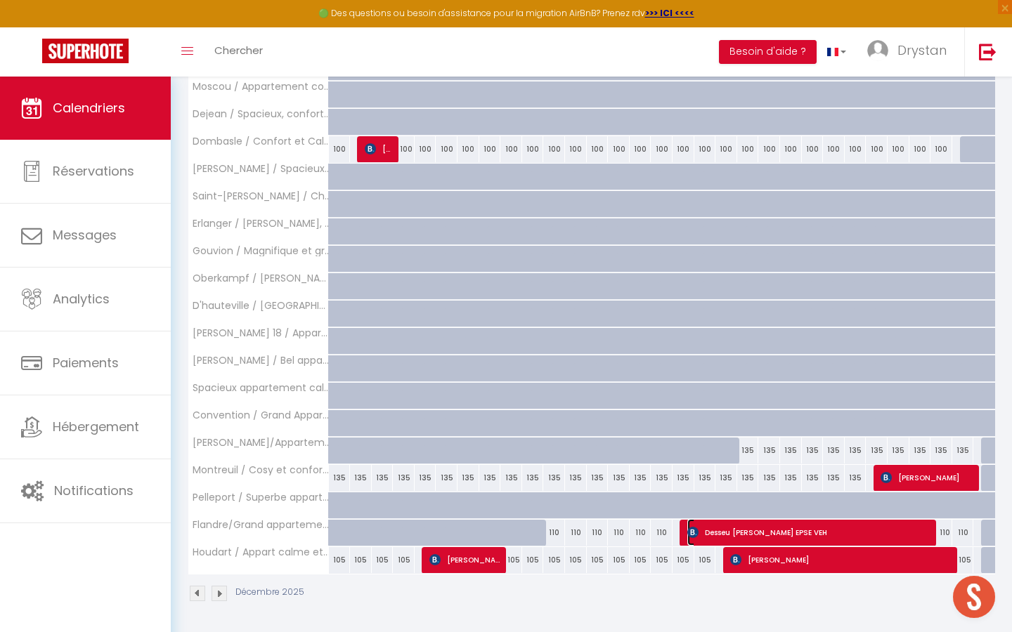
click at [774, 533] on span "Desseu [PERSON_NAME] EPSE VEH" at bounding box center [810, 532] width 247 height 27
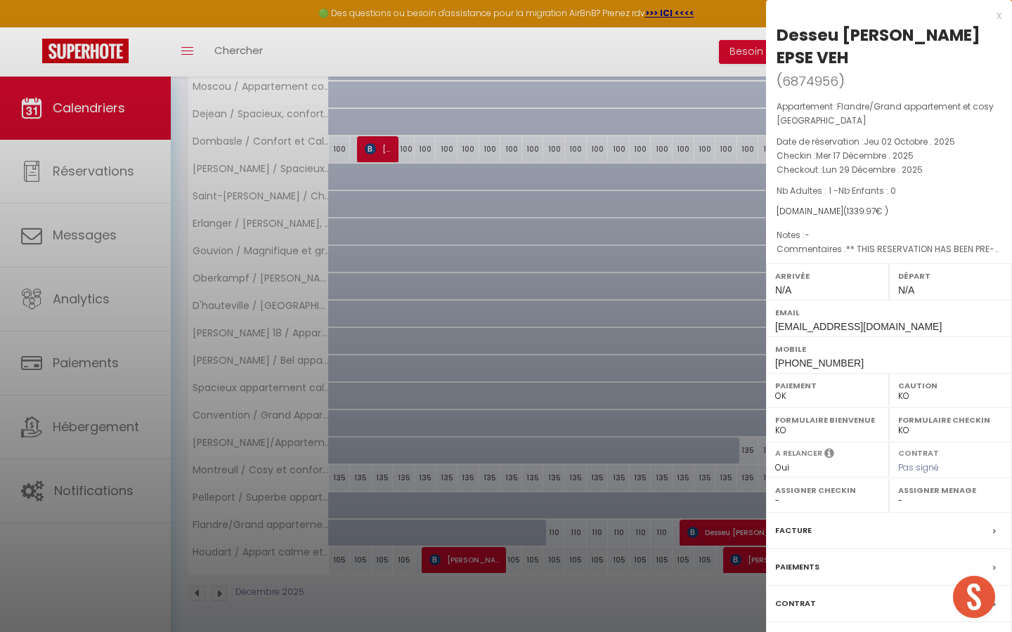
click at [789, 599] on label "Contrat" at bounding box center [795, 604] width 41 height 15
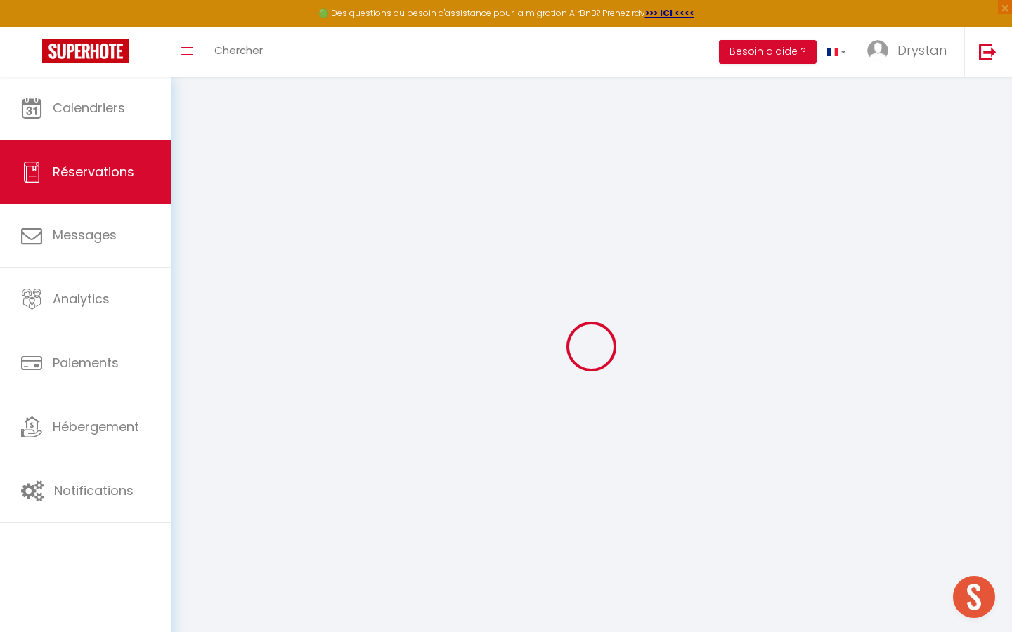
select select
checkbox input "false"
select select
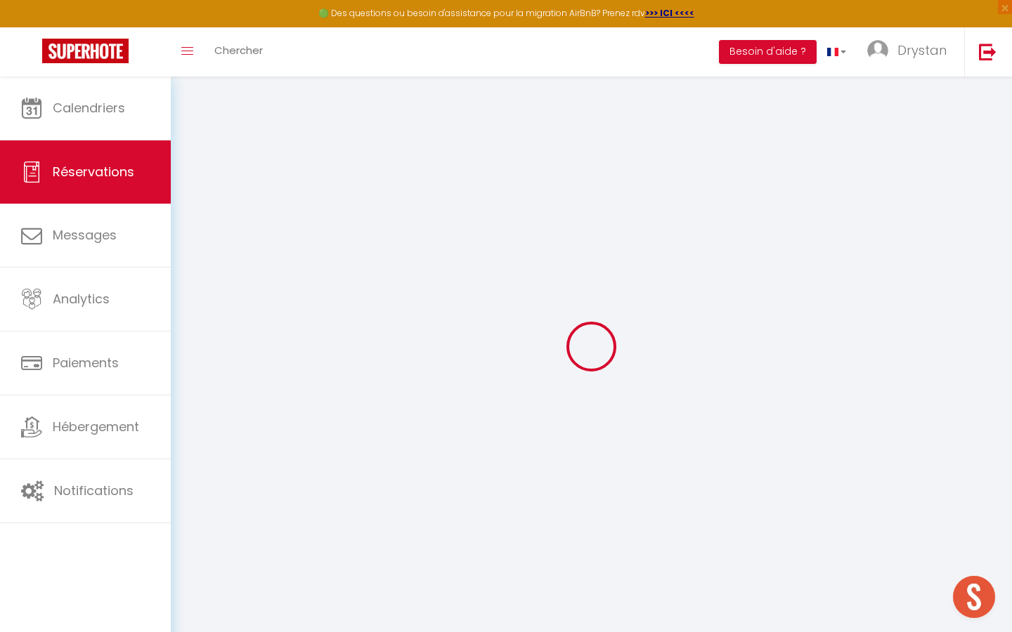
checkbox input "false"
type textarea "** THIS RESERVATION HAS BEEN PRE-PAID ** BOOKING NOTE : Payment charge is EUR 1…"
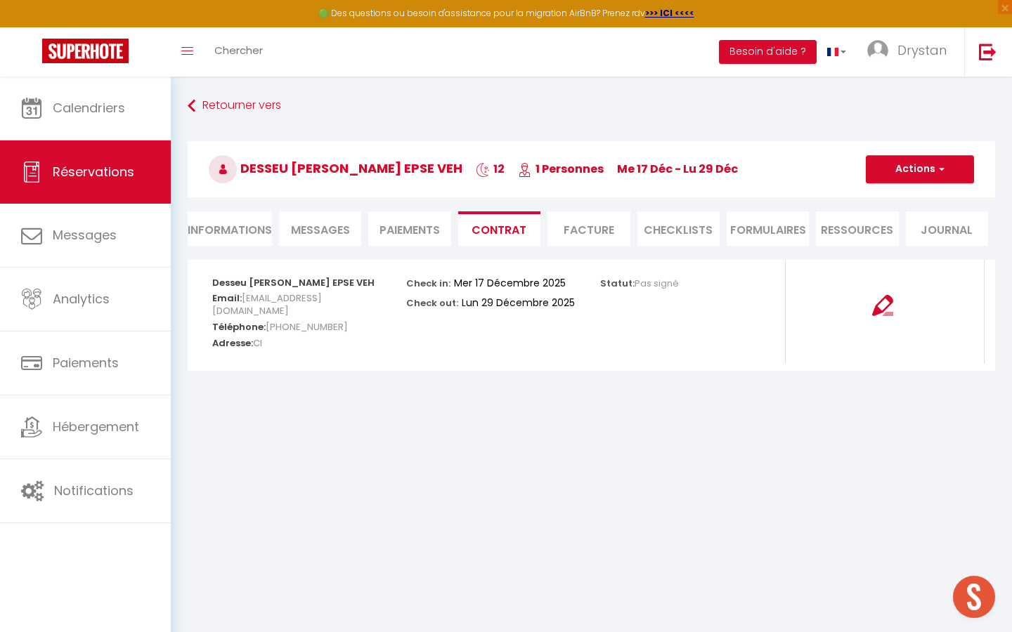
click at [314, 235] on span "Messages" at bounding box center [320, 230] width 59 height 16
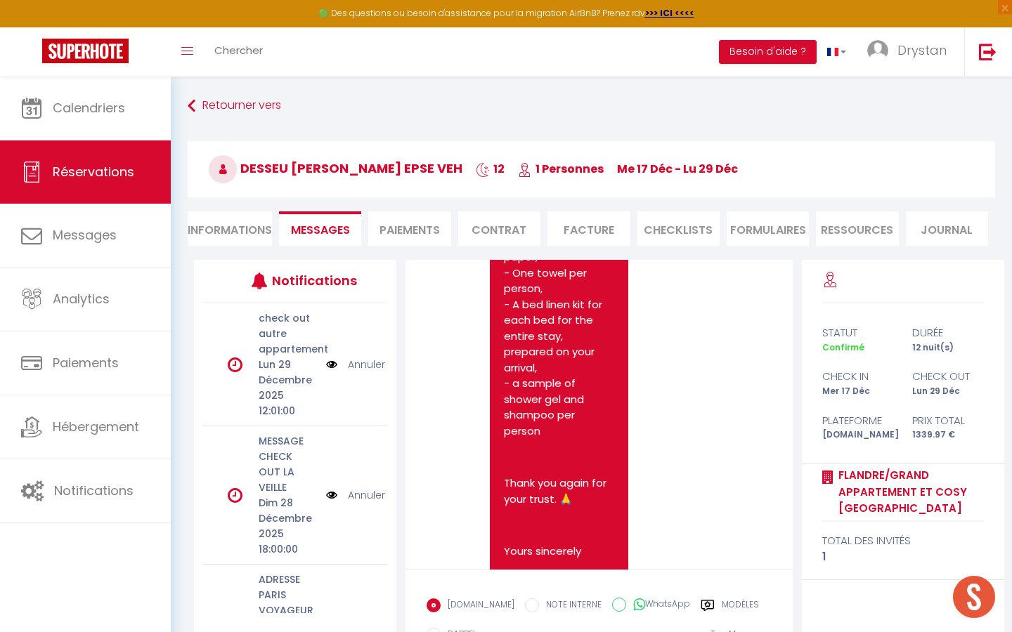
scroll to position [108, 0]
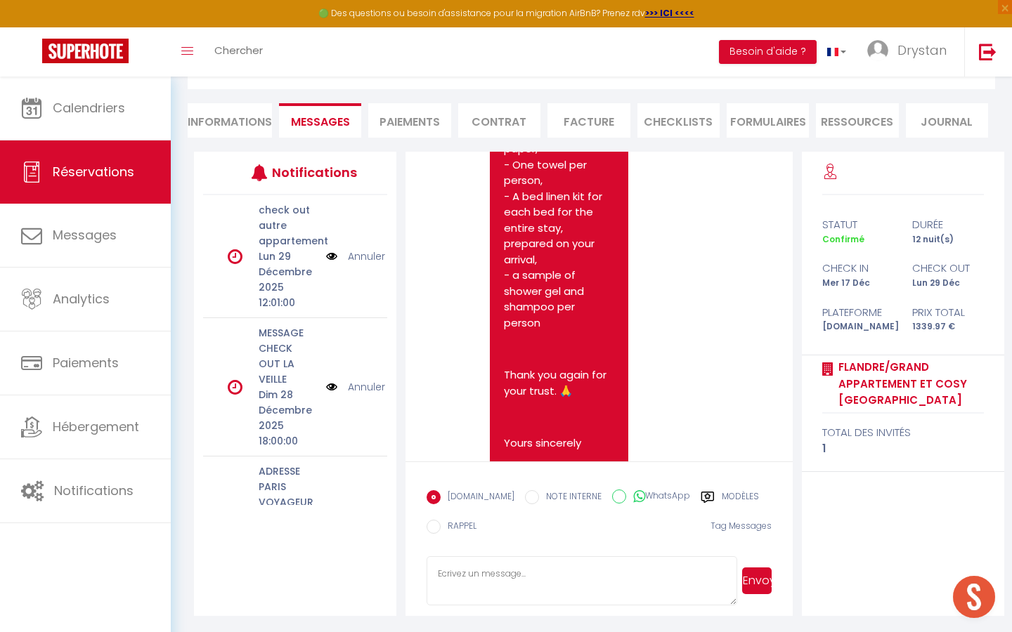
click at [455, 581] on textarea at bounding box center [581, 580] width 310 height 49
paste textarea "Bonjour, Je vous contacte concernant votre récente réservation dans notre établ…"
type textarea "Bonjour, Je vous contacte concernant votre récente réservation dans notre établ…"
click at [763, 573] on button "Envoyer" at bounding box center [757, 581] width 30 height 27
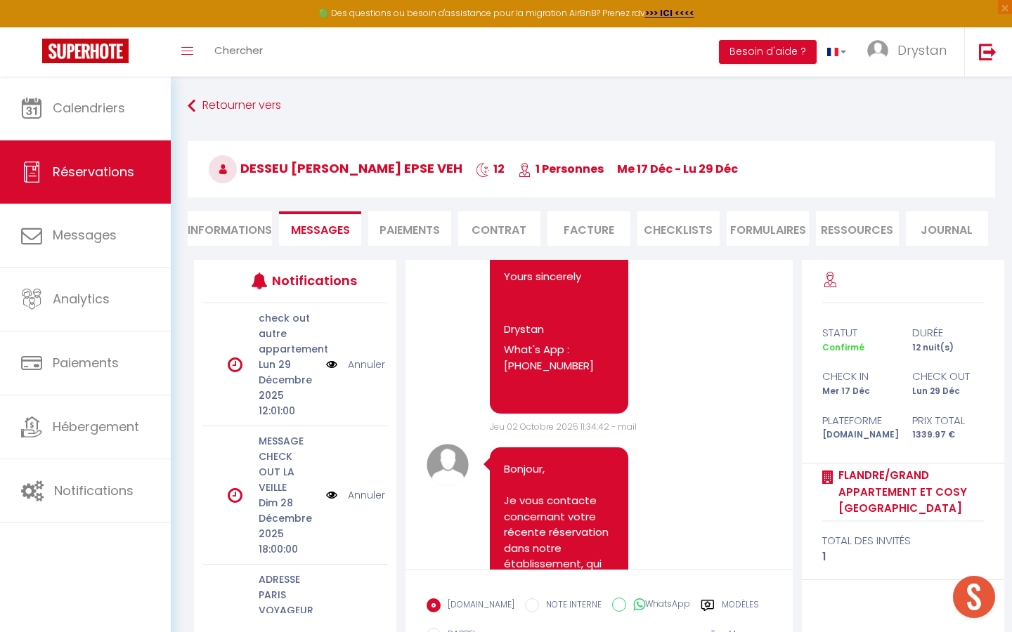
scroll to position [2887, 0]
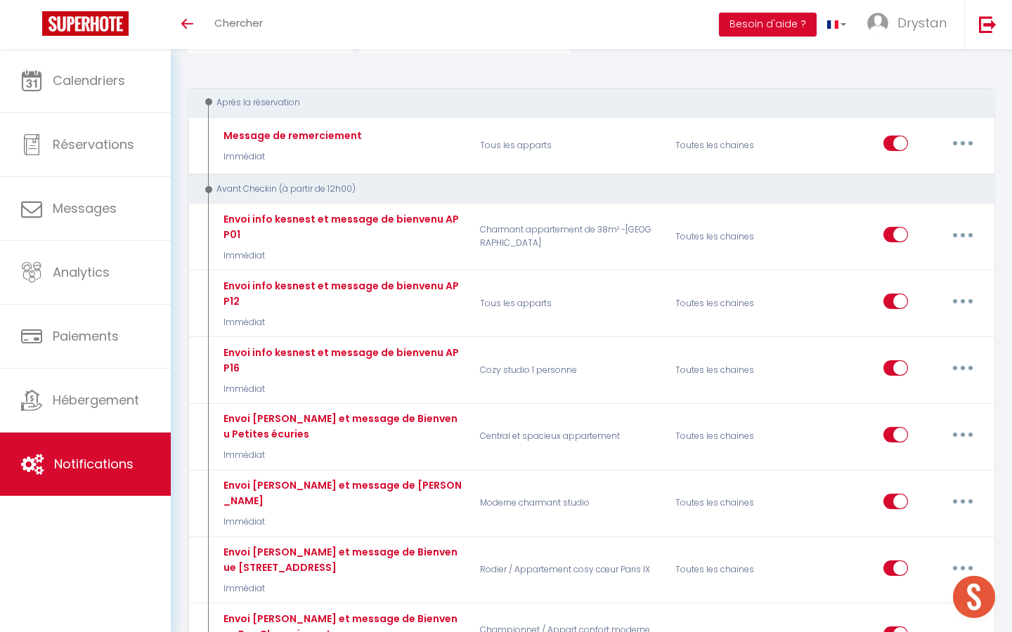
scroll to position [129, 0]
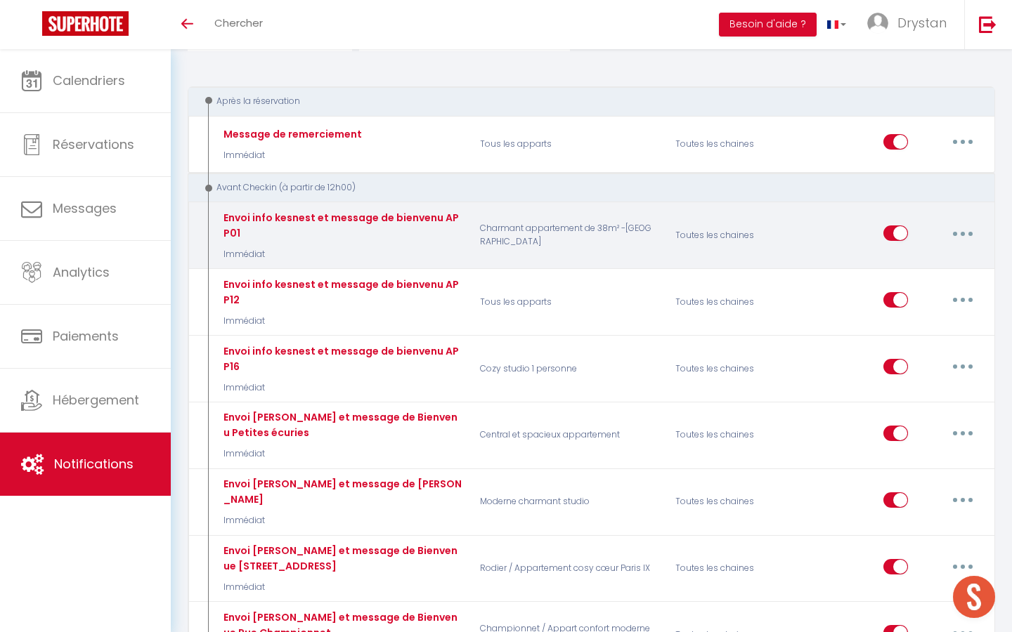
click at [962, 239] on button "button" at bounding box center [962, 233] width 39 height 22
click at [906, 257] on link "Editer" at bounding box center [926, 266] width 104 height 24
type input "Envoi info kesnest et message de bienvenu APP01"
select select "Immédiat"
select select "if_booking_is_paid"
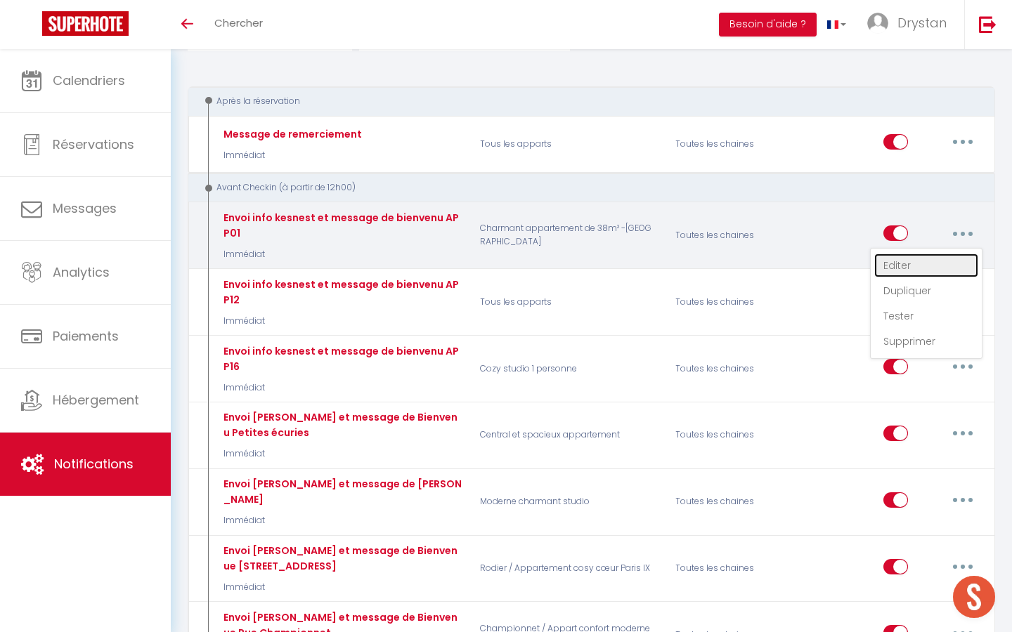
checkbox input "true"
checkbox input "false"
radio input "true"
type input "Bienvenue à Paris"
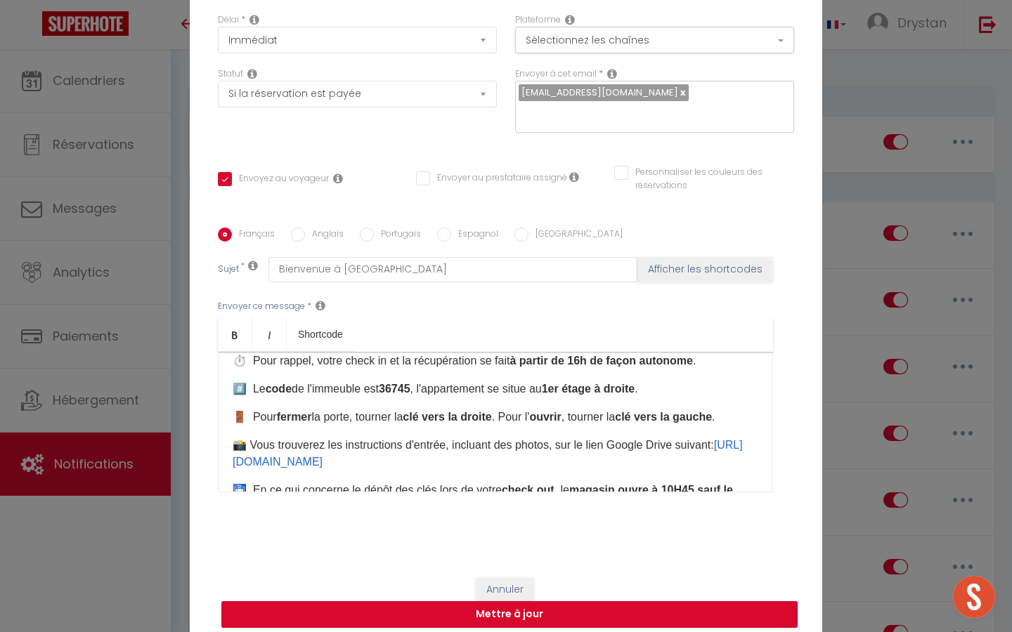
scroll to position [241, 0]
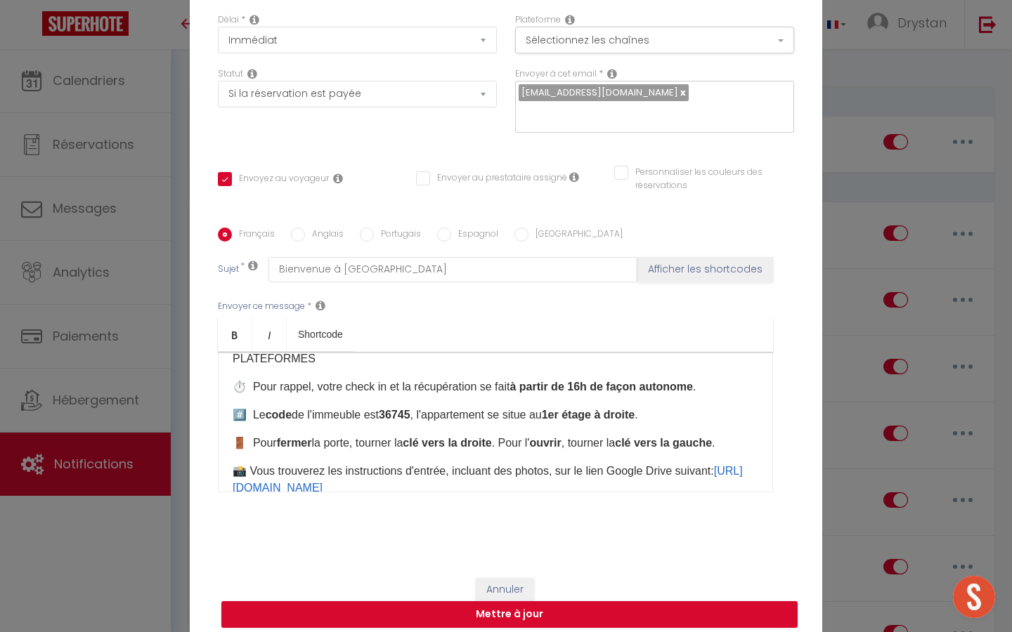
click at [245, 435] on p "🚪 ​ Pour fermer la porte, tourner la clé vers la droite . Pour l' ouvrir , tour…" at bounding box center [496, 443] width 526 height 17
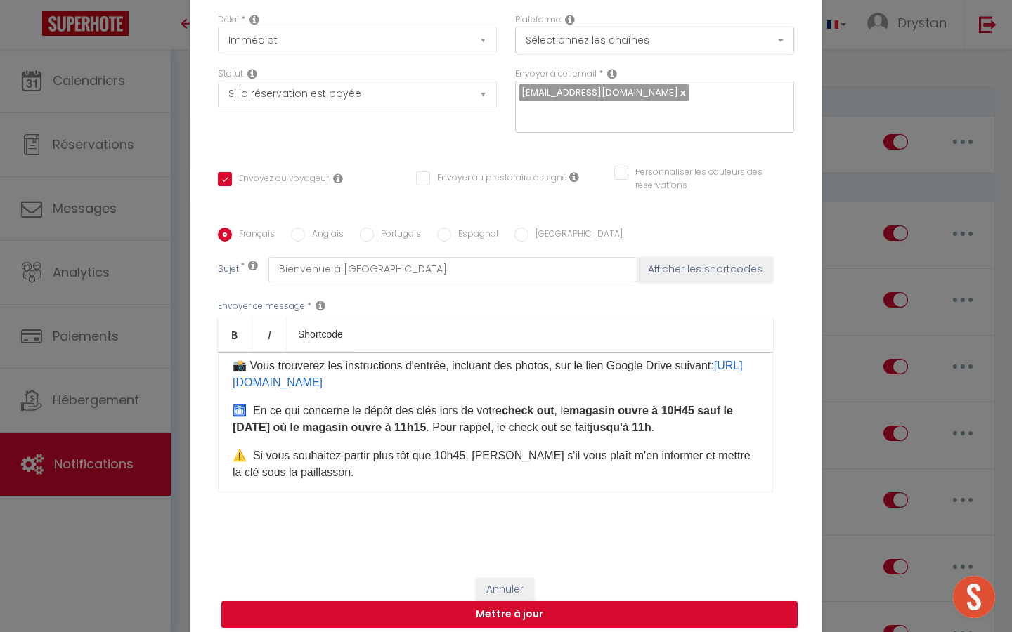
scroll to position [349, 0]
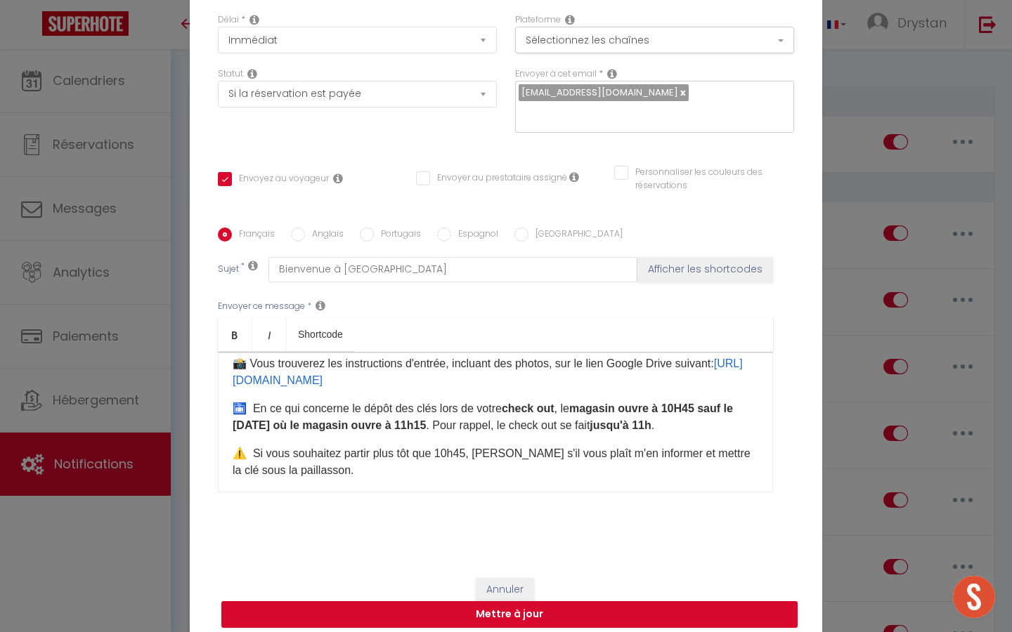
click at [247, 445] on p "⚠️ ​Si vous souhaitez partir plus tôt que 10h45, veuillez s'il vous plaît m'en …" at bounding box center [496, 462] width 526 height 34
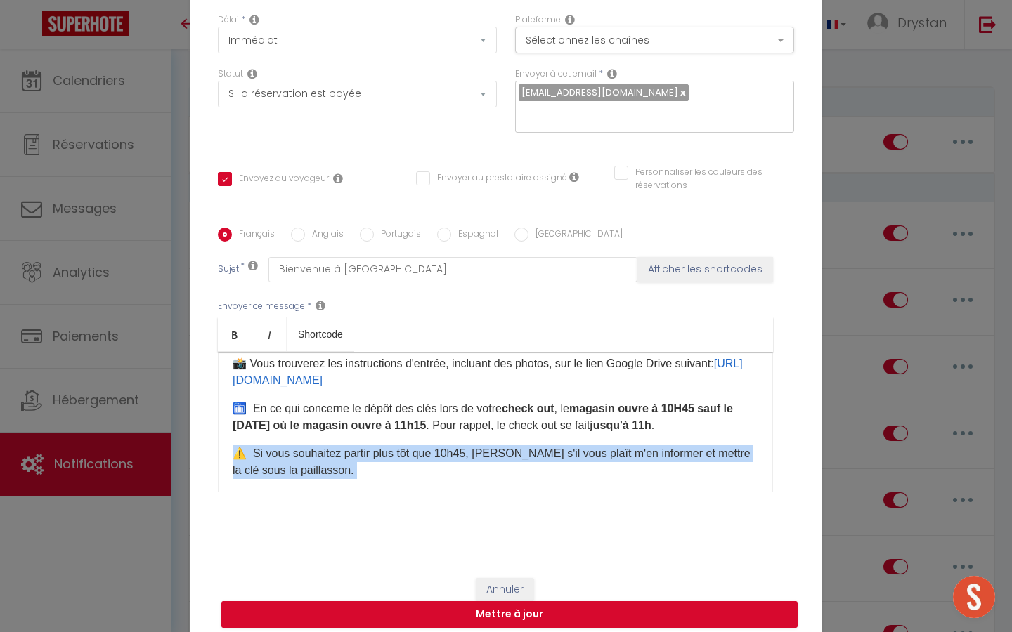
click at [247, 445] on p "⚠️ ​Si vous souhaitez partir plus tôt que 10h45, veuillez s'il vous plaît m'en …" at bounding box center [496, 462] width 526 height 34
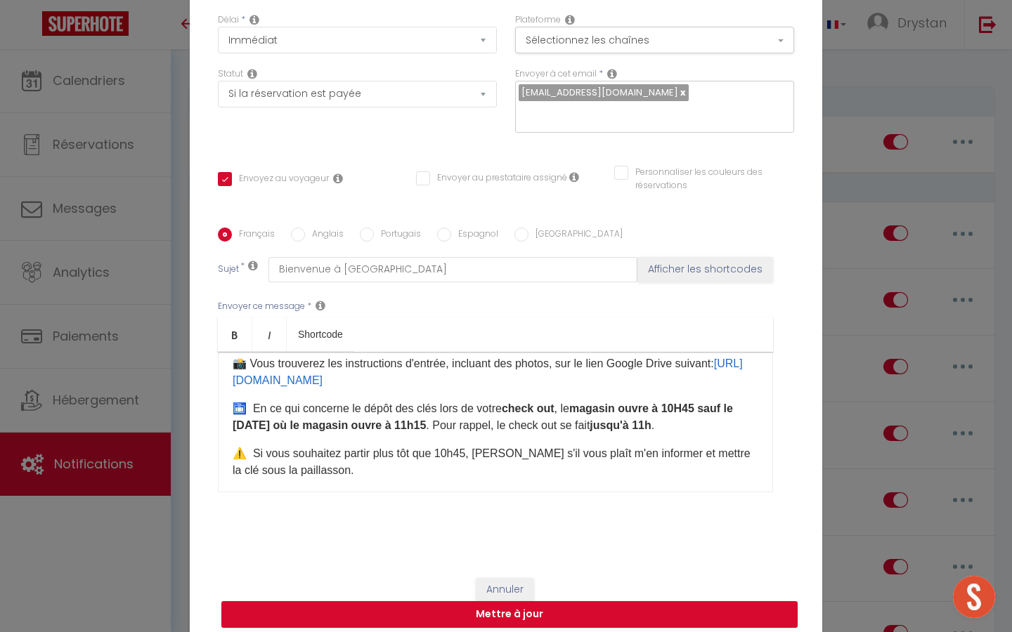
click at [320, 445] on p "⚠️ ​Si vous souhaitez partir plus tôt que 10h45, veuillez s'il vous plaît m'en …" at bounding box center [496, 462] width 526 height 34
drag, startPoint x: 320, startPoint y: 445, endPoint x: 233, endPoint y: 439, distance: 87.3
click at [233, 445] on p "⚠️ ​Si vous souhaitez partir plus tôt que 10h45, veuillez s'il vous plaît m'en …" at bounding box center [496, 462] width 526 height 34
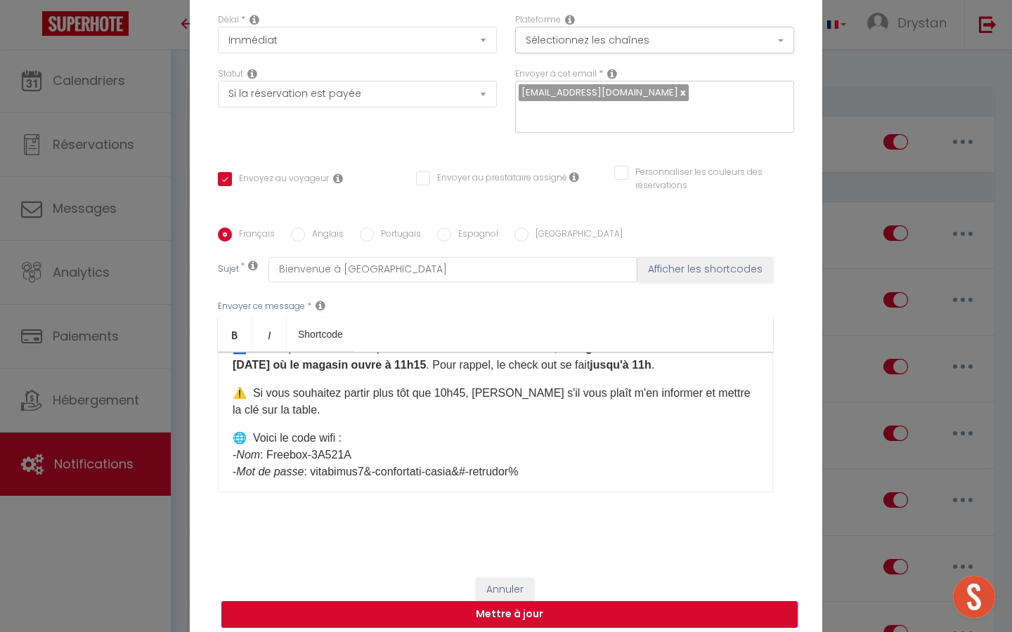
click at [245, 430] on p "🌐 ​​Voici le code wifi : - Nom : Freebox-3A521A - Mot de passe : vitabimus7&-co…" at bounding box center [496, 497] width 526 height 135
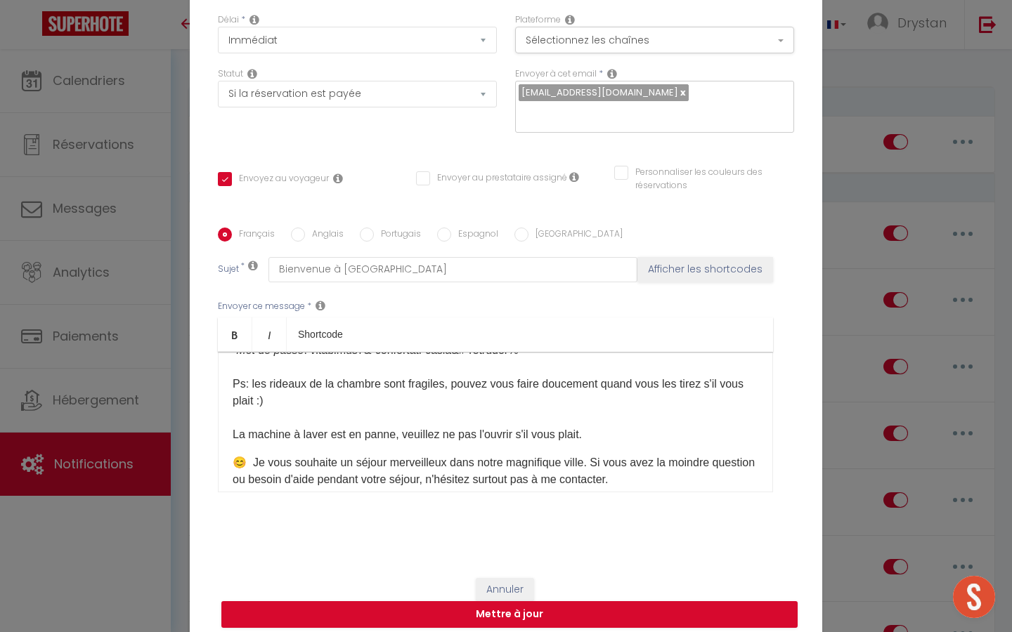
scroll to position [562, 0]
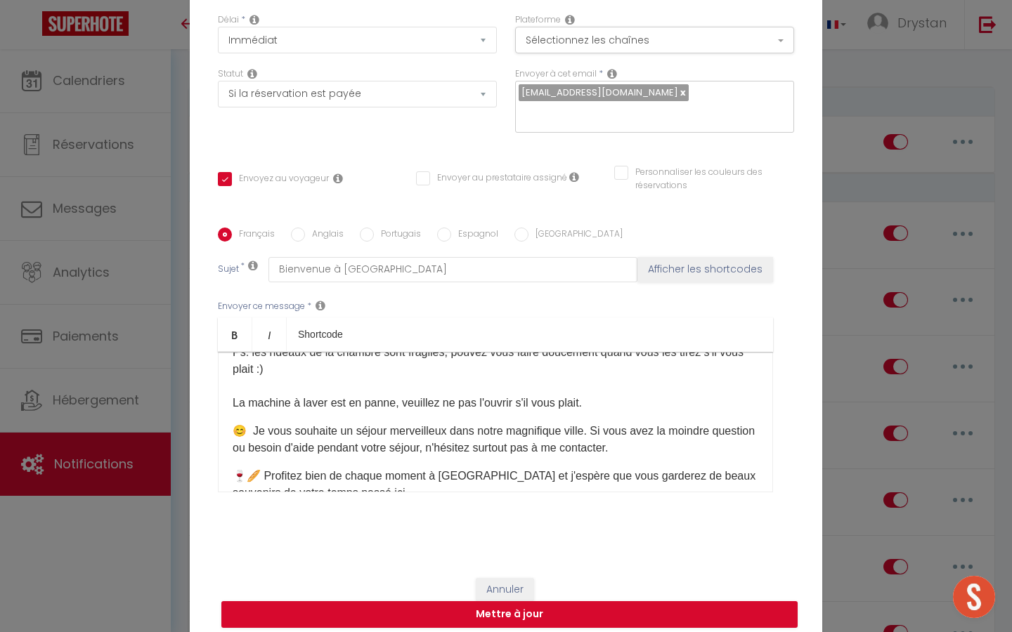
click at [247, 379] on p "🌐 ​​Voici le code wifi : - Nom : Freebox-3A521A - Mot de passe : vitabimus7&-co…" at bounding box center [496, 344] width 526 height 135
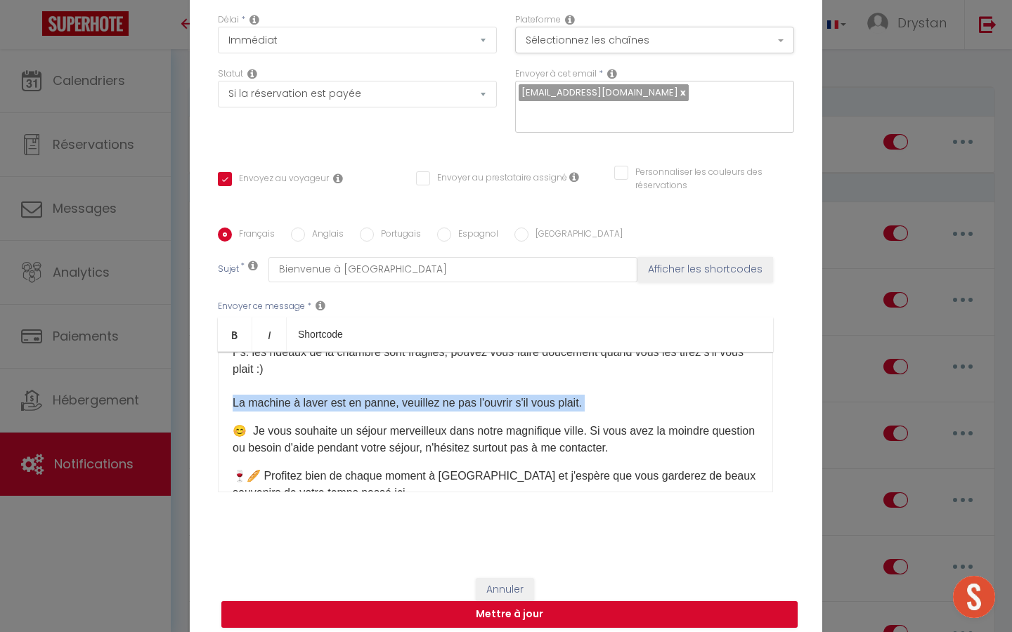
click at [247, 379] on p "🌐 ​​Voici le code wifi : - Nom : Freebox-3A521A - Mot de passe : vitabimus7&-co…" at bounding box center [496, 344] width 526 height 135
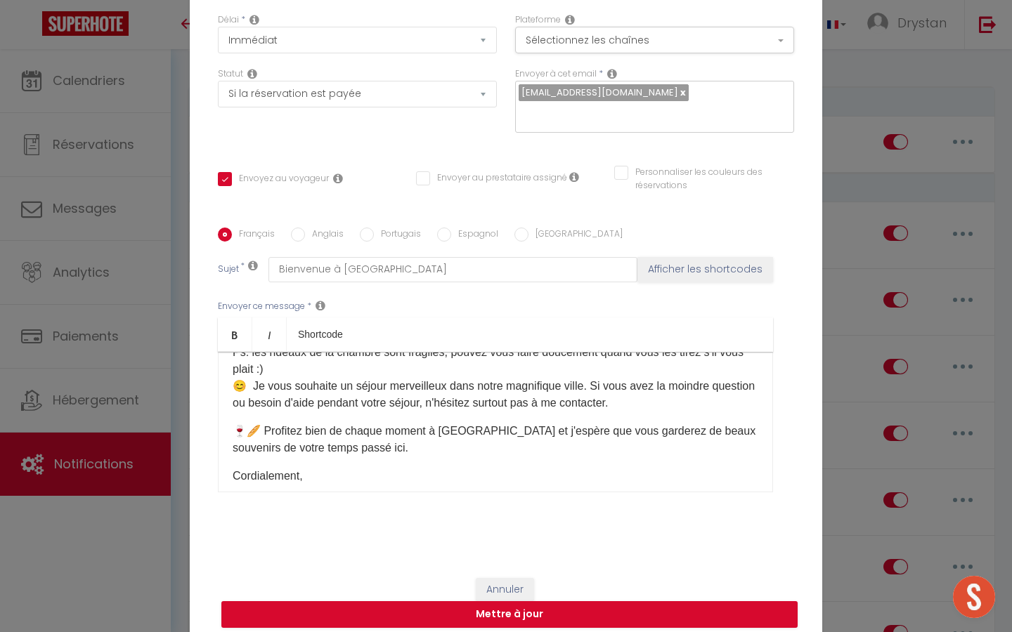
click at [249, 423] on p "🍷🥖 ​​Profitez bien de chaque moment à Paris et j'espère que vous garderez de be…" at bounding box center [496, 440] width 526 height 34
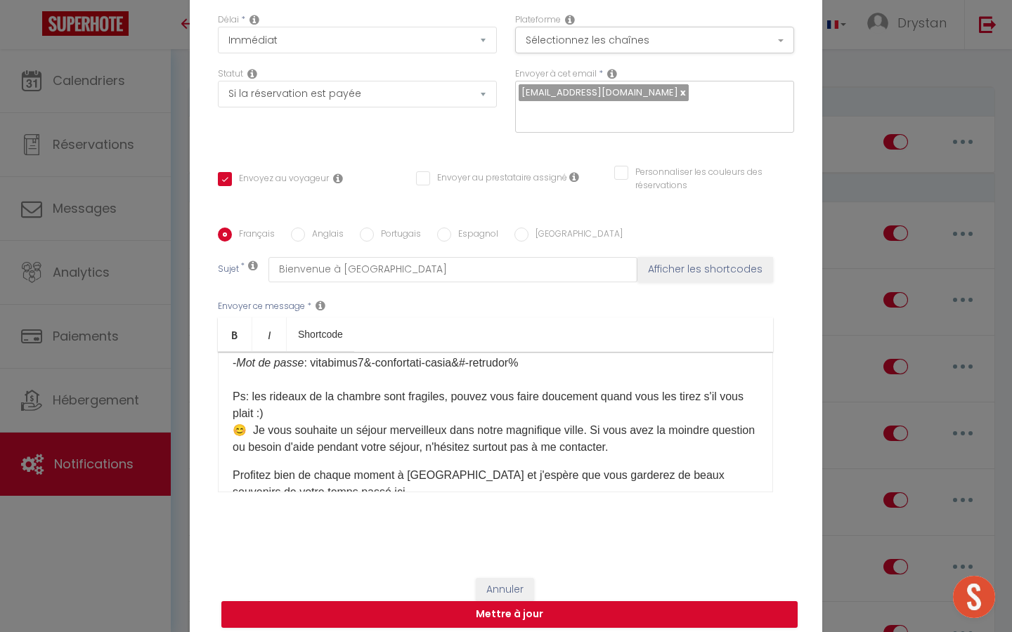
scroll to position [510, 0]
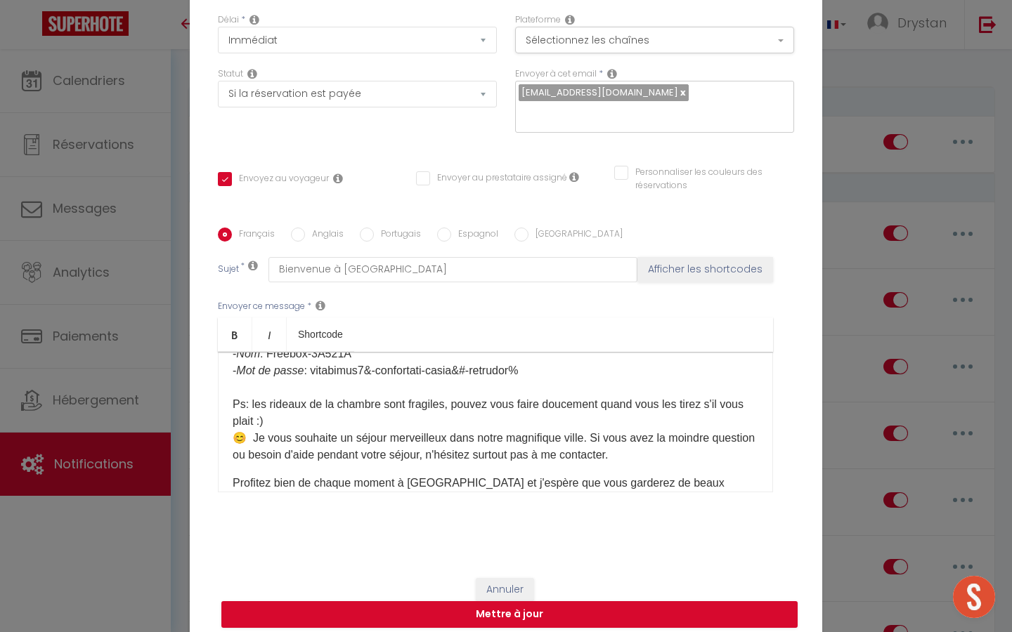
click at [273, 391] on p "🌐 ​​Voici le code wifi : - Nom : Freebox-3A521A - Mot de passe : vitabimus7&-co…" at bounding box center [496, 396] width 526 height 135
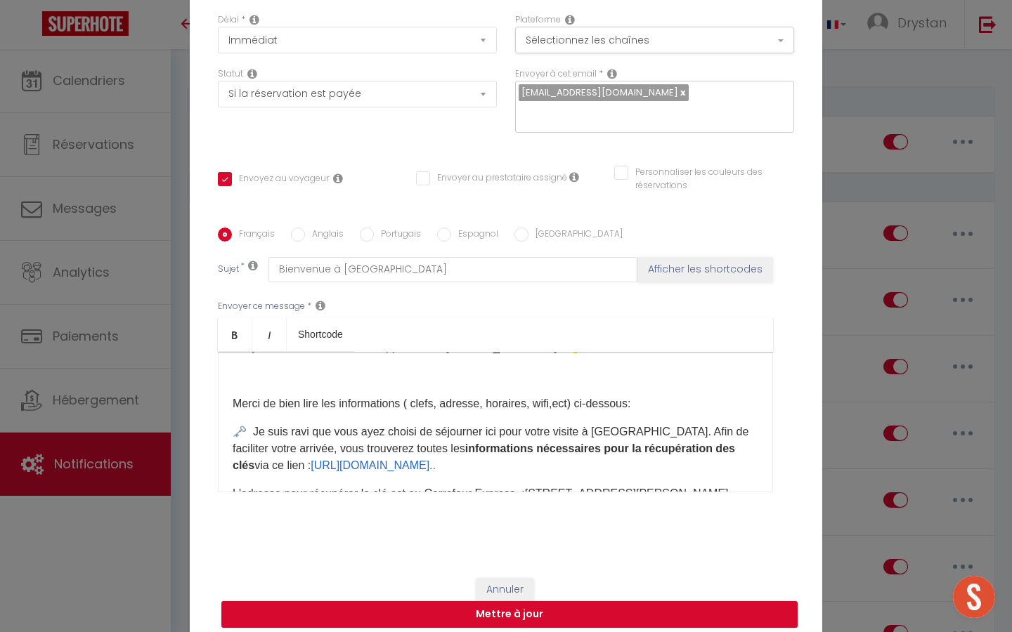
scroll to position [0, 0]
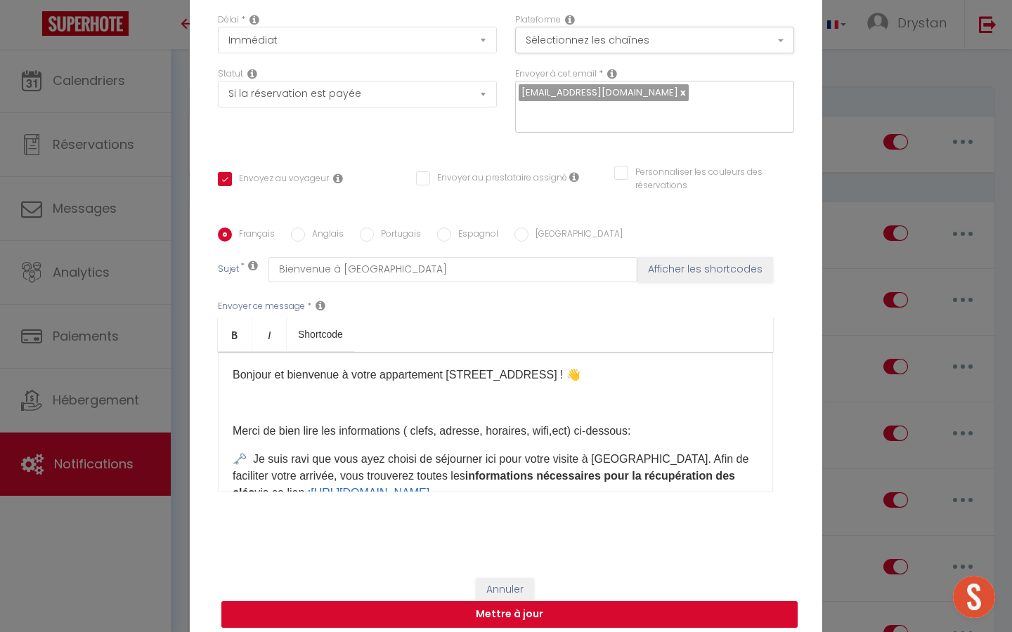
click at [308, 602] on button "Mettre à jour" at bounding box center [509, 614] width 576 height 27
checkbox input "true"
checkbox input "false"
select select "1"
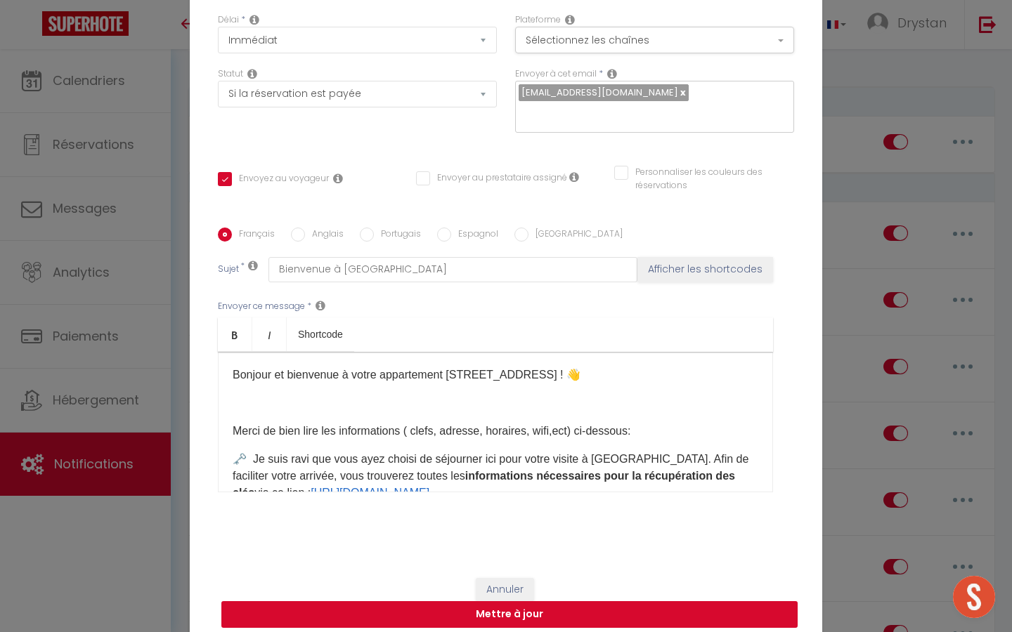
select select
checkbox input "false"
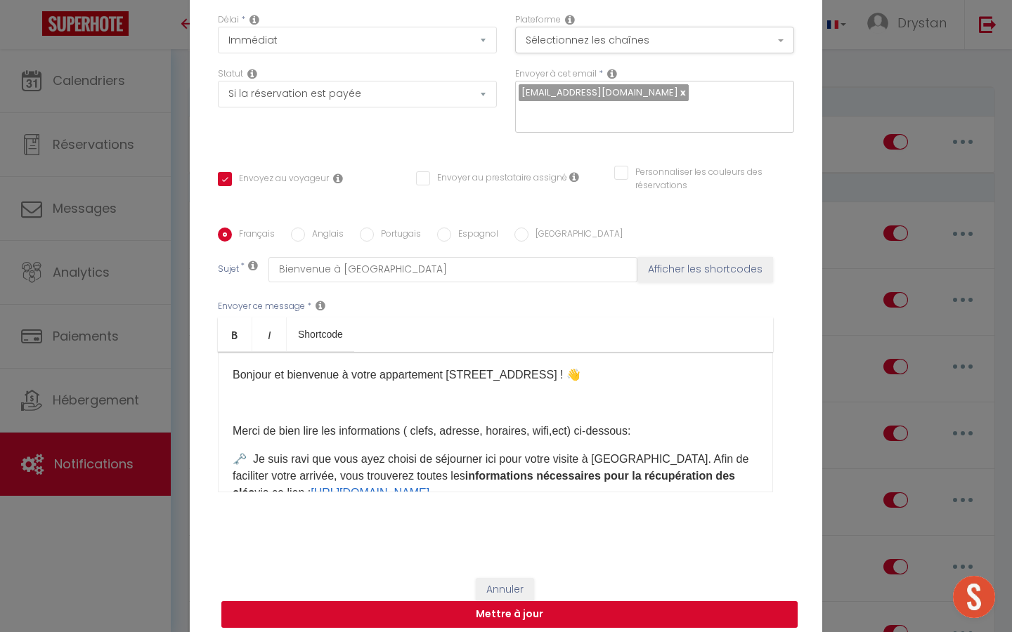
radio input "false"
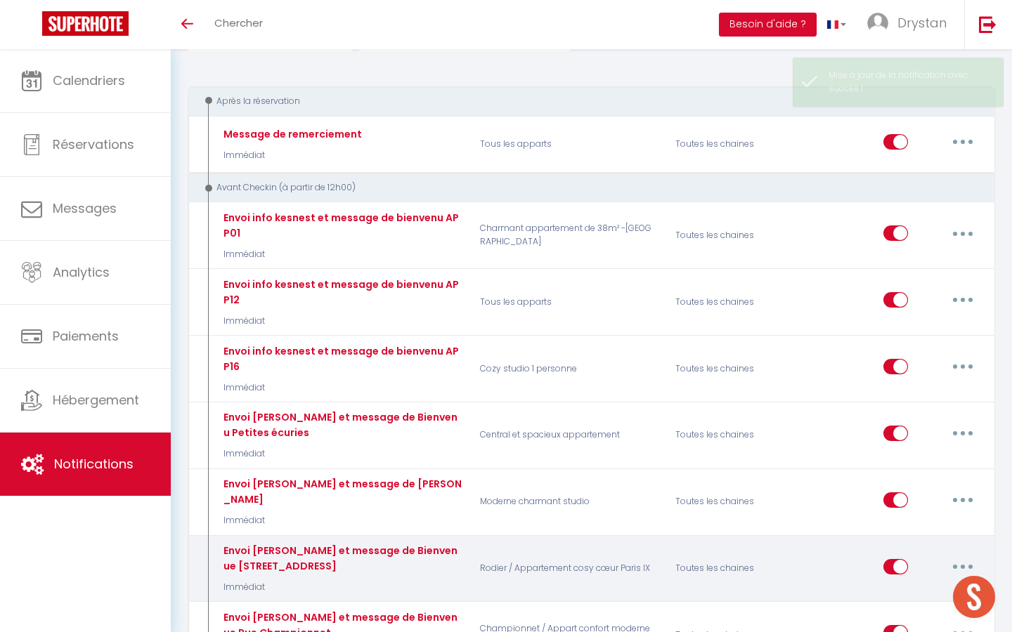
select select
checkbox input "false"
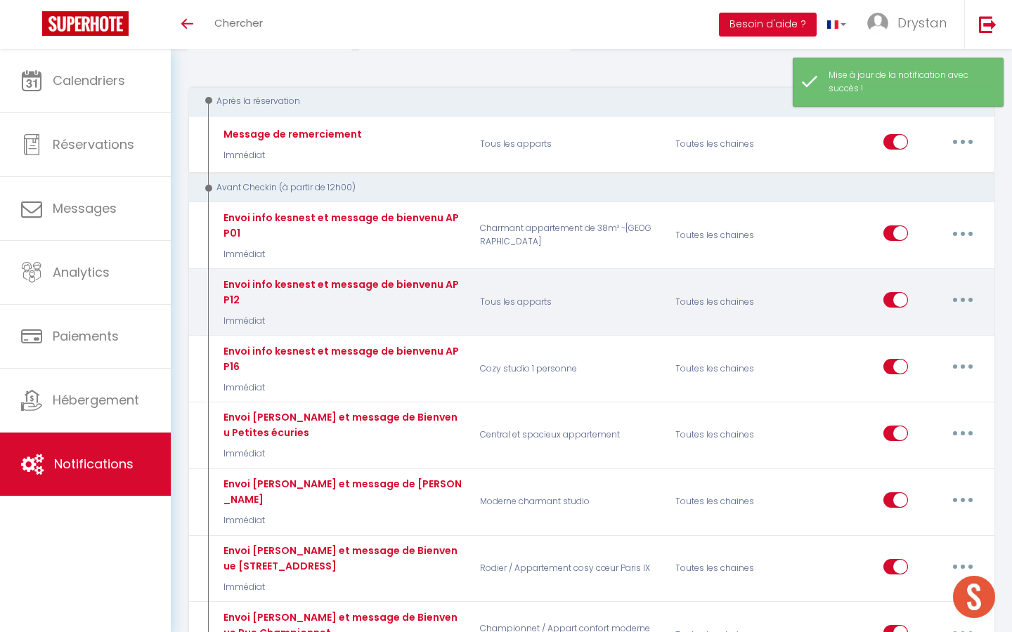
click at [950, 299] on button "button" at bounding box center [962, 300] width 39 height 22
click at [890, 337] on link "Editer" at bounding box center [926, 332] width 104 height 24
type input "Envoi info kesnest et message de bienvenu APP12"
select select "Immédiat"
select select "if_booking_is_paid"
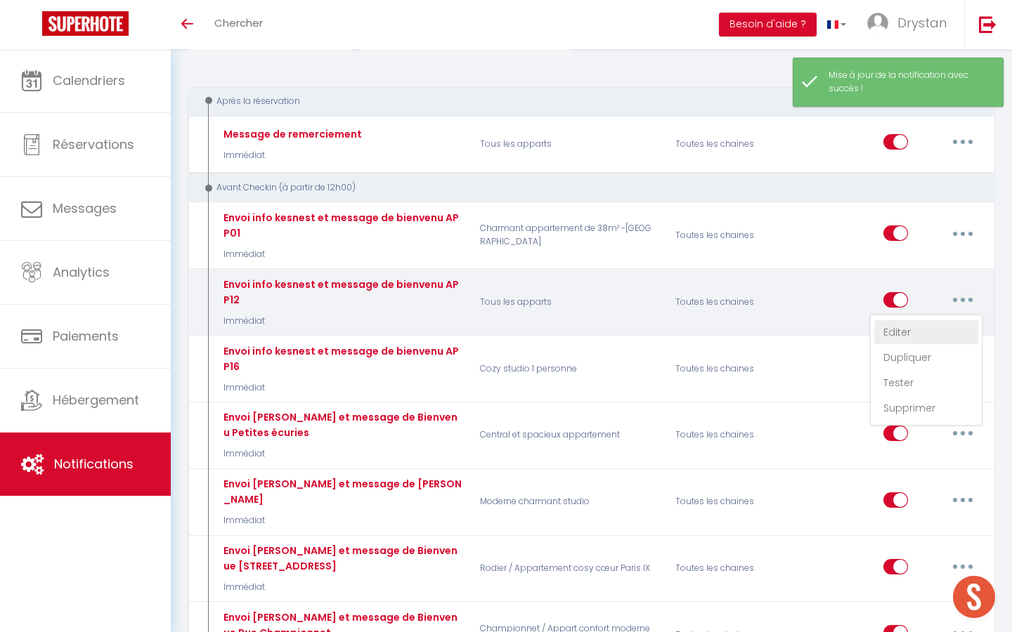
checkbox input "true"
checkbox input "false"
radio input "true"
type input "Bienvenue à Paris 15bis avenue Jean Aircard"
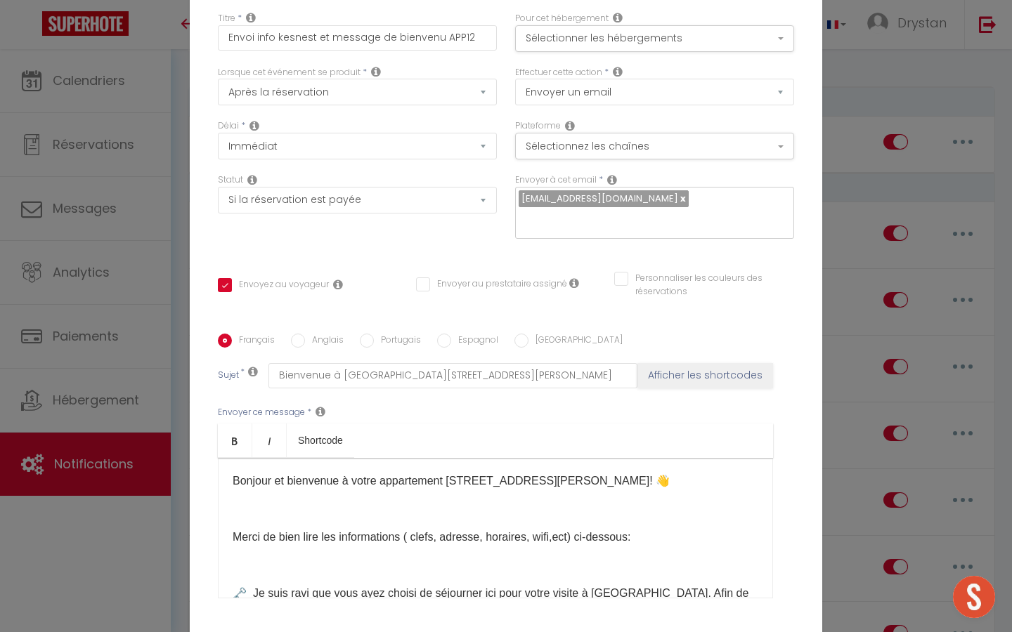
scroll to position [106, 0]
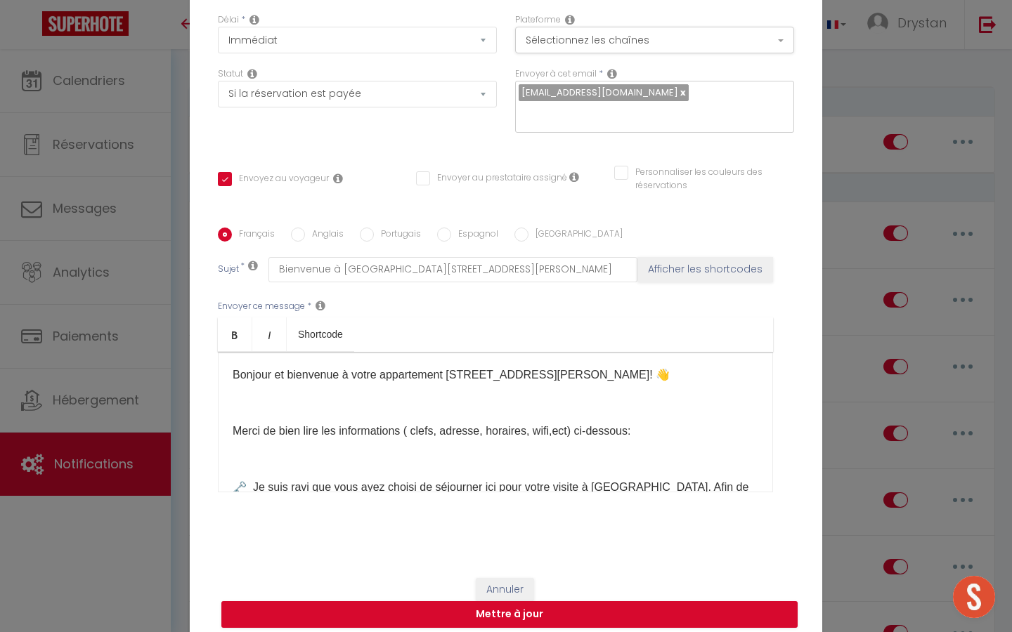
click at [105, 332] on div "Modifier la notification × Titre * Envoi info kesnest et message de bienvenu AP…" at bounding box center [506, 316] width 1012 height 632
click at [327, 604] on button "Mettre à jour" at bounding box center [509, 614] width 576 height 27
checkbox input "true"
checkbox input "false"
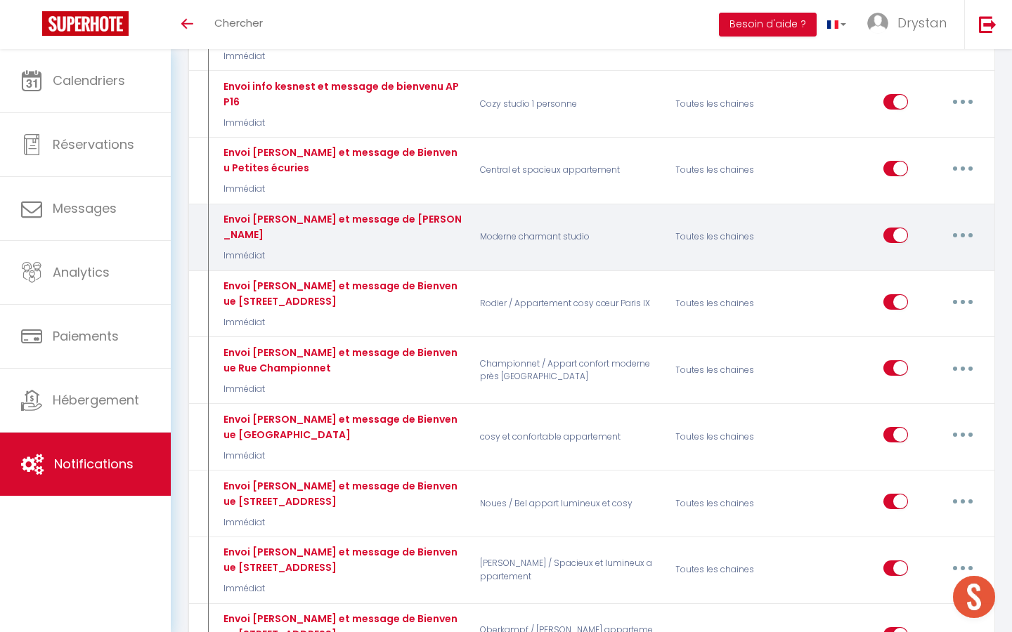
scroll to position [469, 0]
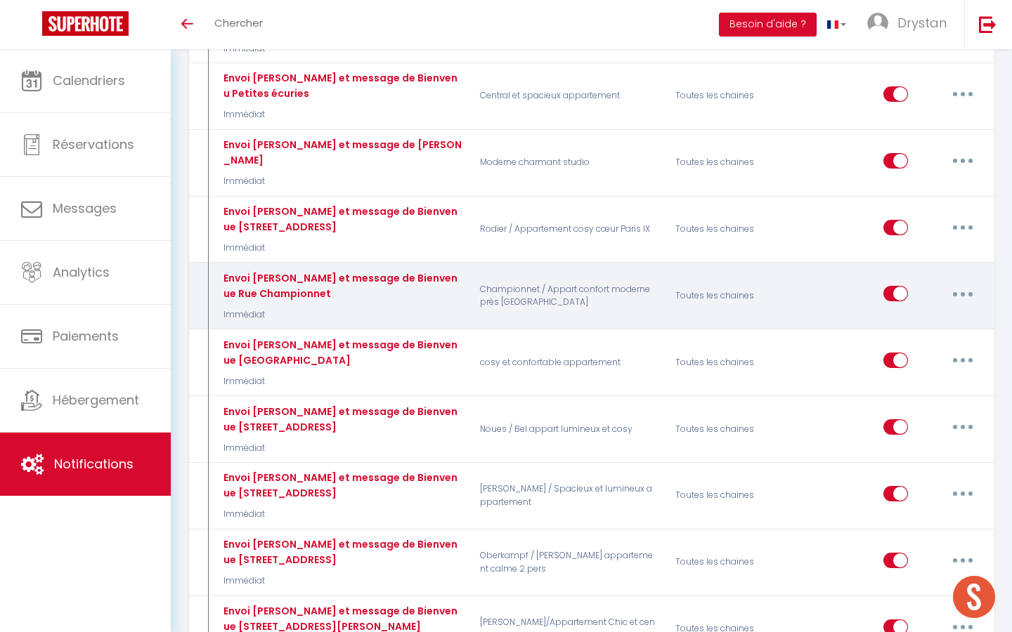
click at [958, 287] on button "button" at bounding box center [962, 293] width 39 height 22
click at [899, 329] on link "Editer" at bounding box center [926, 326] width 104 height 24
type input "Envoi [PERSON_NAME] et message de Bienvenue Rue Championnet"
select select "Immédiat"
select select
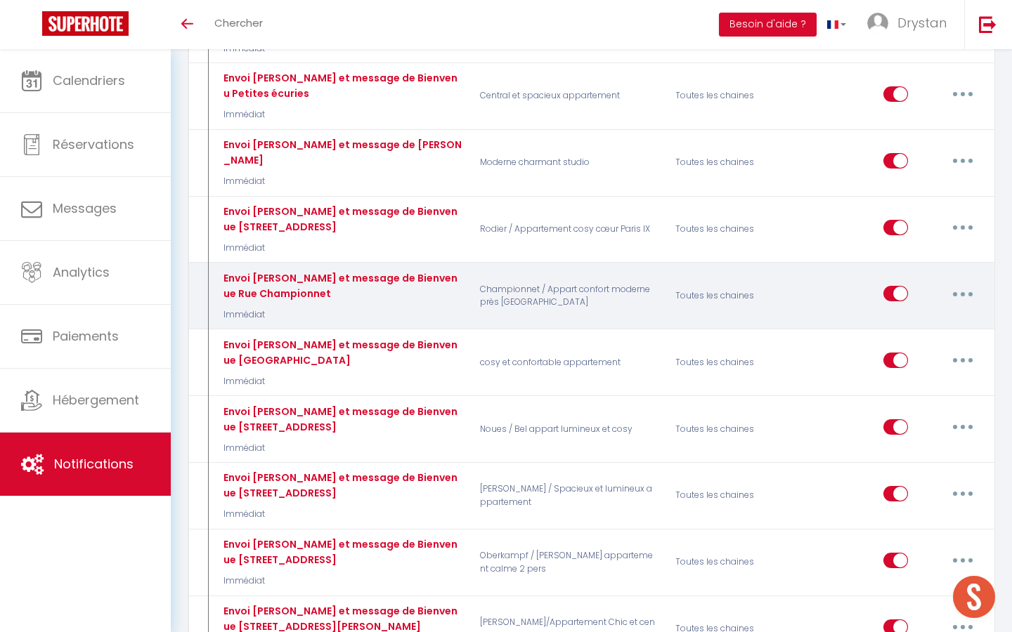
checkbox input "true"
checkbox input "false"
radio input "true"
type input "Bienvenue dans votre appartement au 71bis Rue Championnet 75018 Paris​"
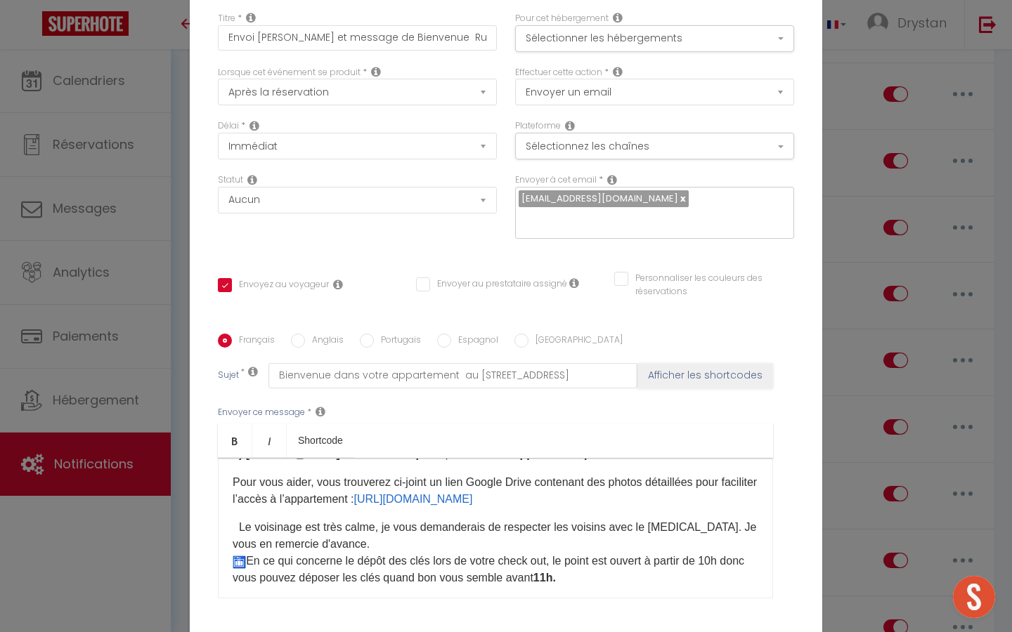
scroll to position [462, 0]
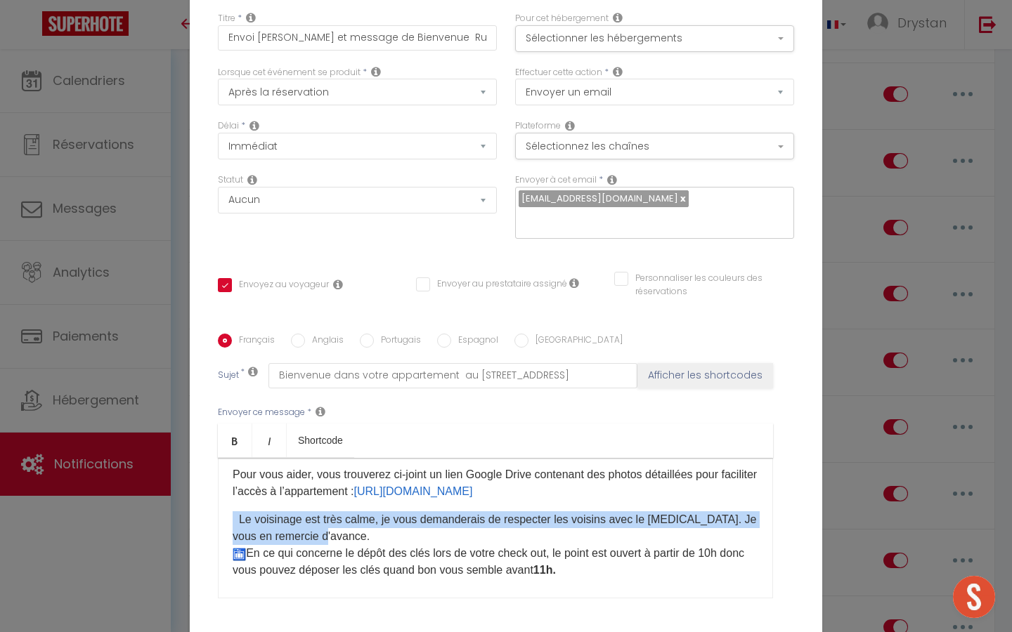
drag, startPoint x: 353, startPoint y: 427, endPoint x: 227, endPoint y: 418, distance: 126.8
click at [227, 458] on div "Bonjour et bienvenue à votre appartement au 71bis Rue Championnet 75018 Paris​ …" at bounding box center [495, 528] width 555 height 141
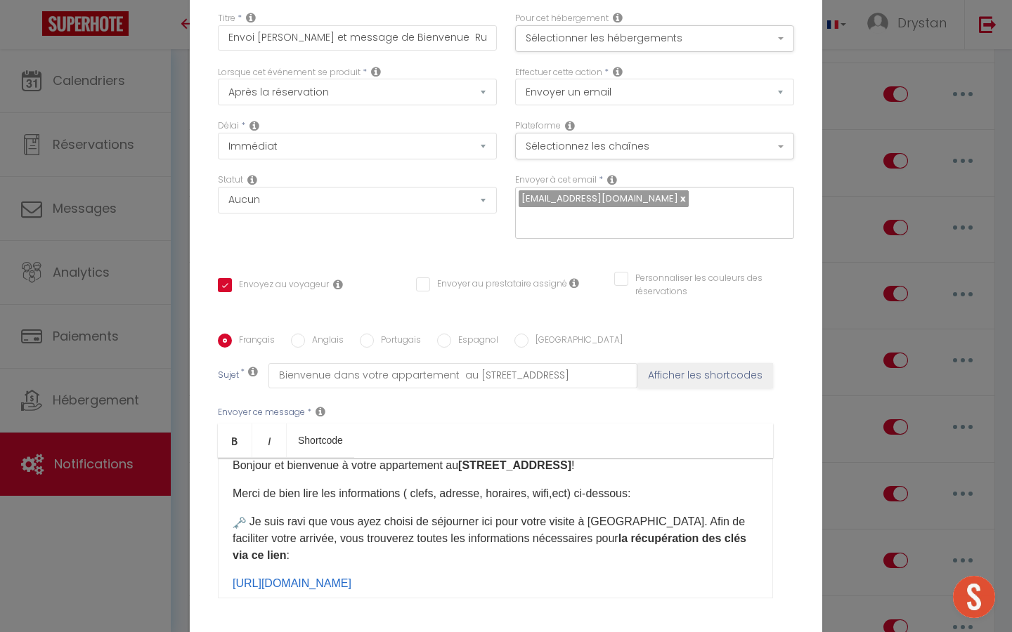
scroll to position [0, 0]
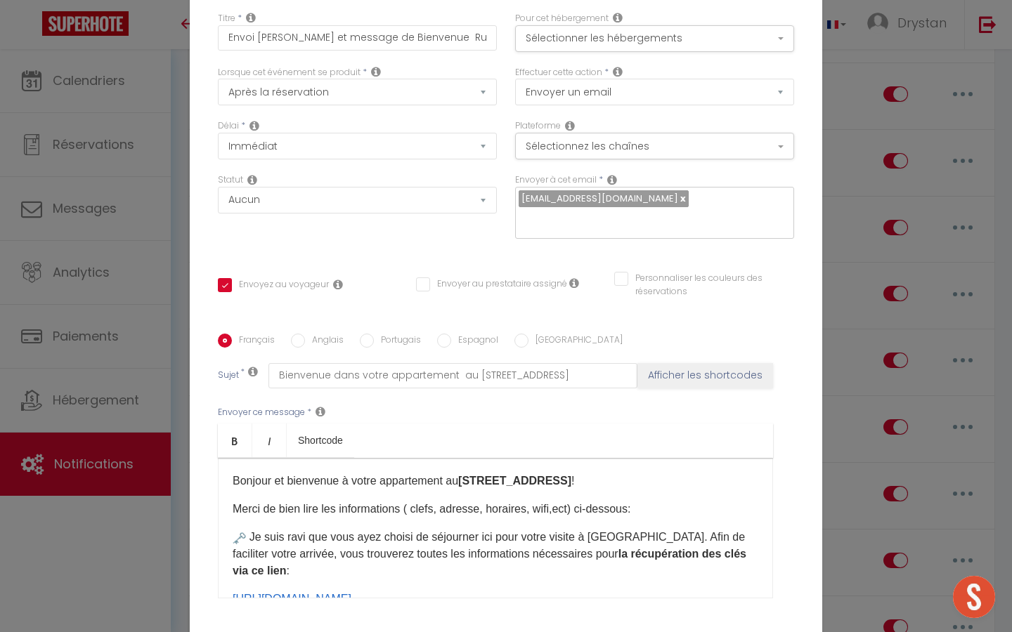
checkbox input "true"
checkbox input "false"
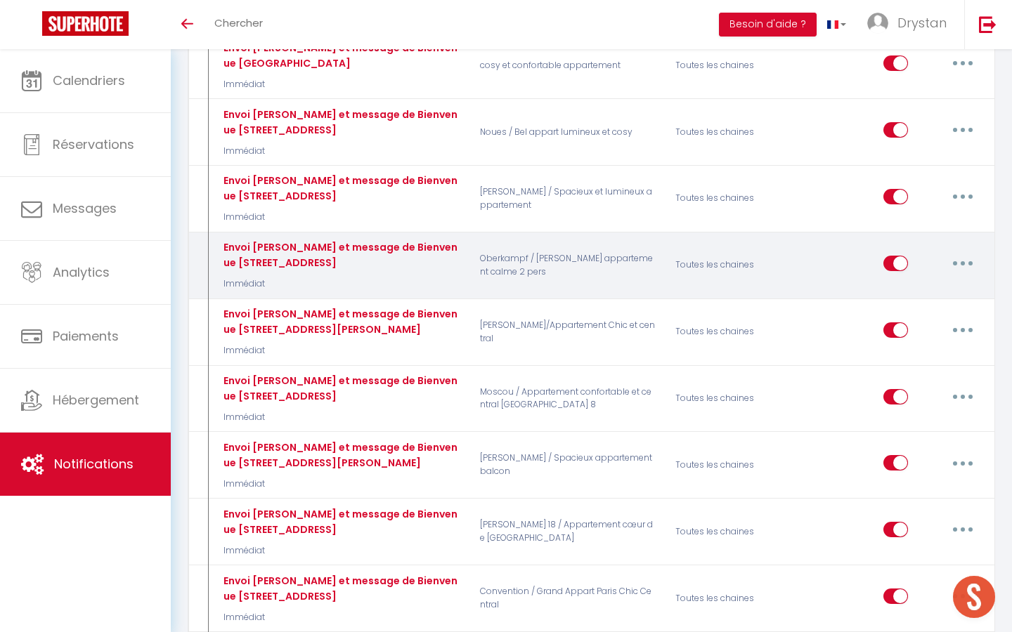
scroll to position [770, 0]
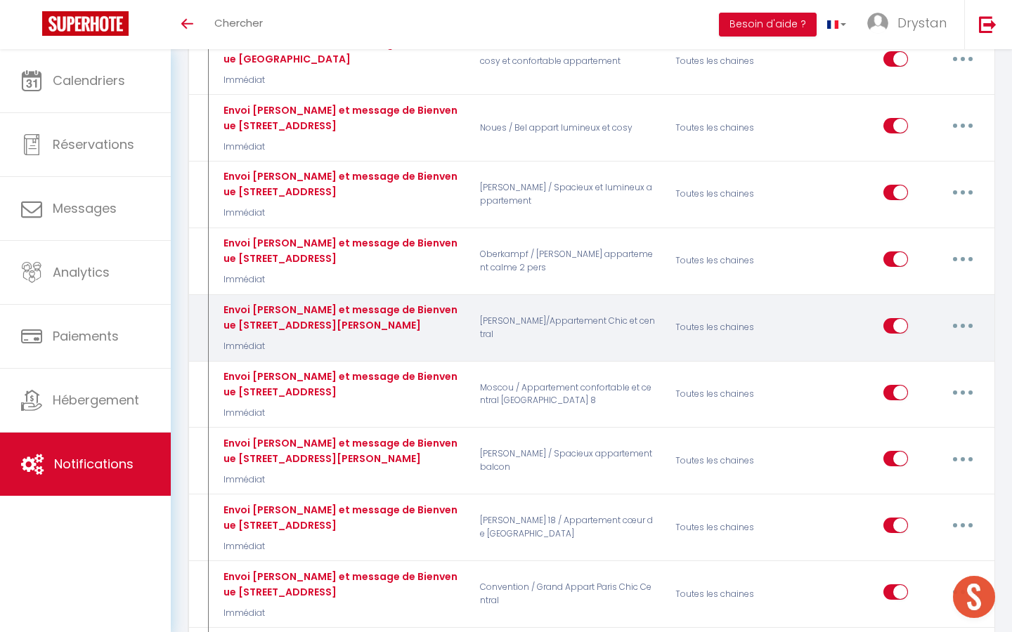
click at [967, 323] on button "button" at bounding box center [962, 326] width 39 height 22
click at [912, 361] on link "Editer" at bounding box center [926, 358] width 104 height 24
type input "Envoi Keynest et message de Bienvenue 17 rue Juliette Lamber 75017 Paris"
select select "Immédiat"
select select
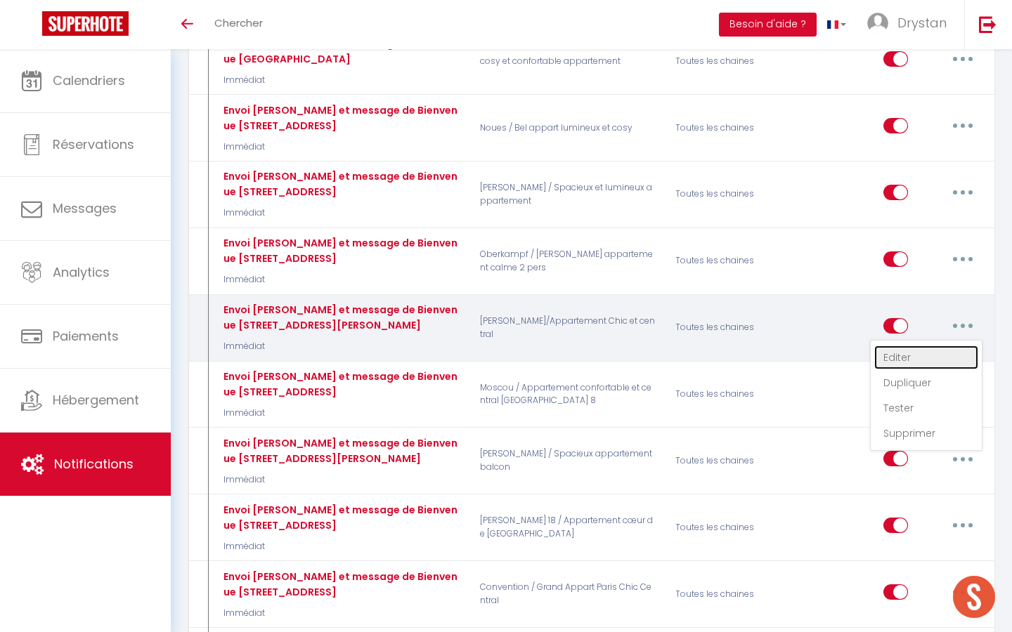
checkbox input "true"
checkbox input "false"
radio input "true"
type input "Bienvenue dans votre appartement au 17 rue Juliette Lamber 75017 Paris"
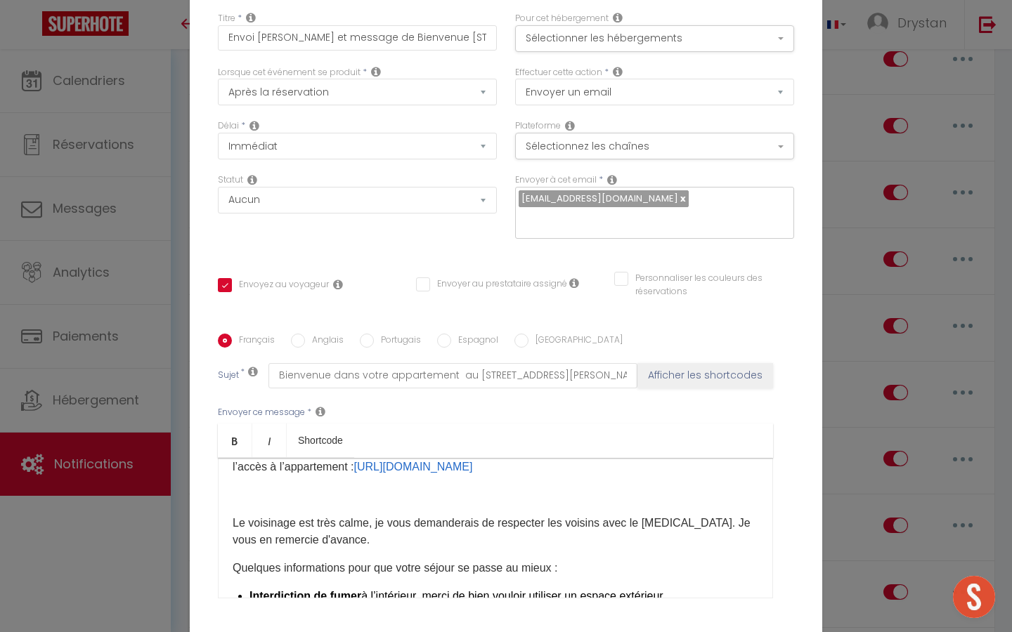
scroll to position [885, 0]
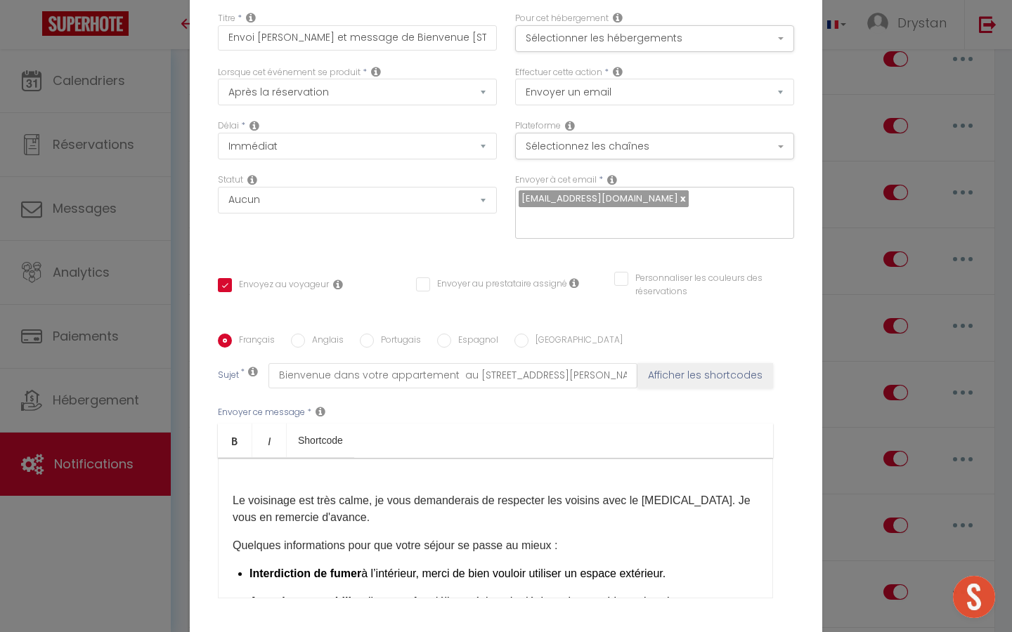
click at [270, 493] on p "Le voisinage est très [PERSON_NAME] vous demanderais de respecter les voisins a…" at bounding box center [496, 510] width 526 height 34
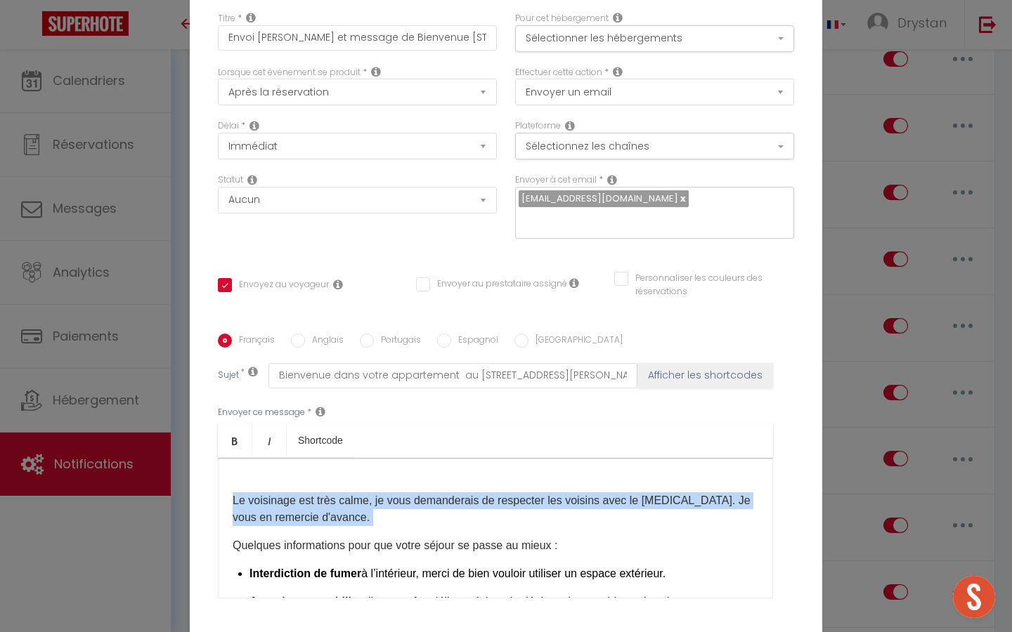
click at [270, 493] on p "Le voisinage est très [PERSON_NAME] vous demanderais de respecter les voisins a…" at bounding box center [496, 510] width 526 height 34
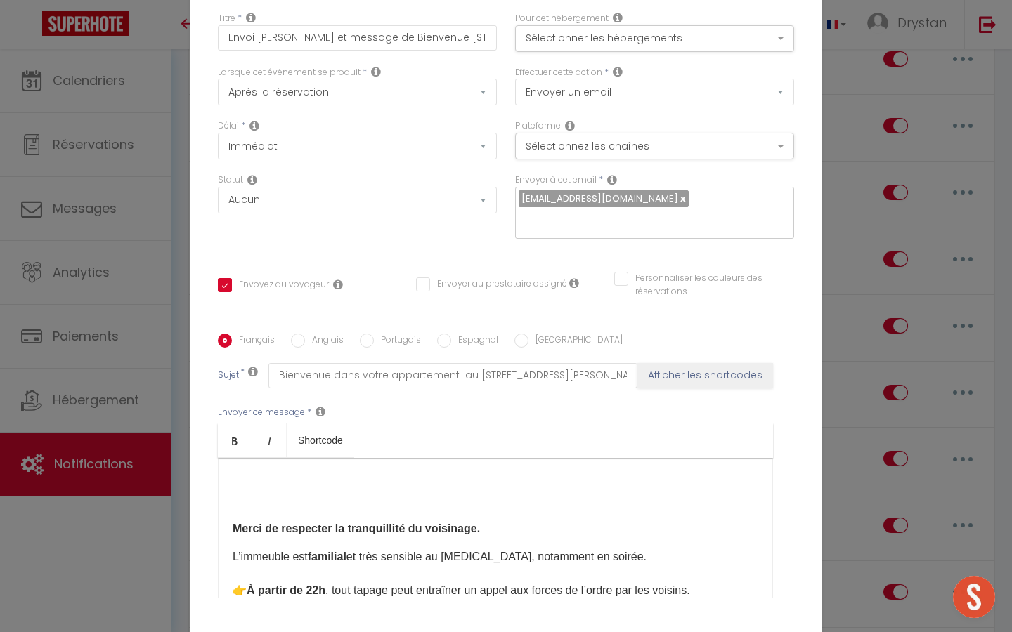
scroll to position [861, 0]
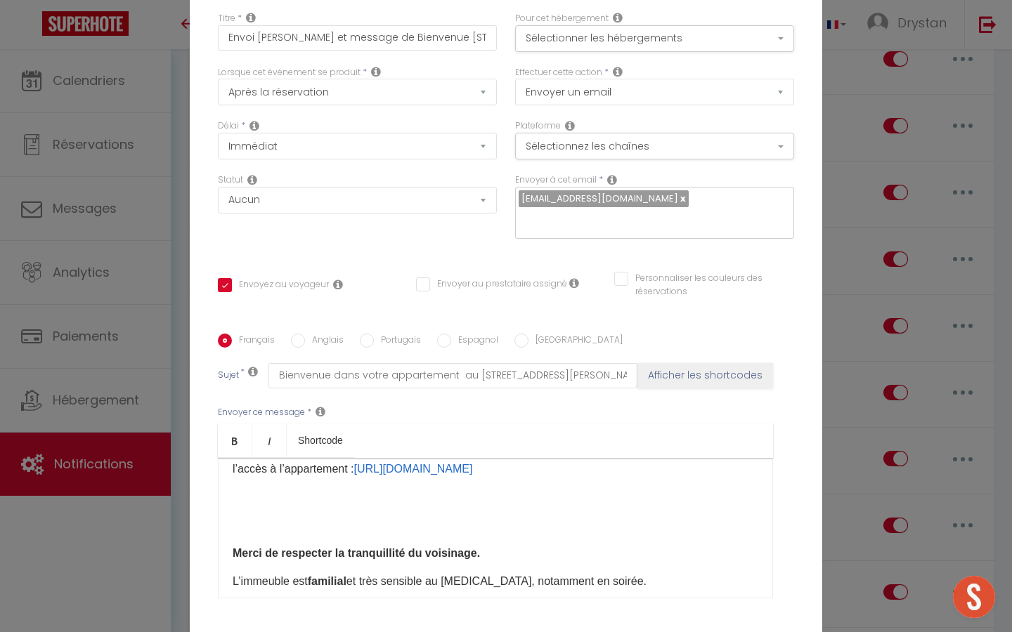
click at [249, 458] on div "Bonjour et bienvenue à votre appartement au 17 rue Juliette Lamber 75017 Paris​…" at bounding box center [495, 528] width 555 height 141
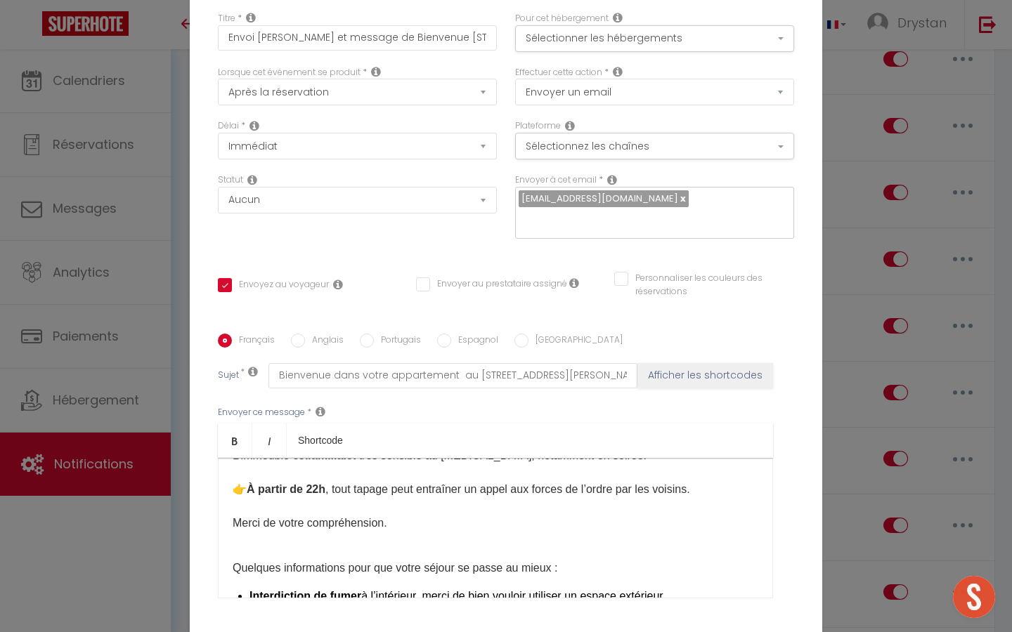
scroll to position [920, 0]
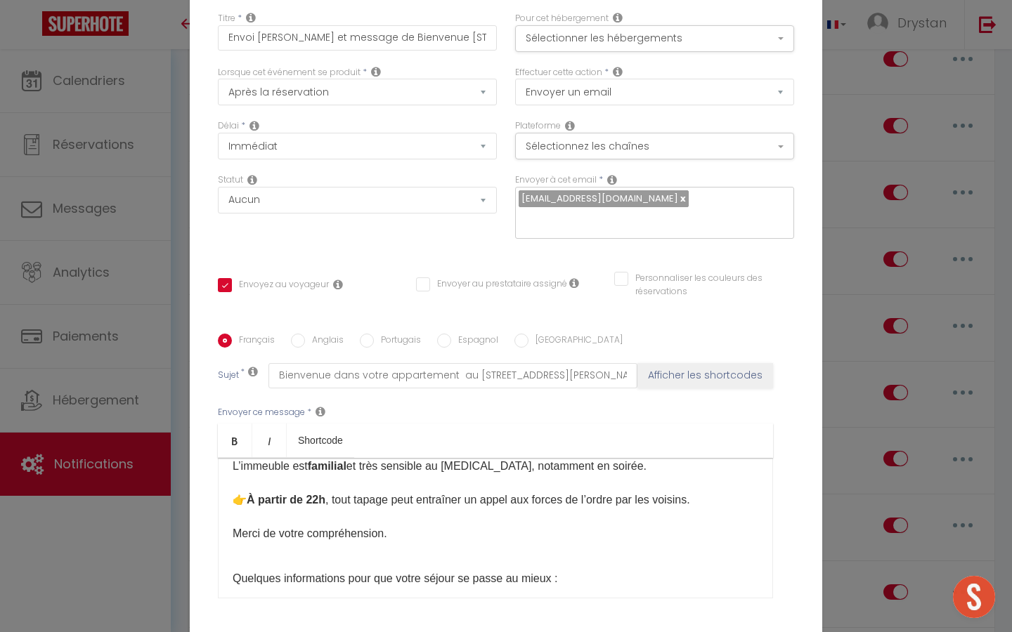
click at [327, 458] on p "L’immeuble est familial et très sensible au bruit, notamment en soirée. 👉 À par…" at bounding box center [496, 500] width 526 height 84
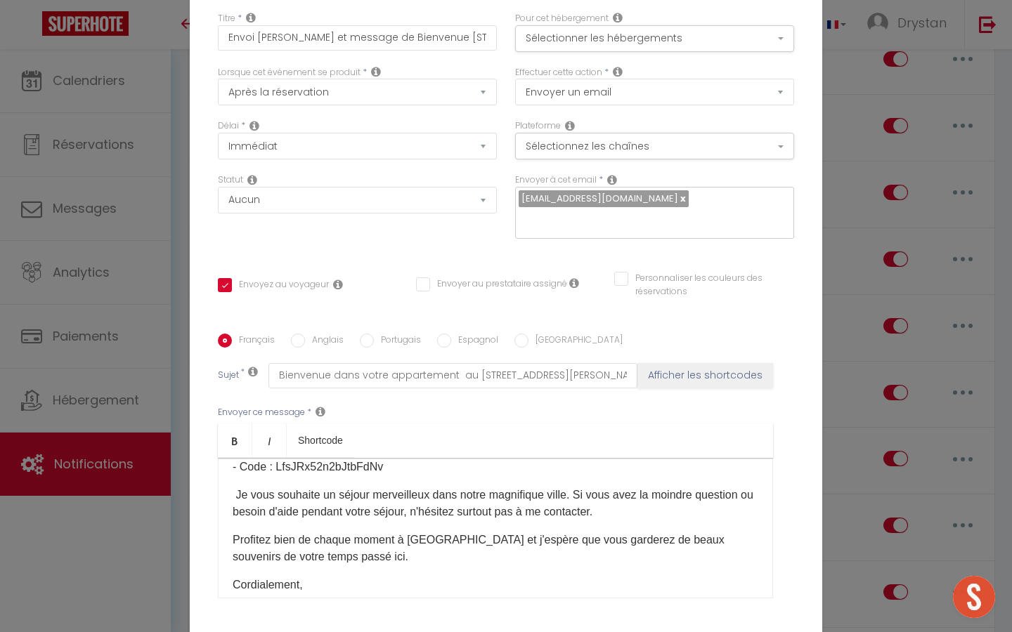
scroll to position [1224, 0]
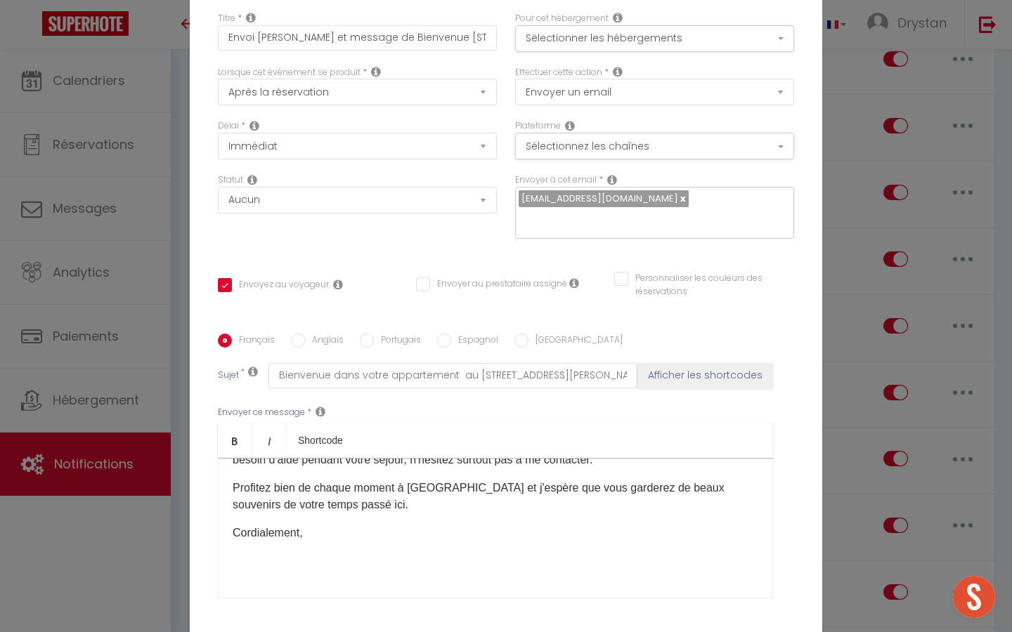
checkbox input "true"
checkbox input "false"
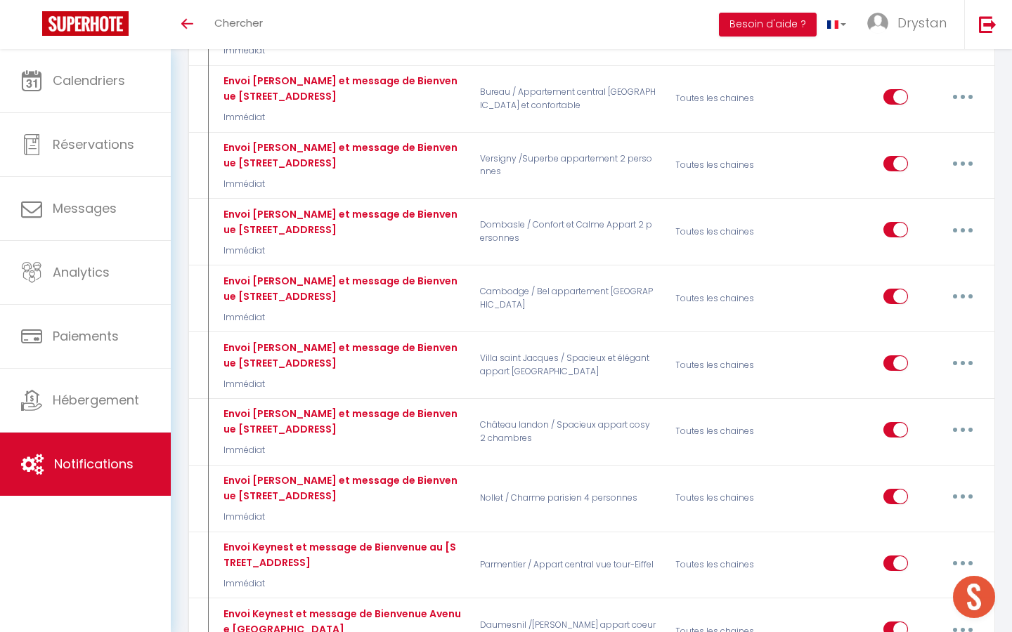
scroll to position [2266, 0]
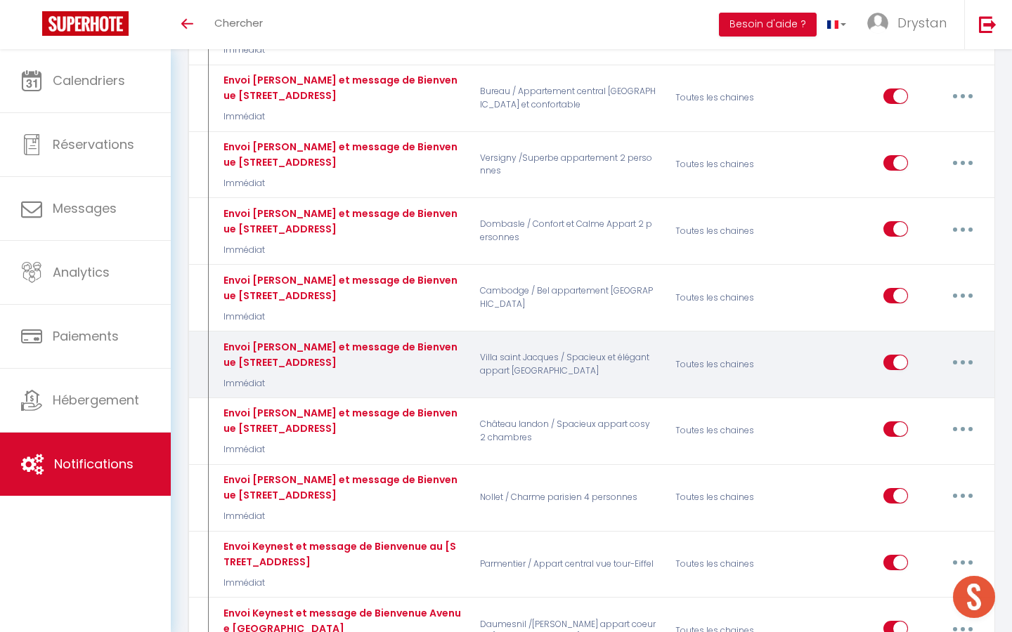
click at [961, 364] on icon "button" at bounding box center [962, 362] width 4 height 4
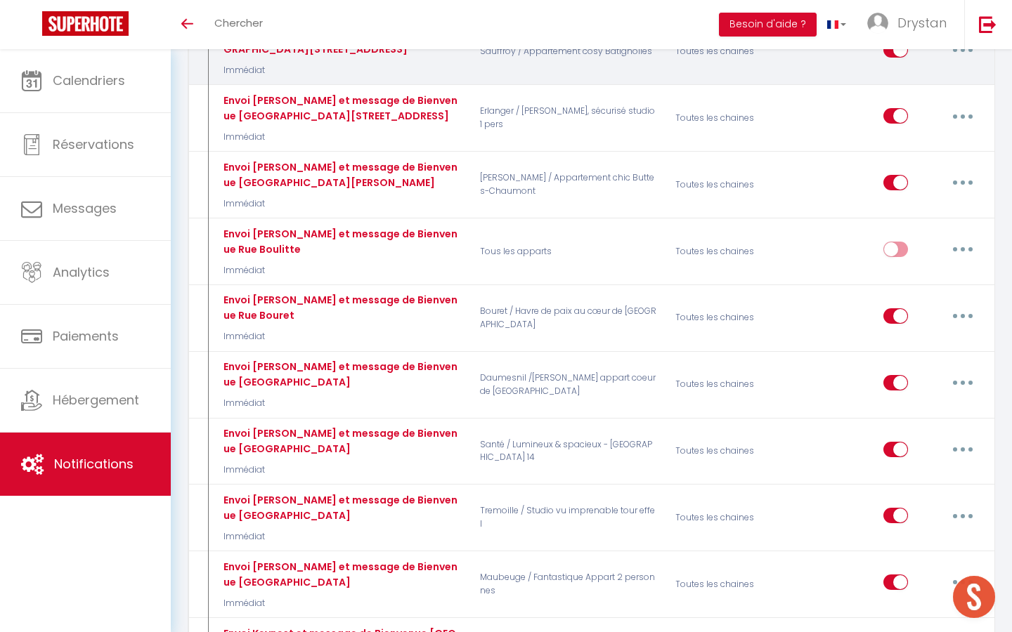
scroll to position [3251, 0]
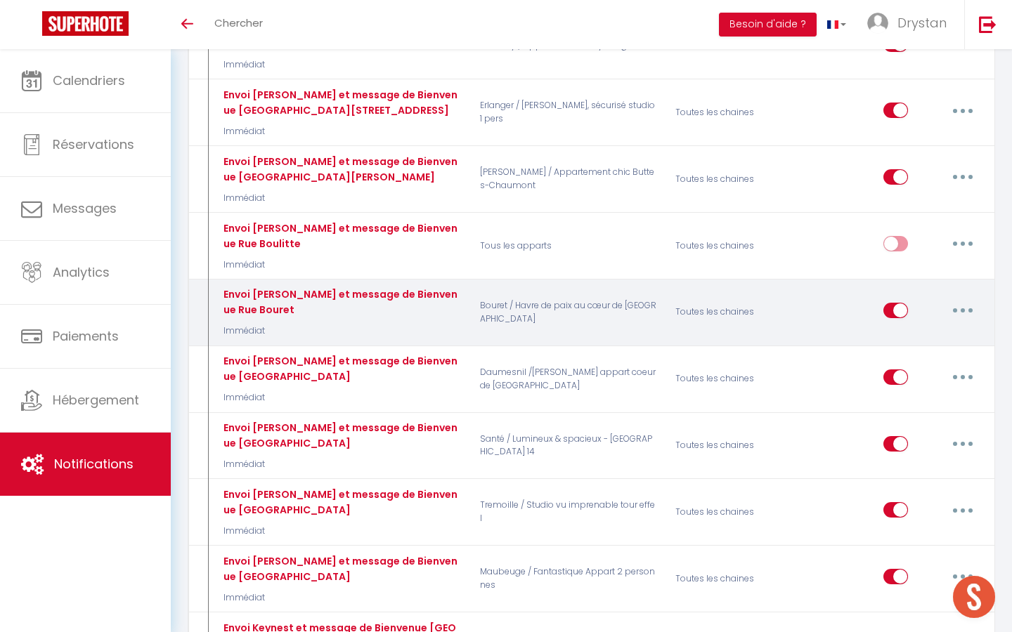
click at [960, 311] on icon "button" at bounding box center [962, 310] width 4 height 4
click at [892, 346] on link "Editer" at bounding box center [926, 342] width 104 height 24
type input "Envoi Keynest et message de Bienvenue Rue Bouret"
select select "Immédiat"
select select
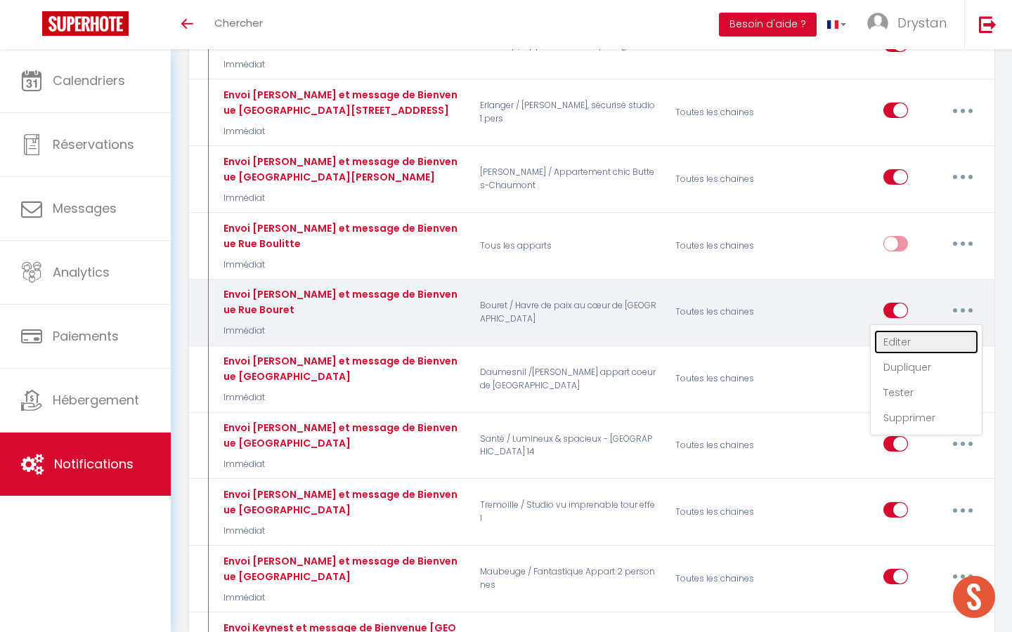
checkbox input "true"
checkbox input "false"
radio input "true"
type input "Bienvenue dans votre appartement au 8 rue Bouret 75019"
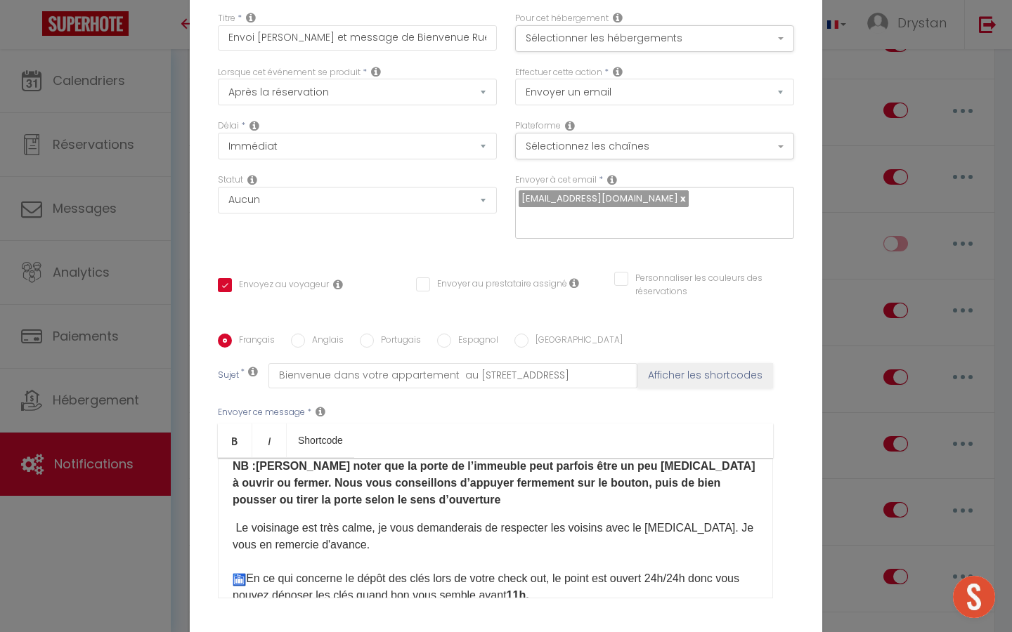
scroll to position [415, 0]
click at [292, 521] on span "Le voisinage est très [PERSON_NAME] vous demanderais de respecter les voisins a…" at bounding box center [493, 535] width 521 height 29
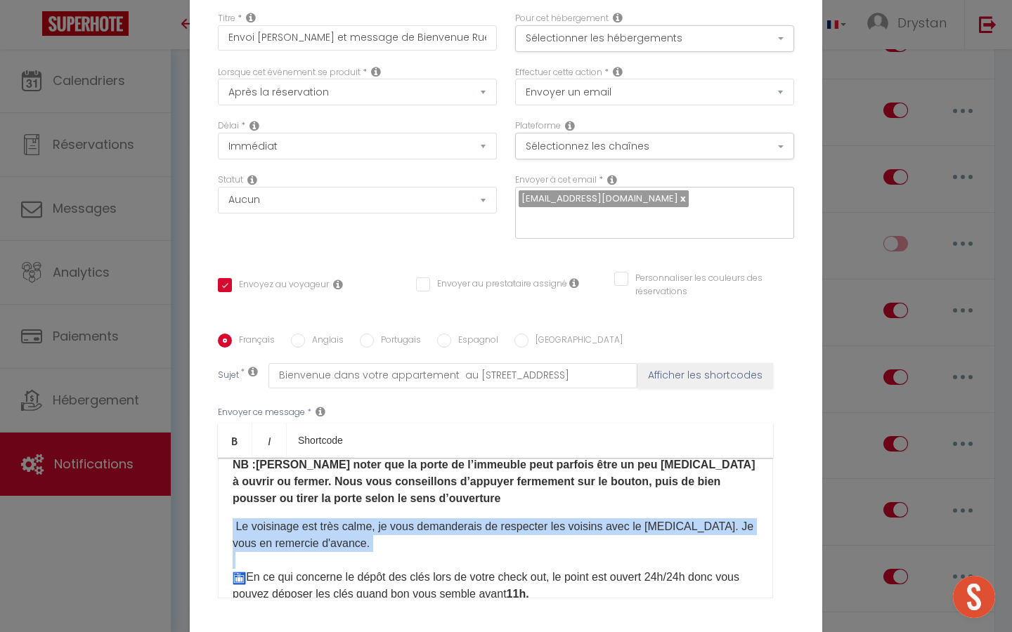
click at [292, 521] on span "Le voisinage est très [PERSON_NAME] vous demanderais de respecter les voisins a…" at bounding box center [493, 535] width 521 height 29
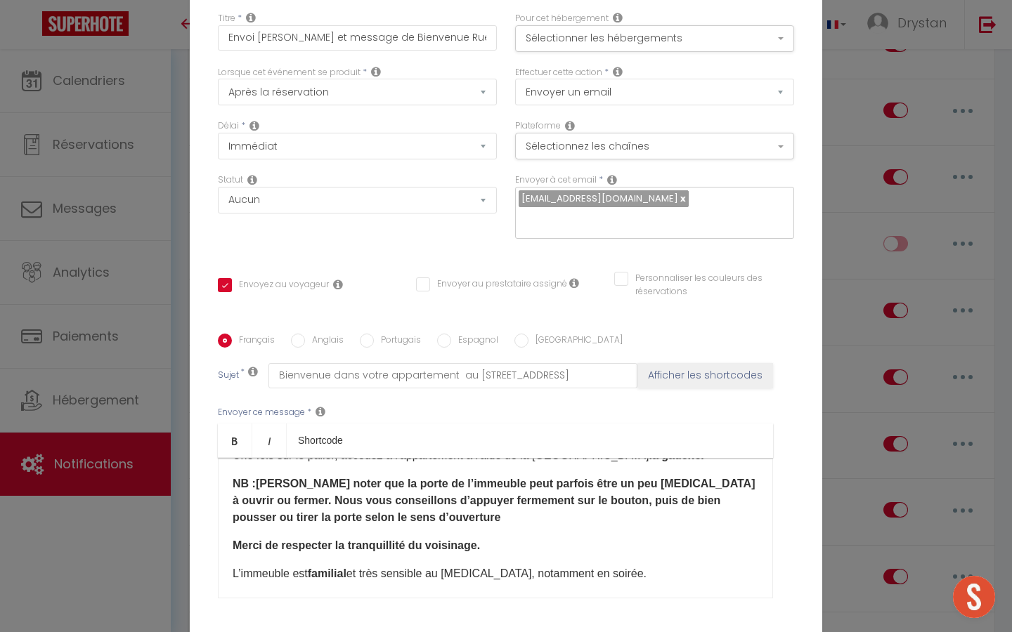
scroll to position [390, 0]
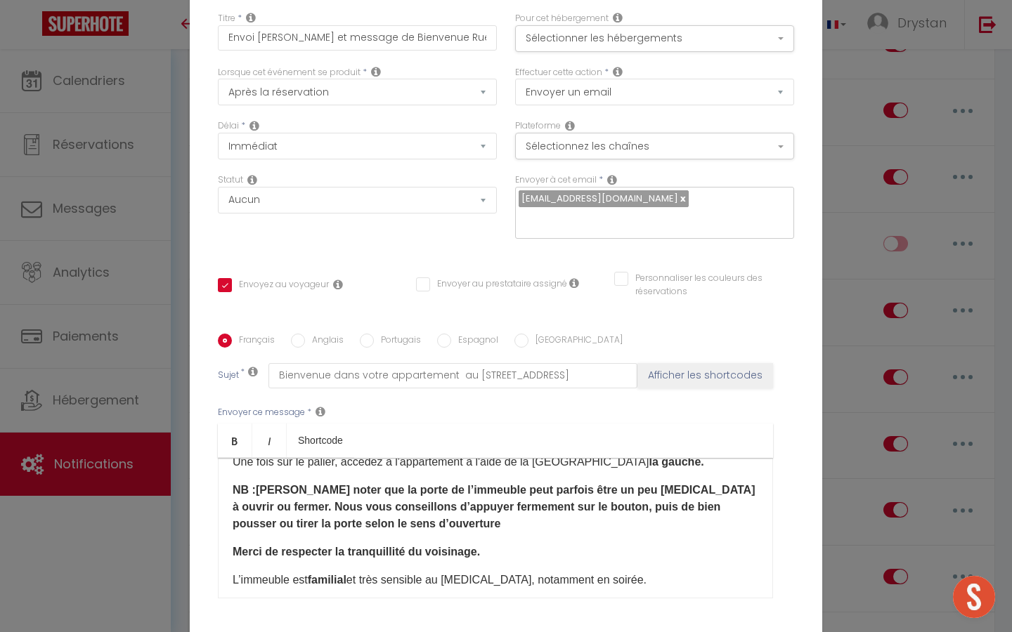
checkbox input "true"
checkbox input "false"
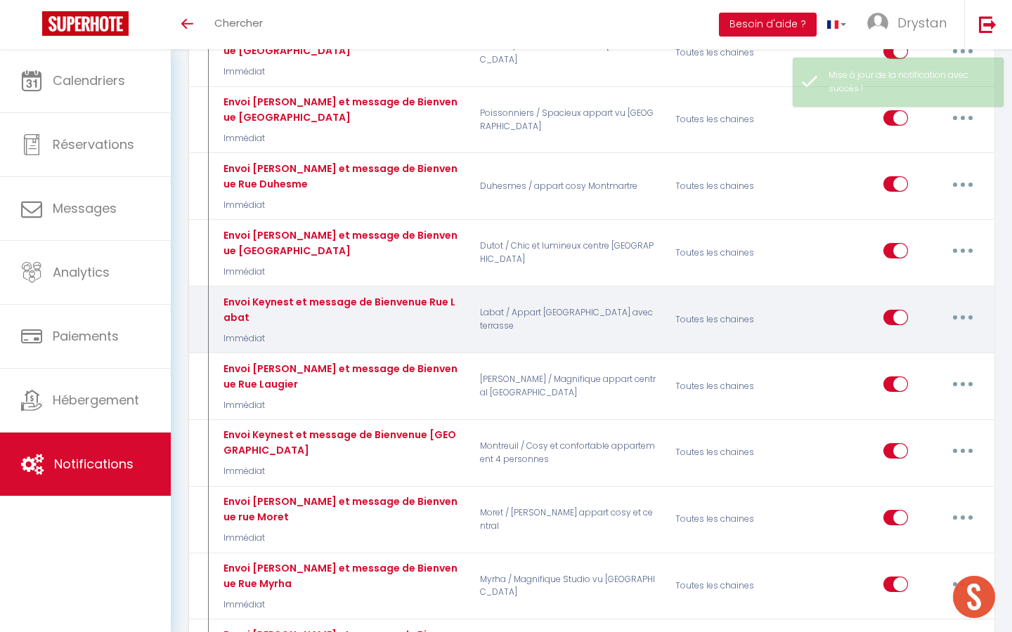
scroll to position [4057, 0]
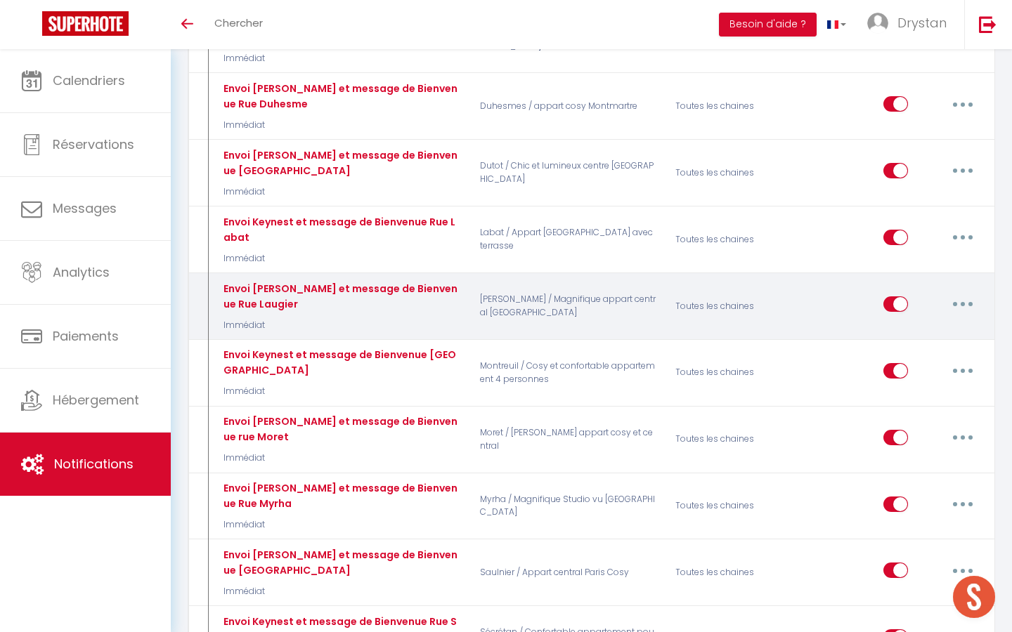
click at [971, 306] on button "button" at bounding box center [962, 304] width 39 height 22
click at [920, 341] on link "Editer" at bounding box center [926, 337] width 104 height 24
type input "Envoi Keynest et message de Bienvenue Rue Laugier"
select select "Immédiat"
select select
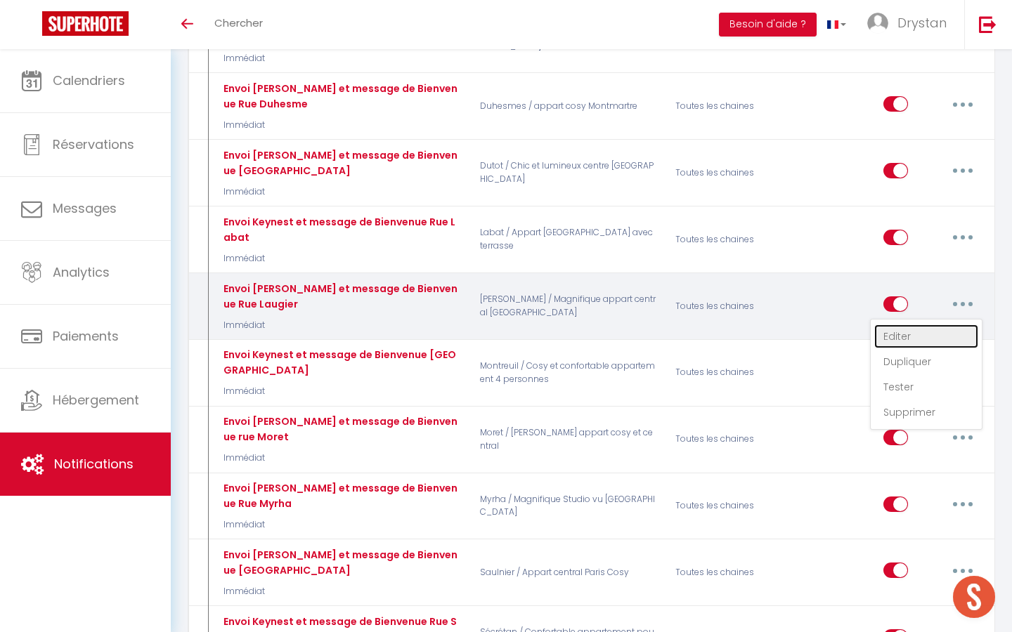
checkbox input "true"
checkbox input "false"
radio input "true"
type input "Bienvenue dans votre appartement au 32 Rue Laugier 75017 Paris"
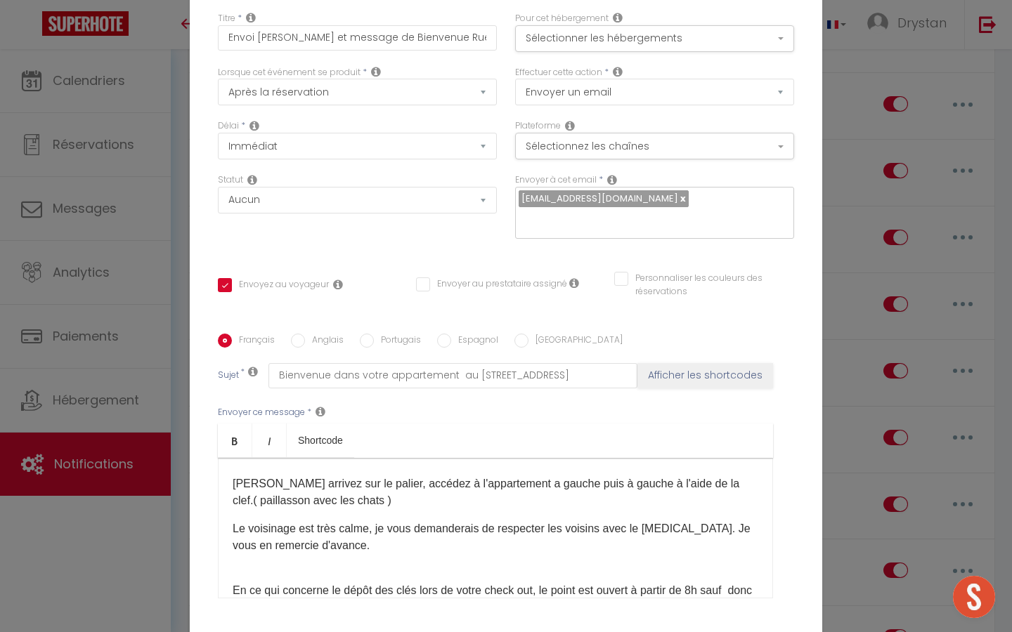
scroll to position [507, 0]
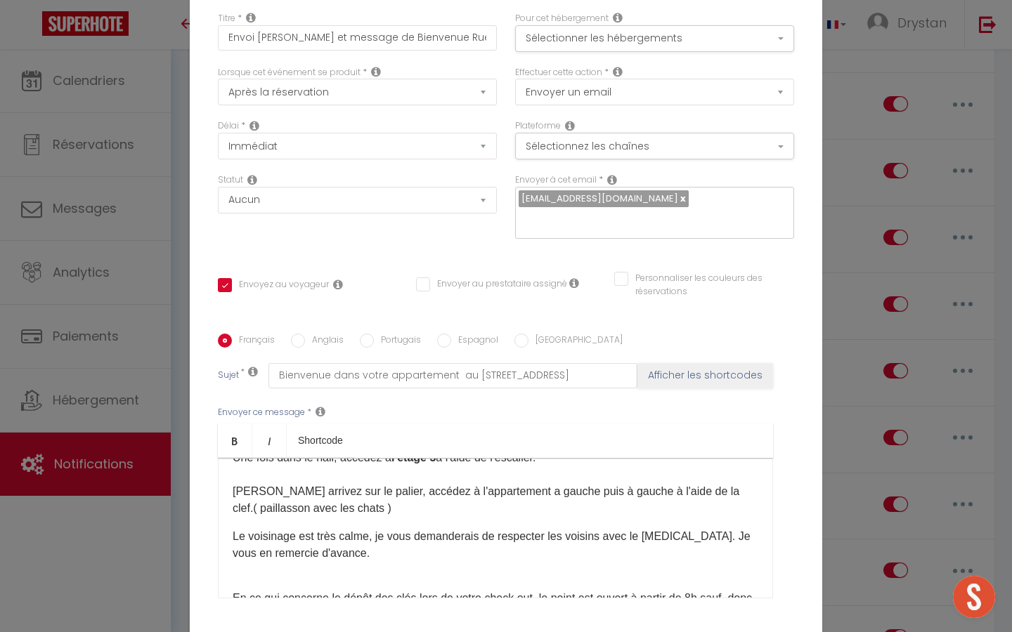
click at [327, 528] on p "Le voisinage est très [PERSON_NAME] vous demanderais de respecter les voisins a…" at bounding box center [496, 545] width 526 height 34
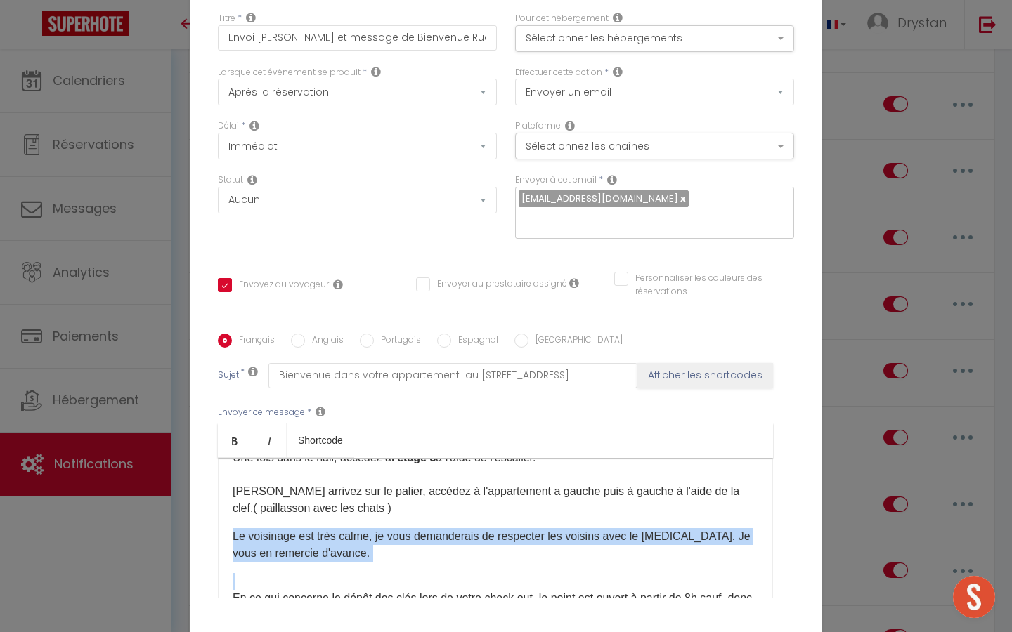
click at [327, 528] on p "Le voisinage est très [PERSON_NAME] vous demanderais de respecter les voisins a…" at bounding box center [496, 545] width 526 height 34
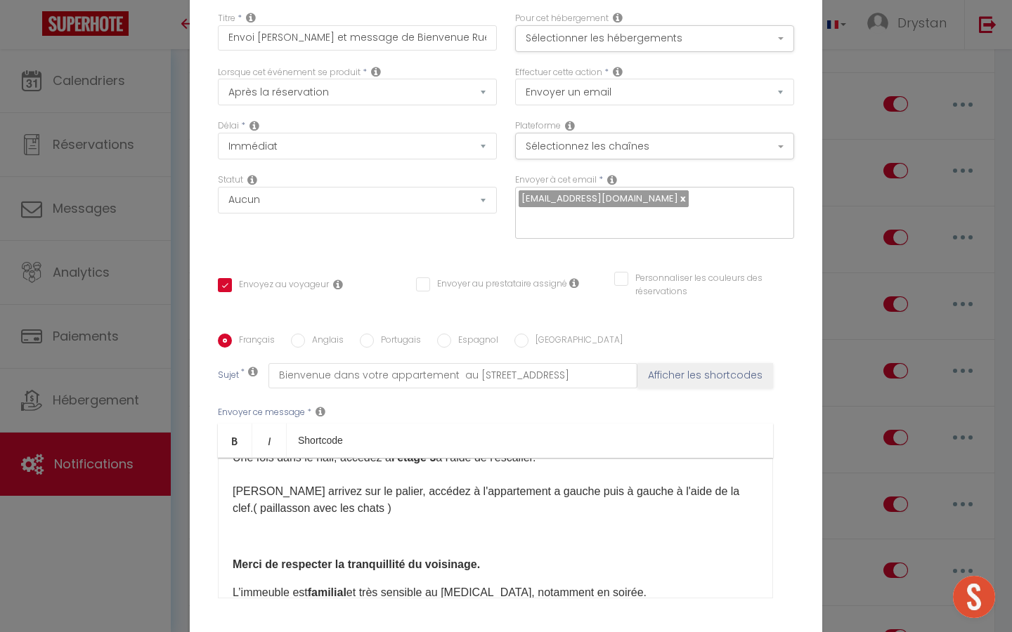
click at [327, 528] on p at bounding box center [496, 536] width 526 height 17
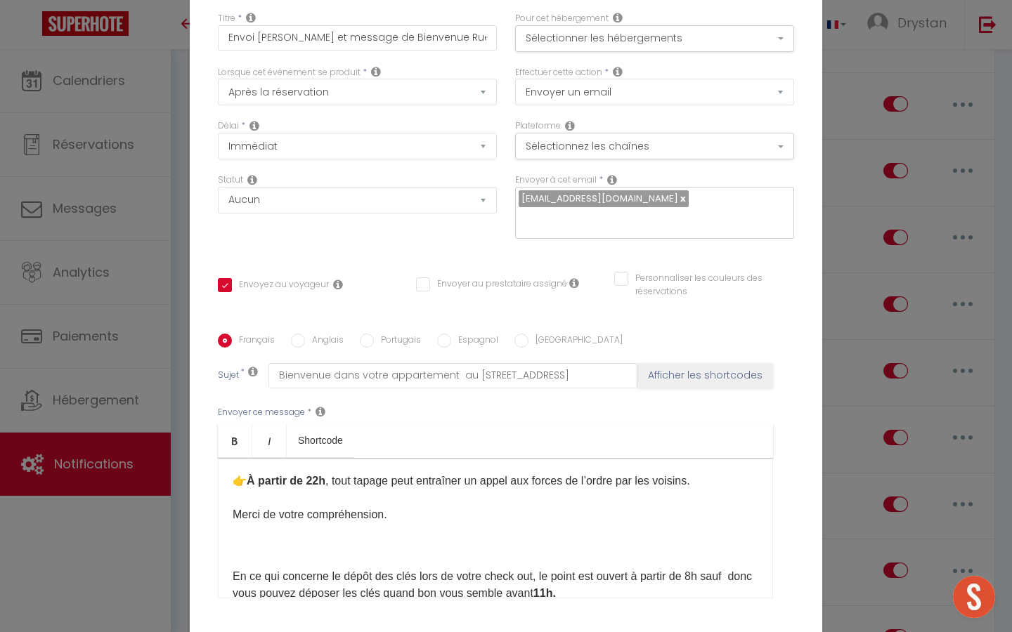
scroll to position [630, 0]
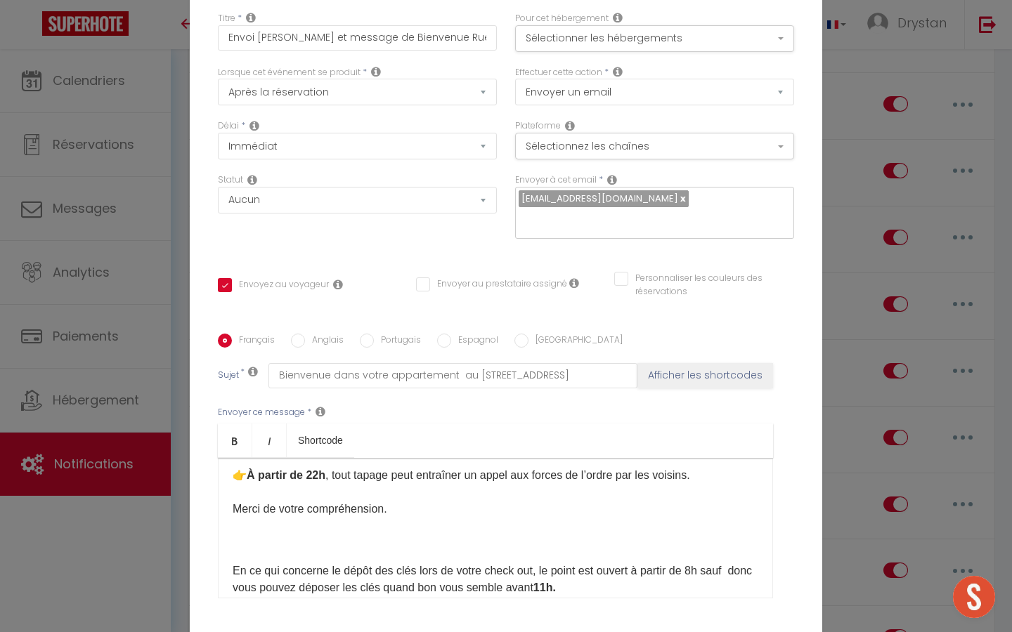
click at [336, 434] on p "L’immeuble est familial et très sensible au bruit, notamment en soirée. 👉 À par…" at bounding box center [496, 476] width 526 height 84
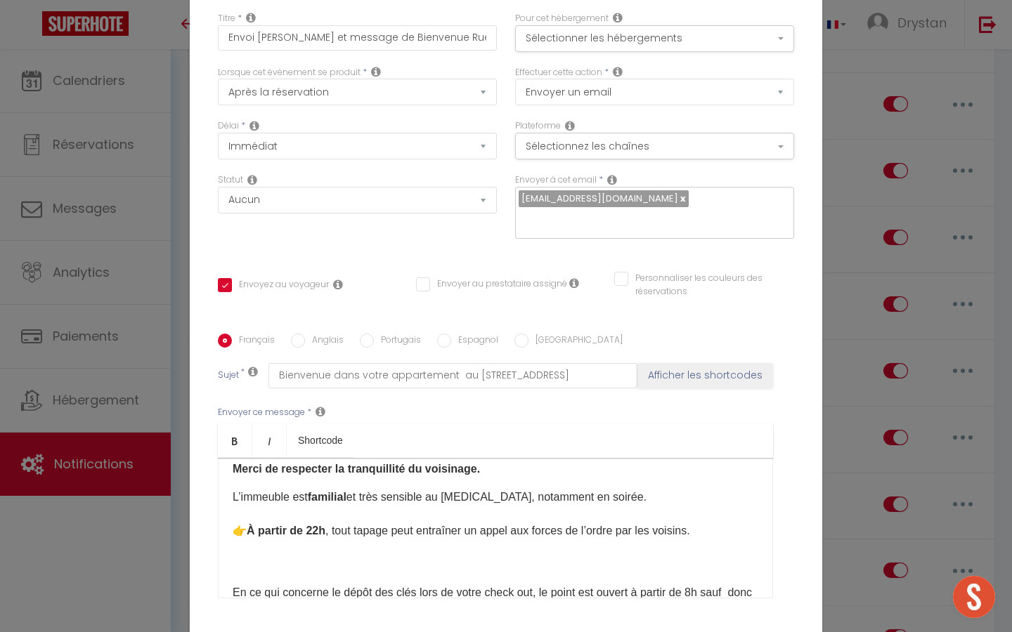
scroll to position [571, 0]
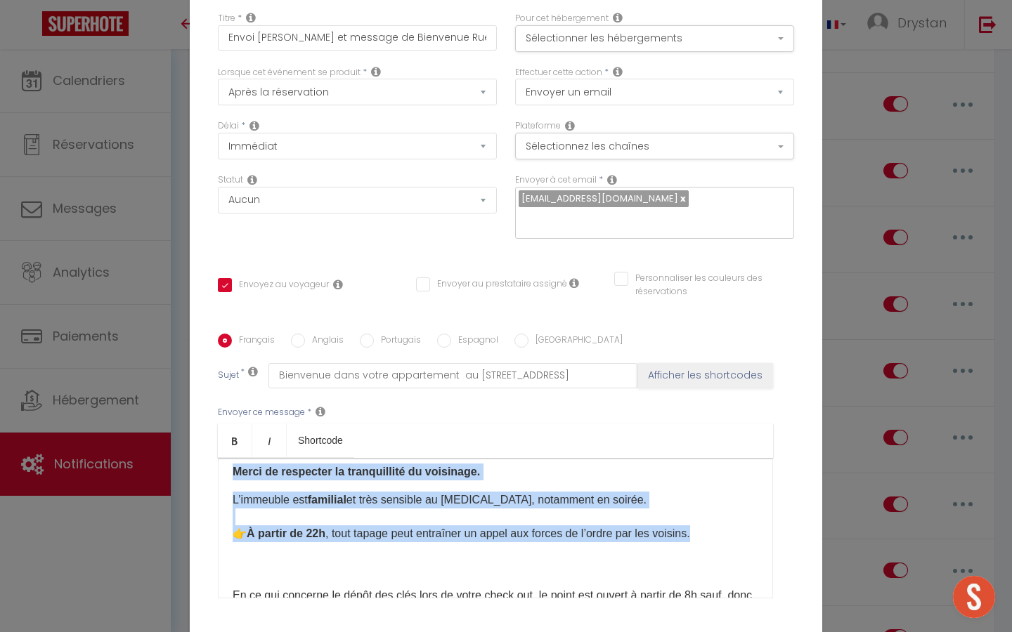
drag, startPoint x: 708, startPoint y: 426, endPoint x: 202, endPoint y: 362, distance: 509.9
click at [202, 362] on div "Titre * Envoi Keynest et message de Bienvenue Rue Laugier Pour cet hébergement …" at bounding box center [506, 334] width 632 height 672
copy div "Merci de respecter la tranquillité du voisinage. L’immeuble est familial et trè…"
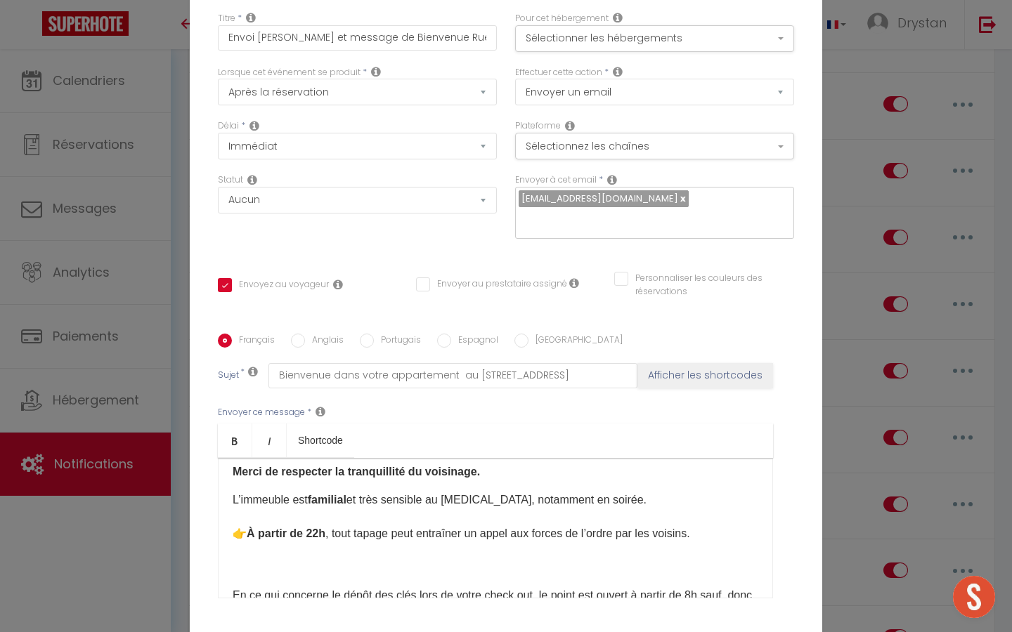
click at [294, 571] on li "​En ce qui concerne le dépôt des clés lors de votre check out, le point est ouv…" at bounding box center [496, 596] width 526 height 51
checkbox input "true"
checkbox input "false"
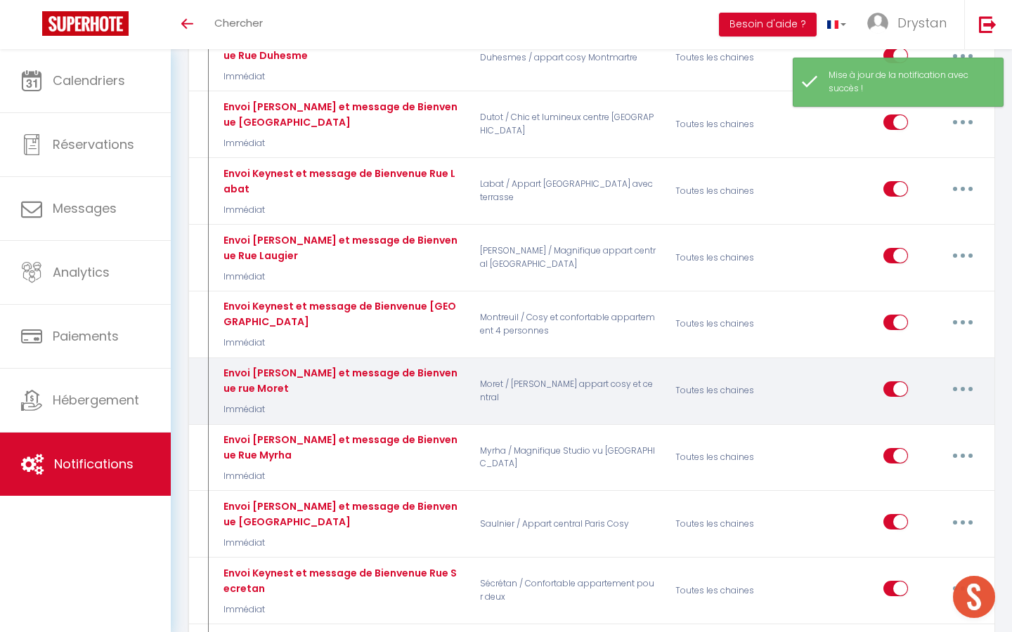
scroll to position [4104, 0]
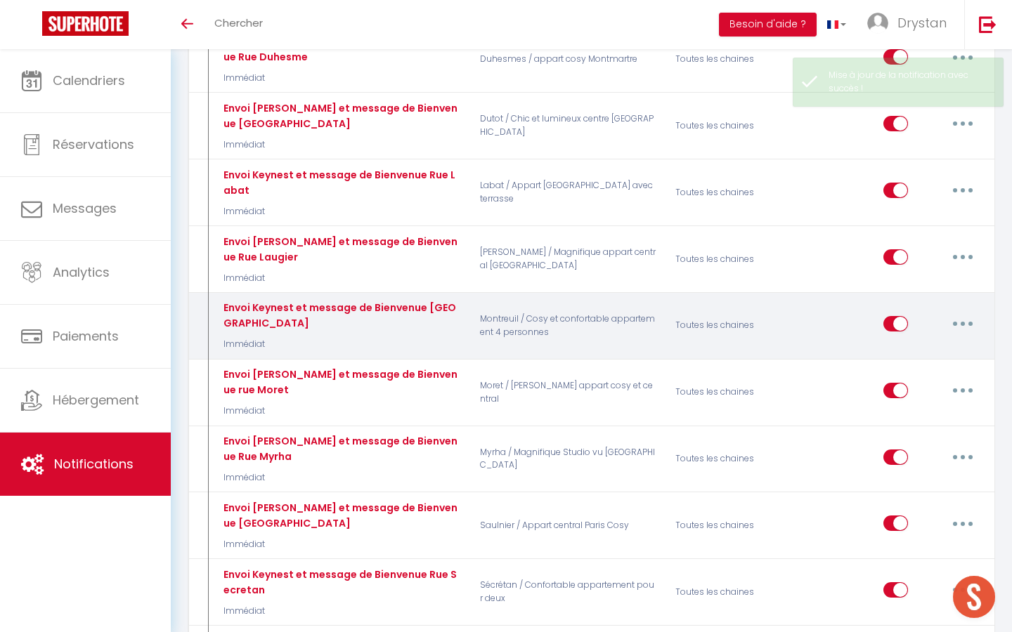
click at [964, 326] on button "button" at bounding box center [962, 324] width 39 height 22
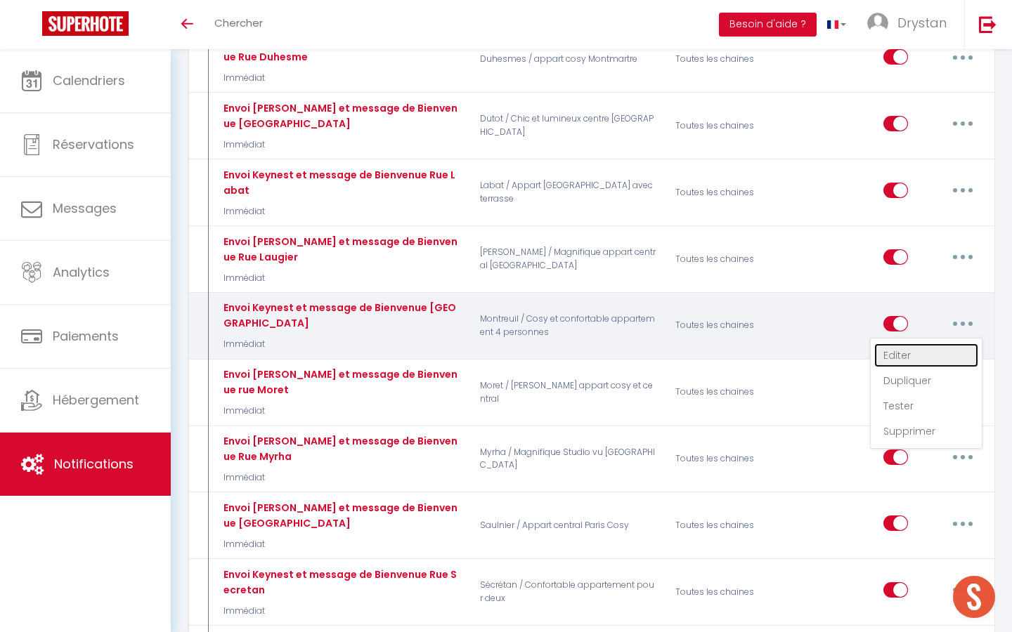
click at [905, 360] on link "Editer" at bounding box center [926, 356] width 104 height 24
type input "Envoi Keynest et message de Bienvenue Rue Montreuil"
select select "Immédiat"
select select
checkbox input "true"
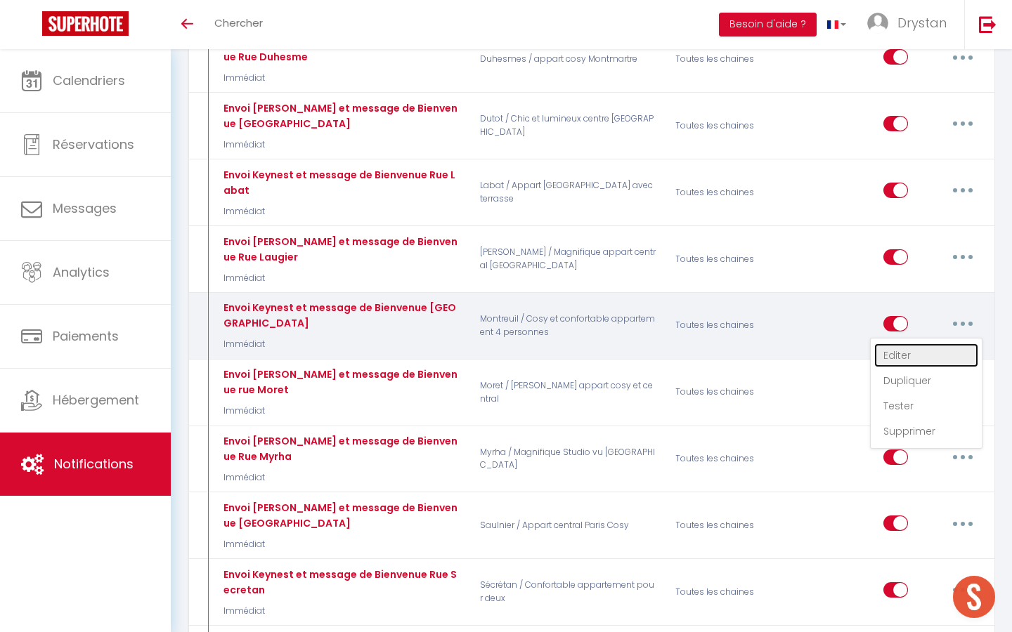
checkbox input "false"
radio input "true"
type input "Bienvenue dans votre appartement au 121 Rue de Montreuil 75011 Paris"
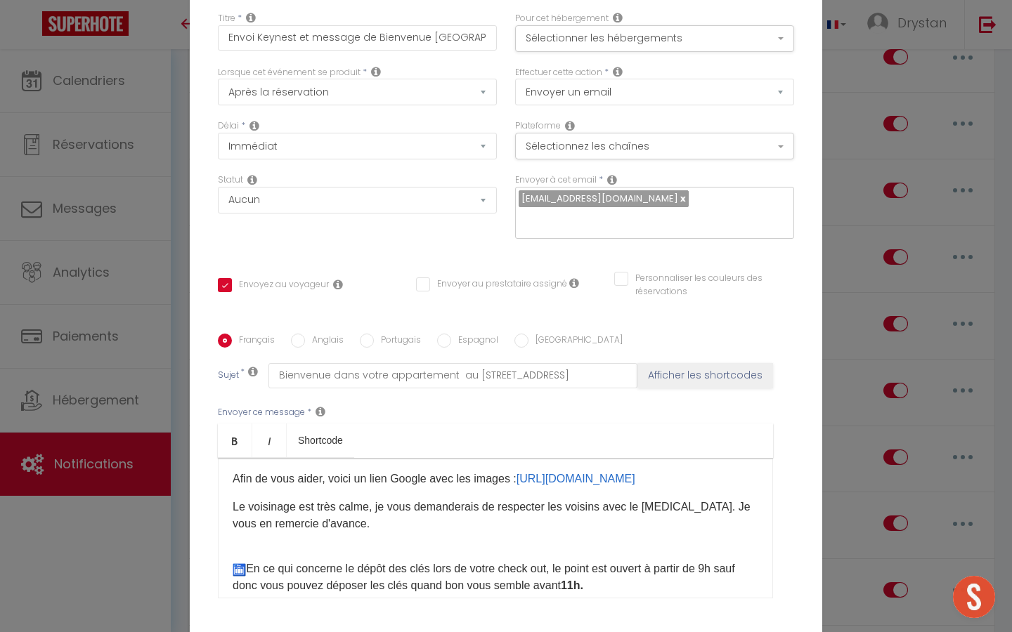
scroll to position [848, 0]
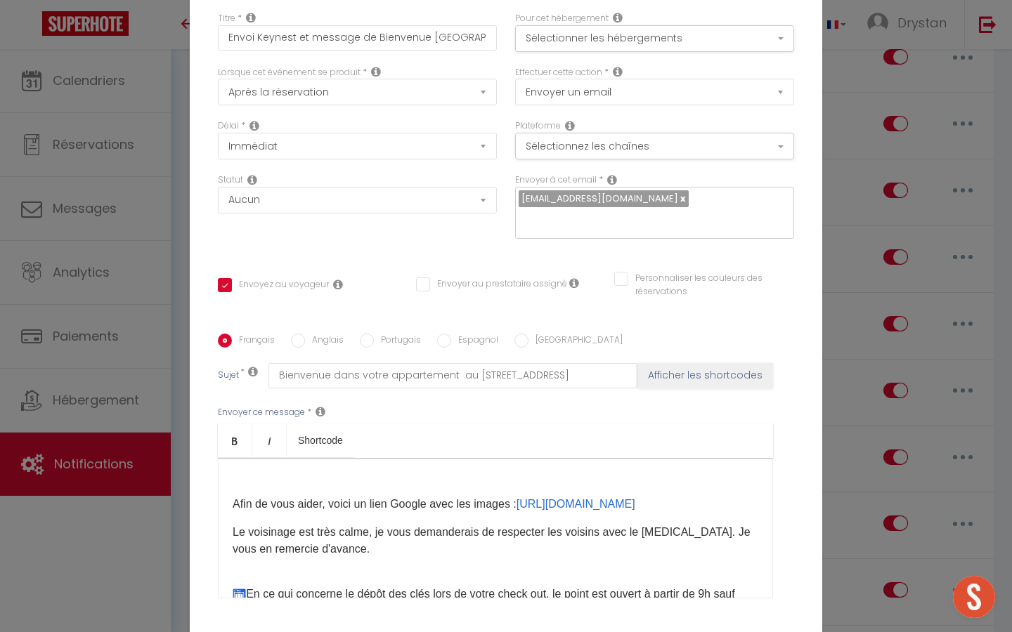
click at [301, 524] on p "Le voisinage est très [PERSON_NAME] vous demanderais de respecter les voisins a…" at bounding box center [496, 541] width 526 height 34
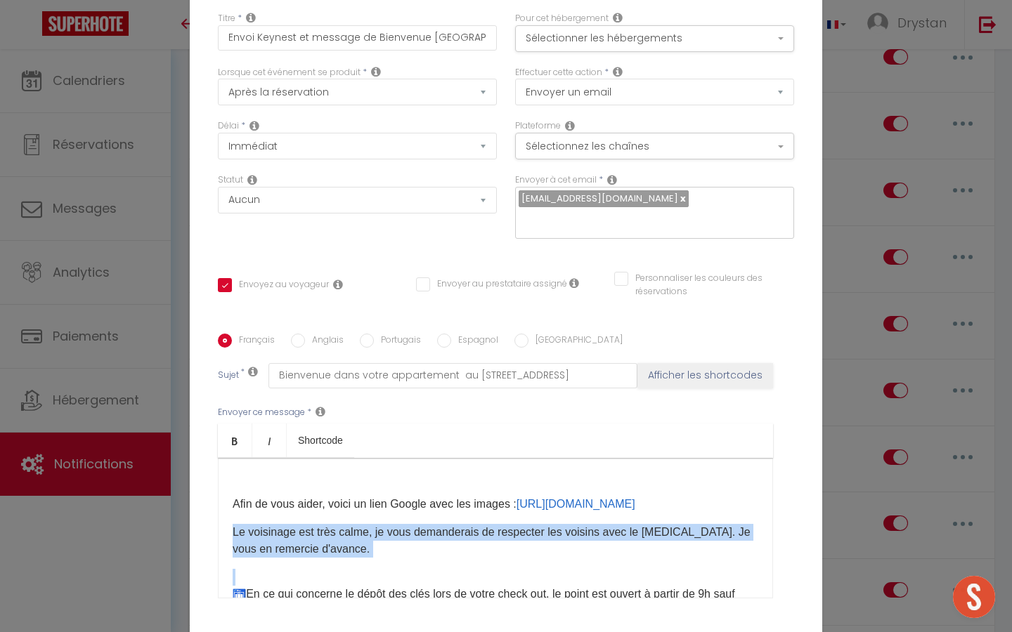
click at [301, 524] on p "Le voisinage est très [PERSON_NAME] vous demanderais de respecter les voisins a…" at bounding box center [496, 541] width 526 height 34
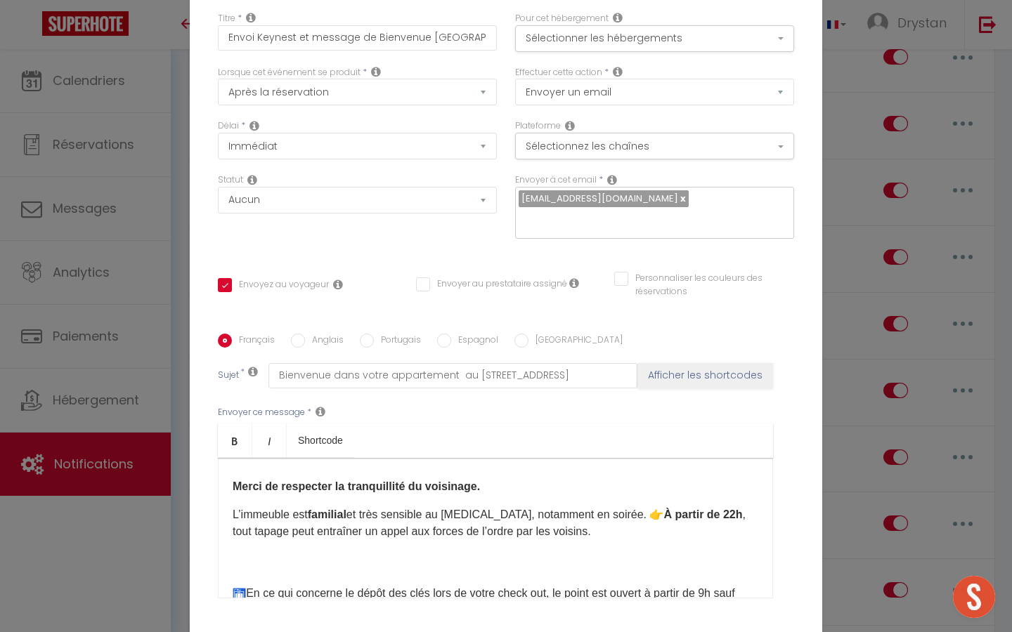
scroll to position [946, 0]
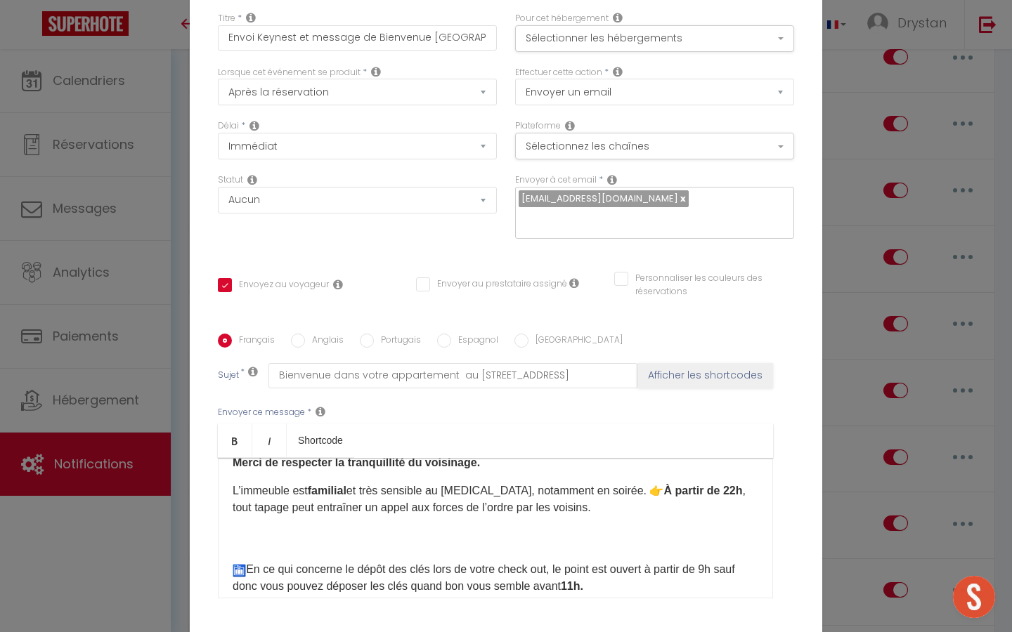
click at [249, 458] on div "Bonjour et bienvenue à votre appartement au 121 Rue de Montreuil 75011 Paris​ !…" at bounding box center [495, 528] width 555 height 141
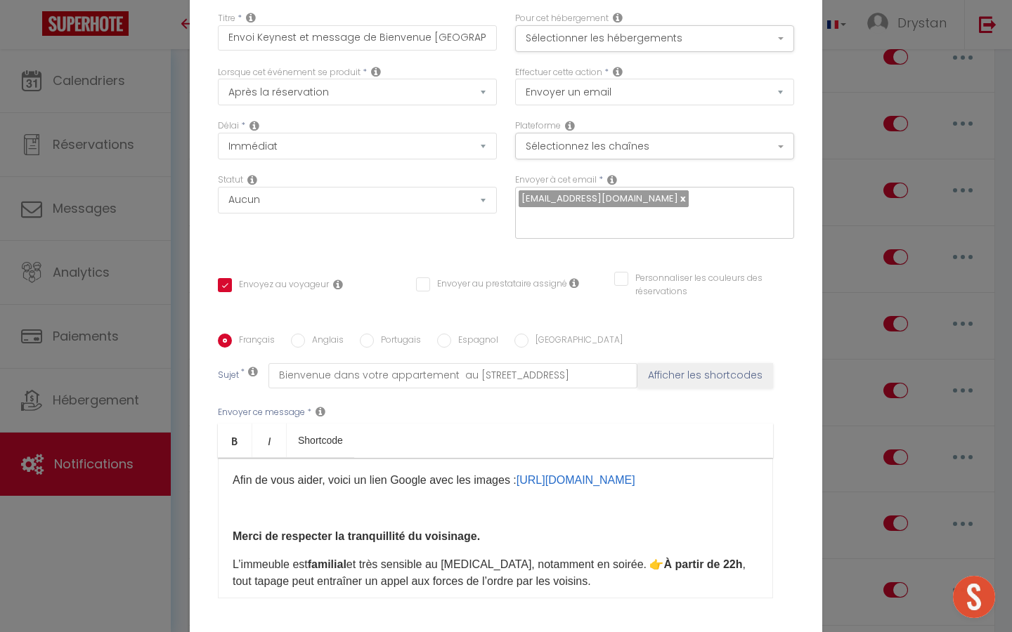
scroll to position [871, 0]
click at [240, 501] on p at bounding box center [496, 509] width 526 height 17
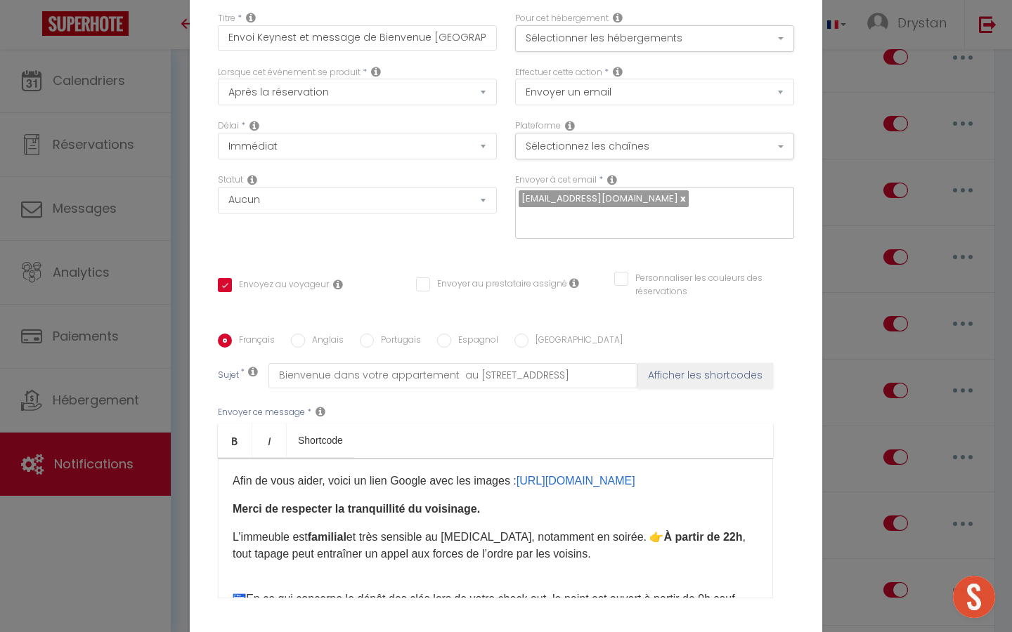
checkbox input "true"
checkbox input "false"
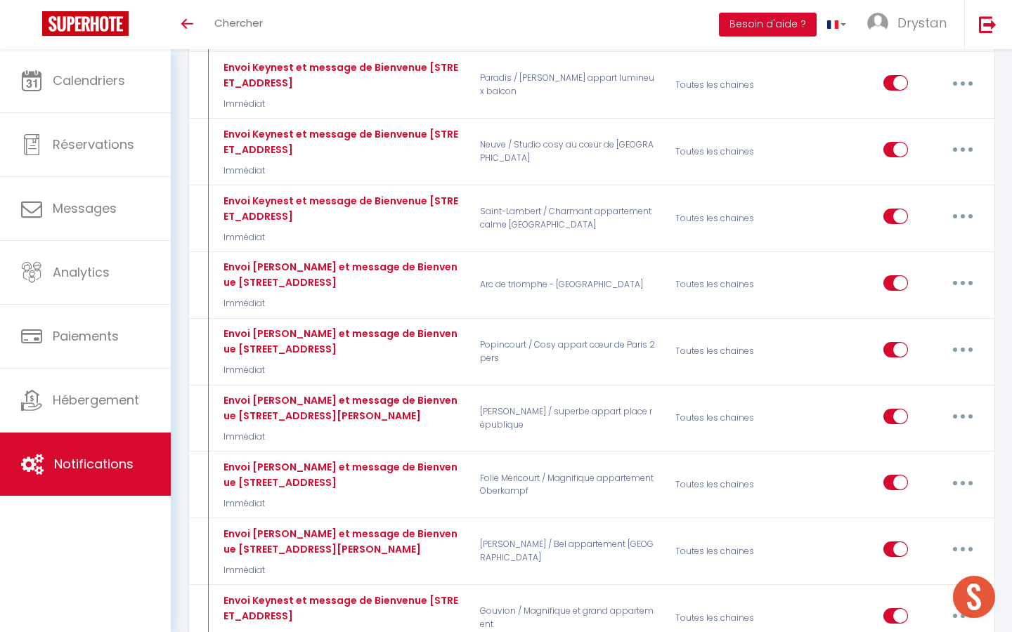
scroll to position [1527, 0]
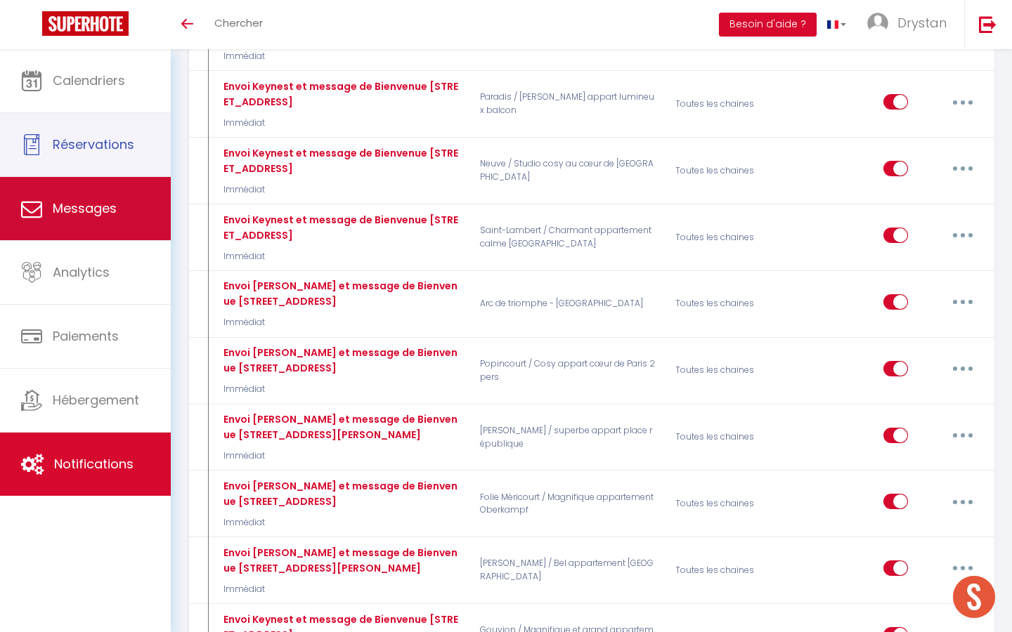
click at [75, 200] on span "Messages" at bounding box center [85, 209] width 64 height 18
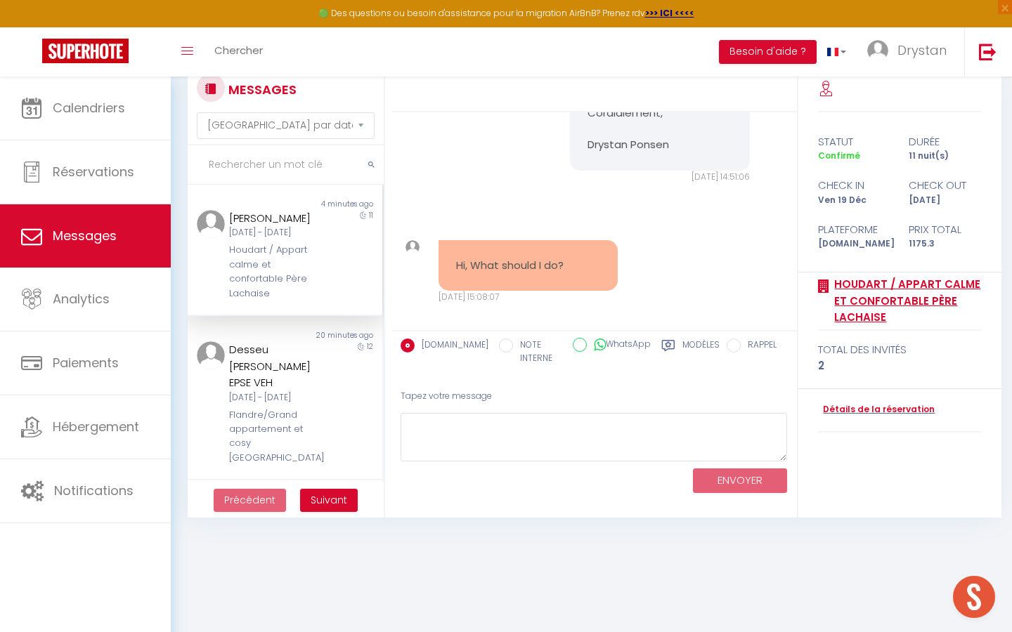
scroll to position [51, 0]
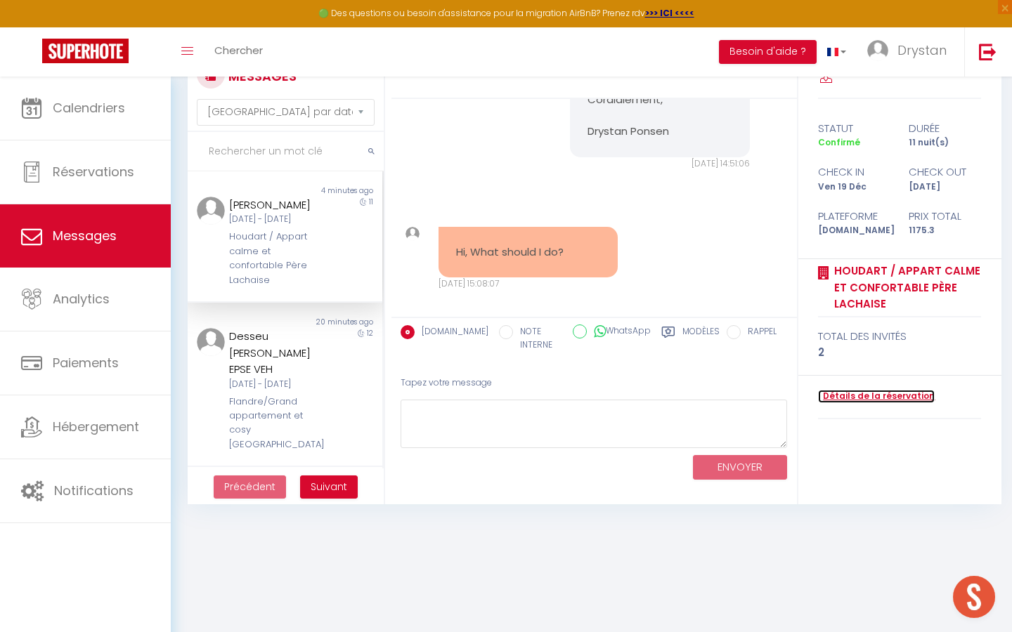
click at [868, 392] on link "Détails de la réservation" at bounding box center [876, 396] width 117 height 13
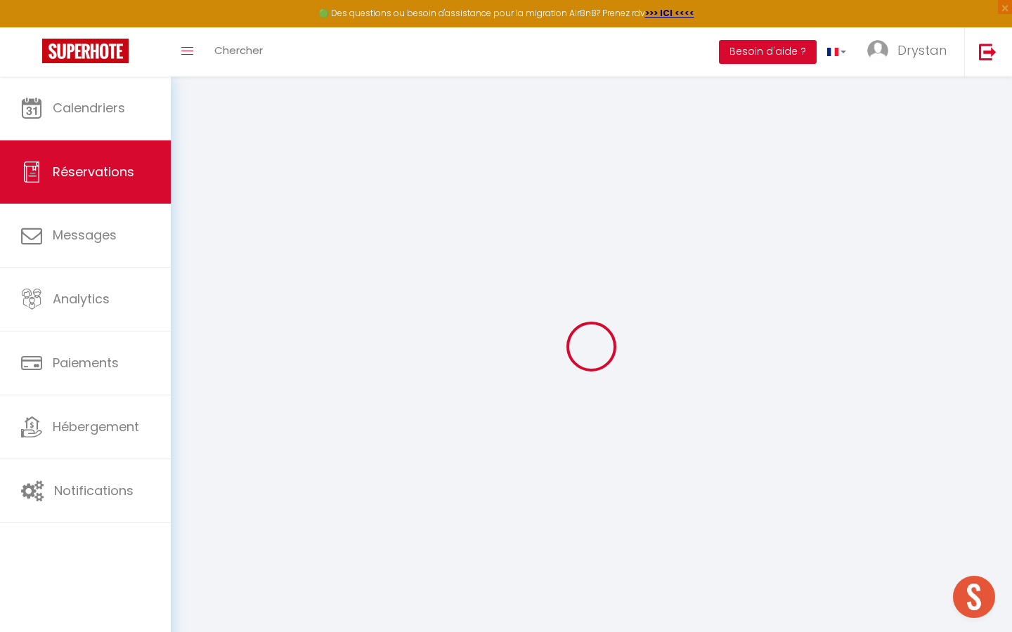
type input "Kamola"
type input "Shukhratova"
type input "[EMAIL_ADDRESS][DOMAIN_NAME]"
type input "[PHONE_NUMBER]"
select select "UZ"
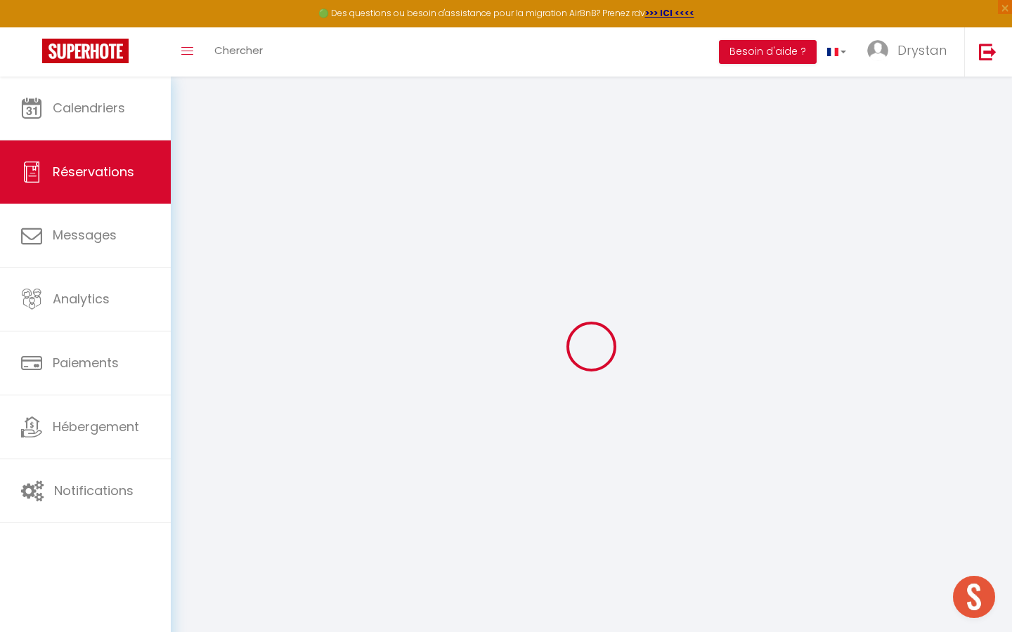
type input "175.94"
type input "16.45"
select select "78493"
select select "1"
select select
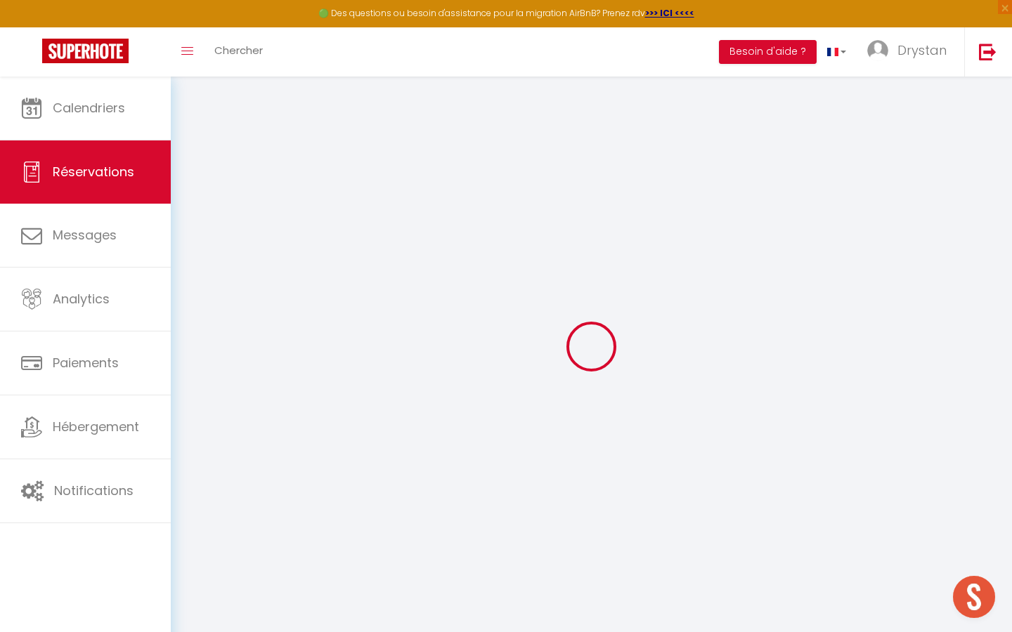
select select
type input "2"
select select "12"
select select
type input "949.96"
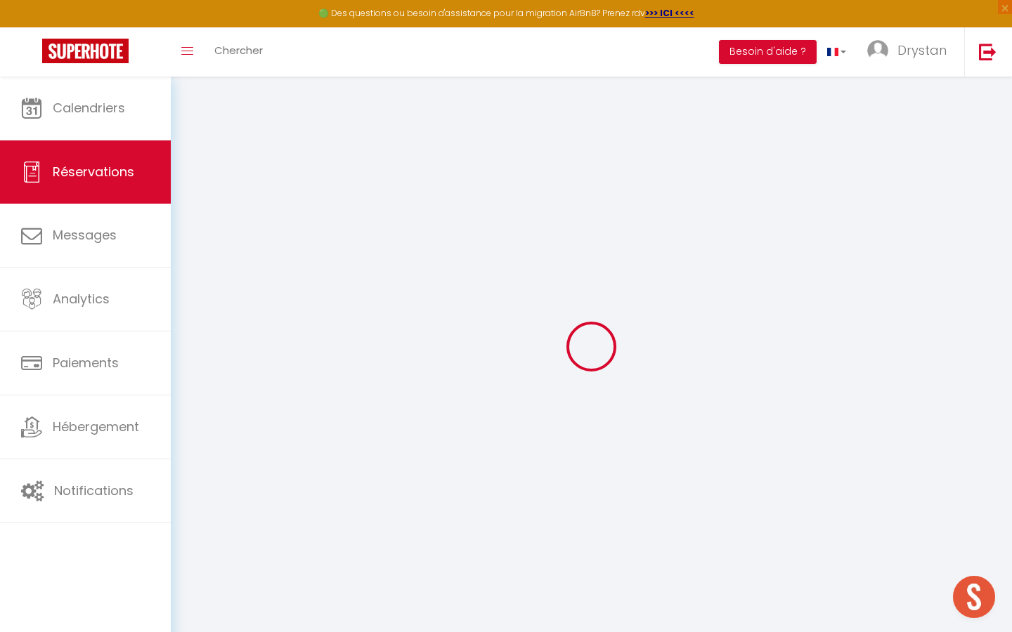
checkbox input "false"
type input "0"
select select "2"
type input "0"
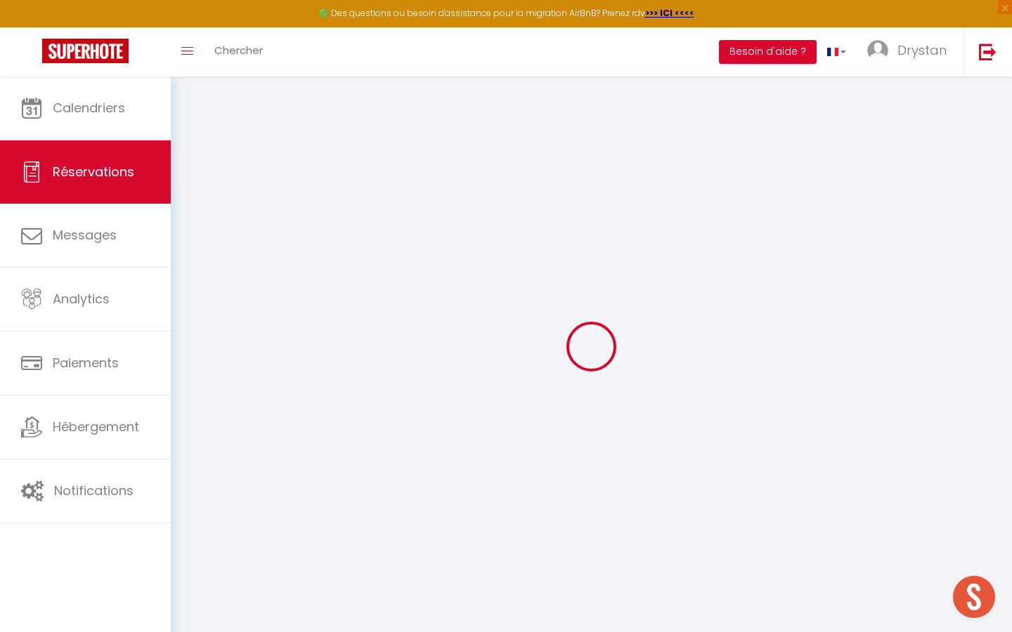
type input "0"
select select
select select "14"
checkbox input "false"
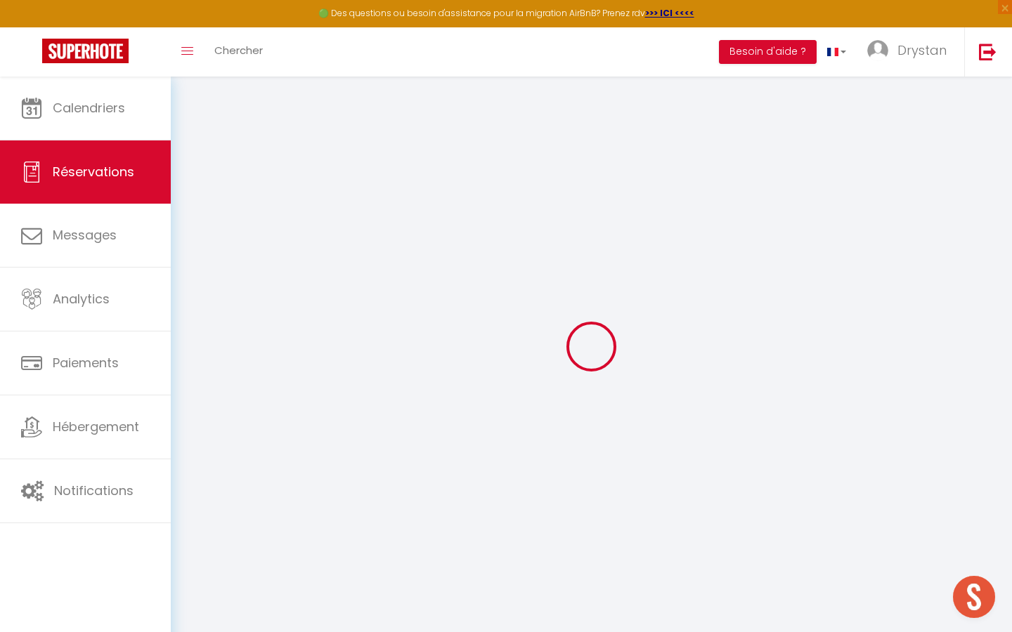
select select
checkbox input "false"
select select
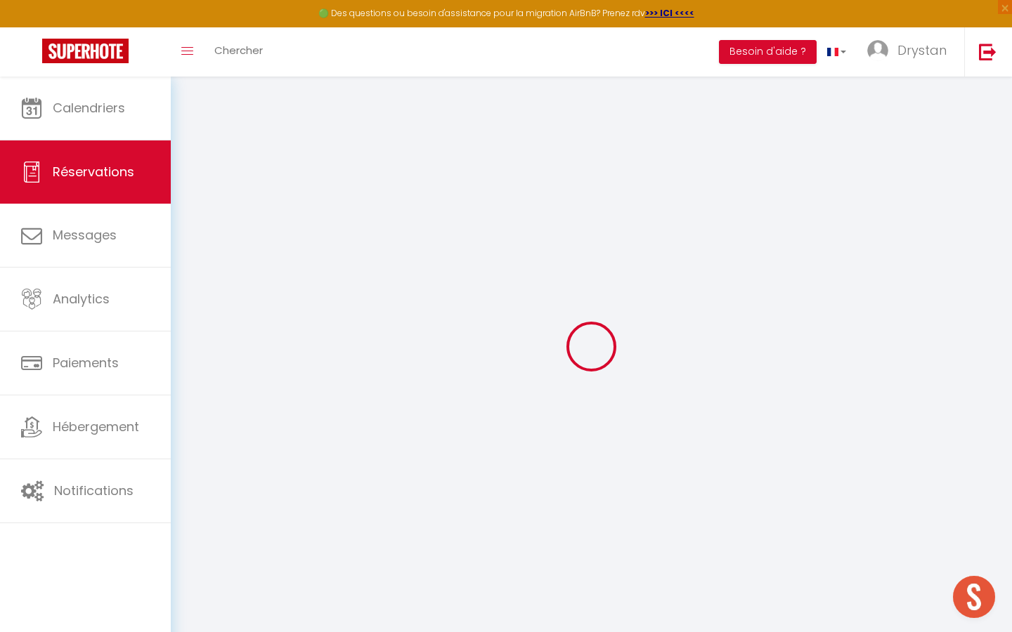
checkbox input "false"
select select
checkbox input "false"
type textarea "** THIS RESERVATION HAS BEEN PRE-PAID ** Approximate time of arrival: between 0…"
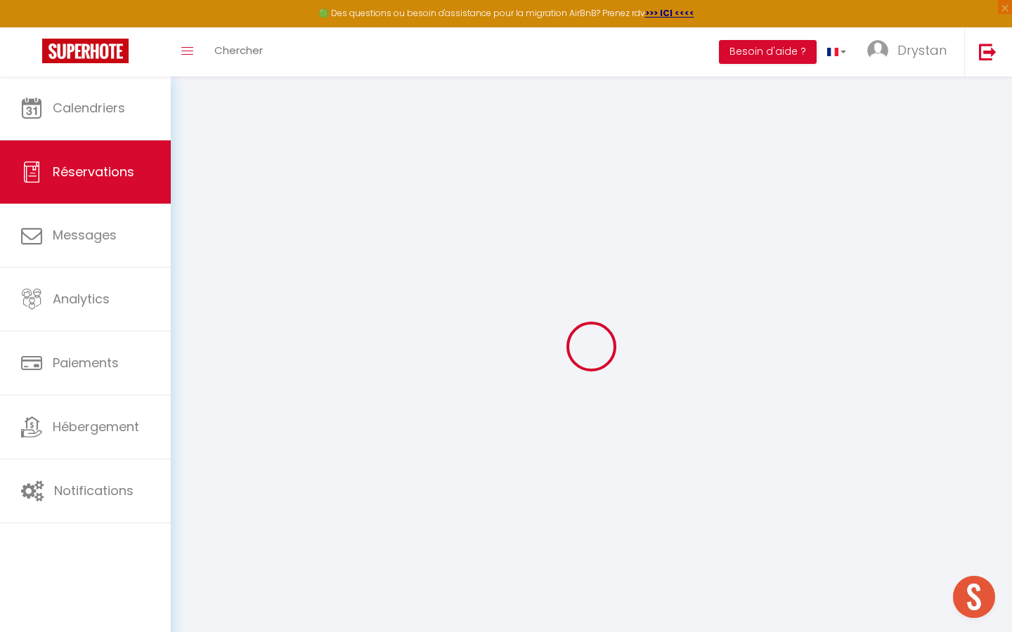
type input "85"
type input "140.34"
select select
checkbox input "false"
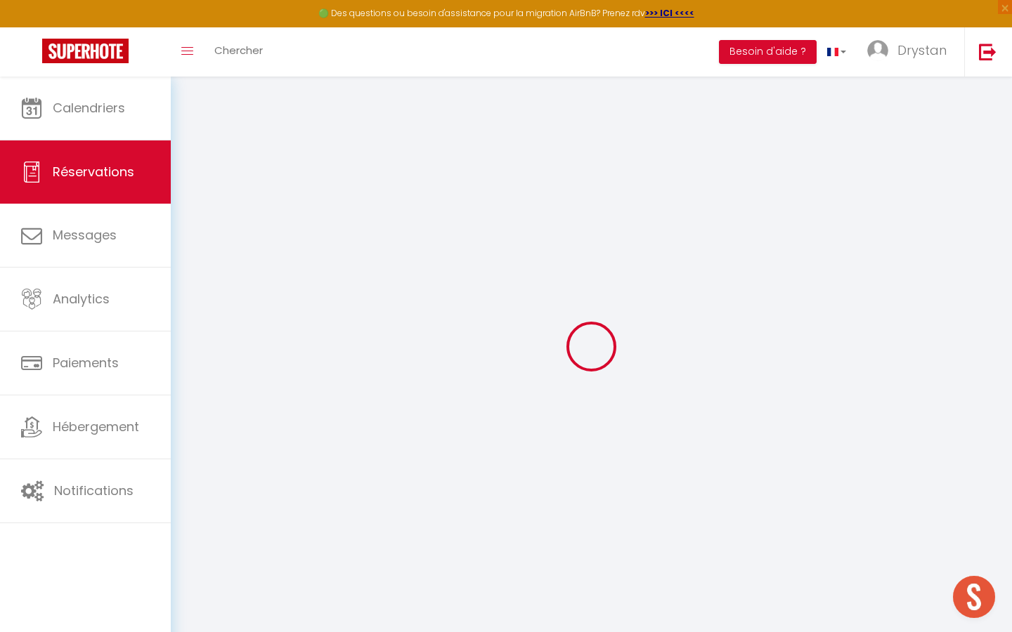
select select
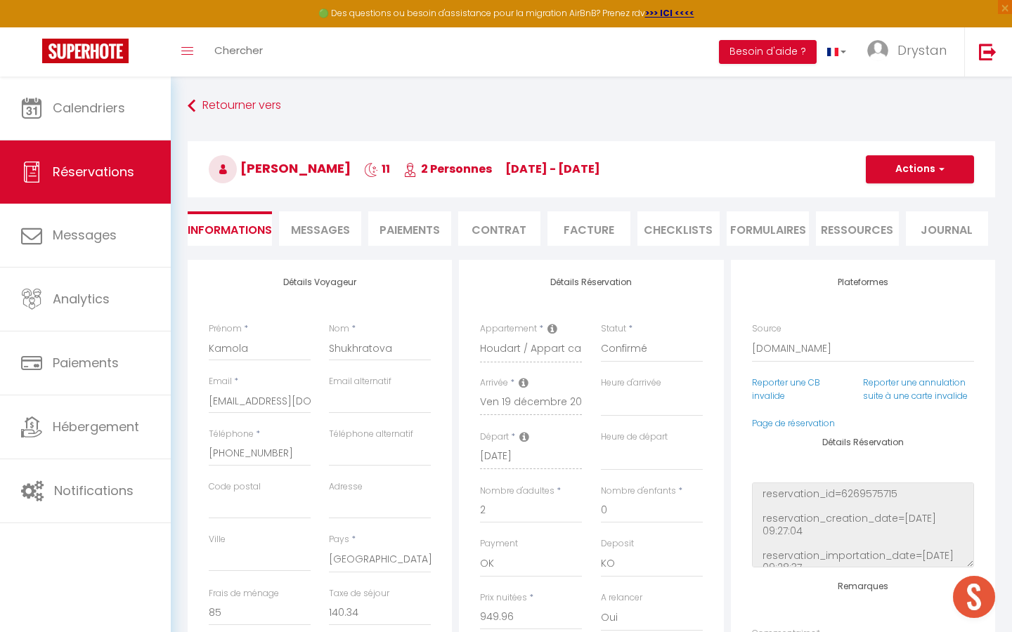
click at [327, 229] on span "Messages" at bounding box center [320, 230] width 59 height 16
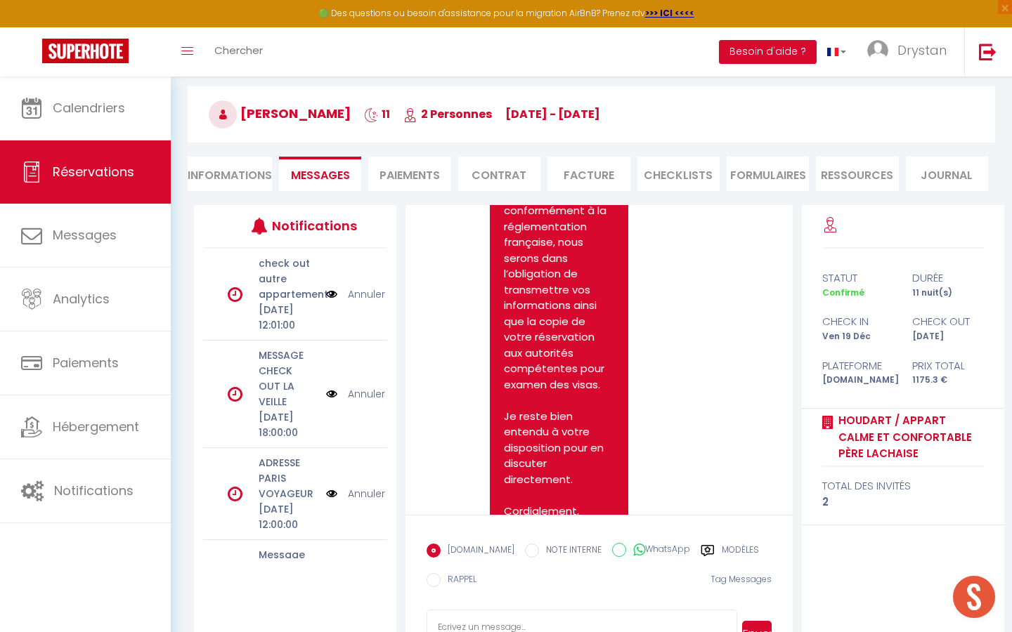
scroll to position [3581, 0]
